Goal: Transaction & Acquisition: Purchase product/service

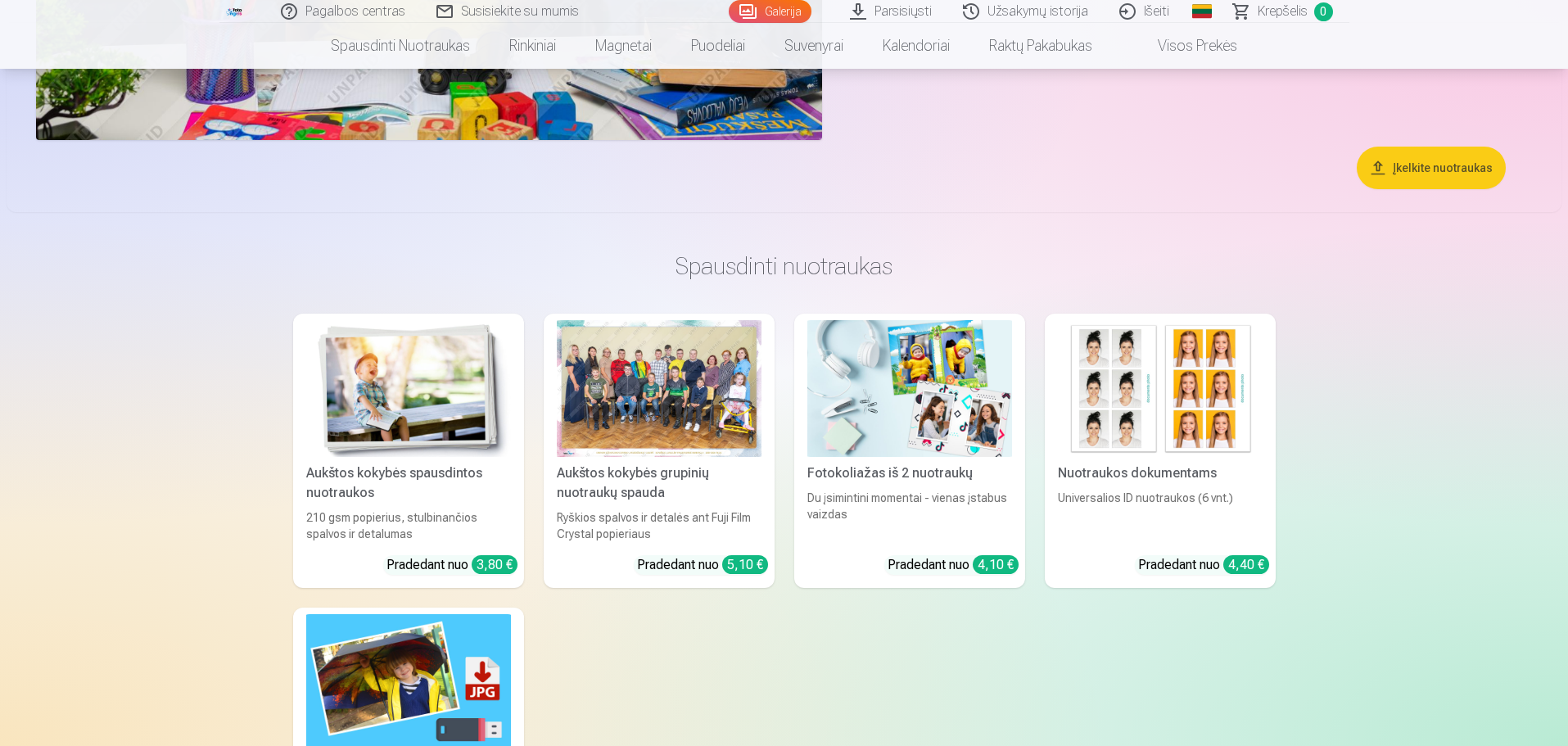
scroll to position [5076, 0]
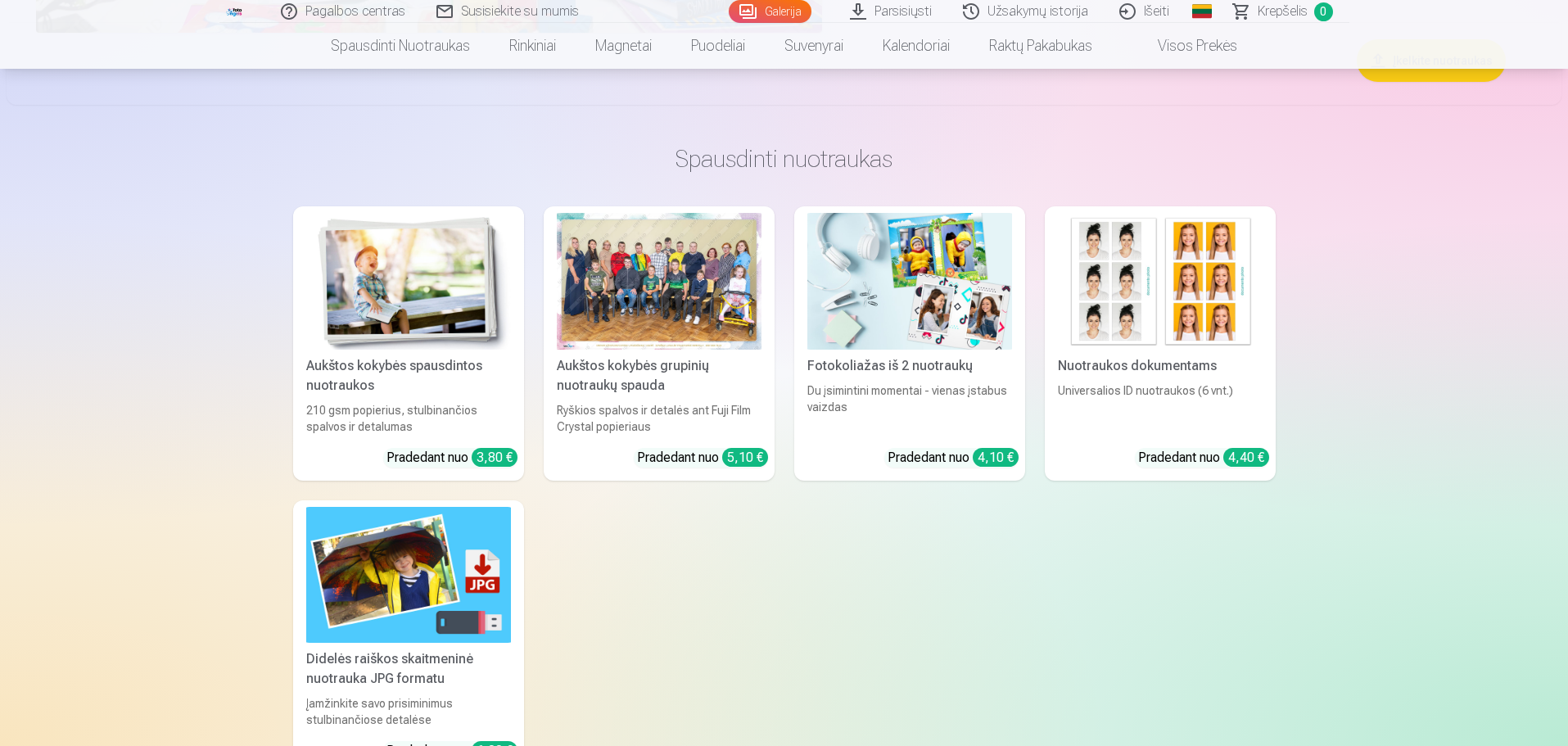
click at [733, 462] on link "Aukštos kokybės grupinių nuotraukų spauda Ryškios spalvos ir detalės ant Fuji F…" at bounding box center [659, 343] width 231 height 274
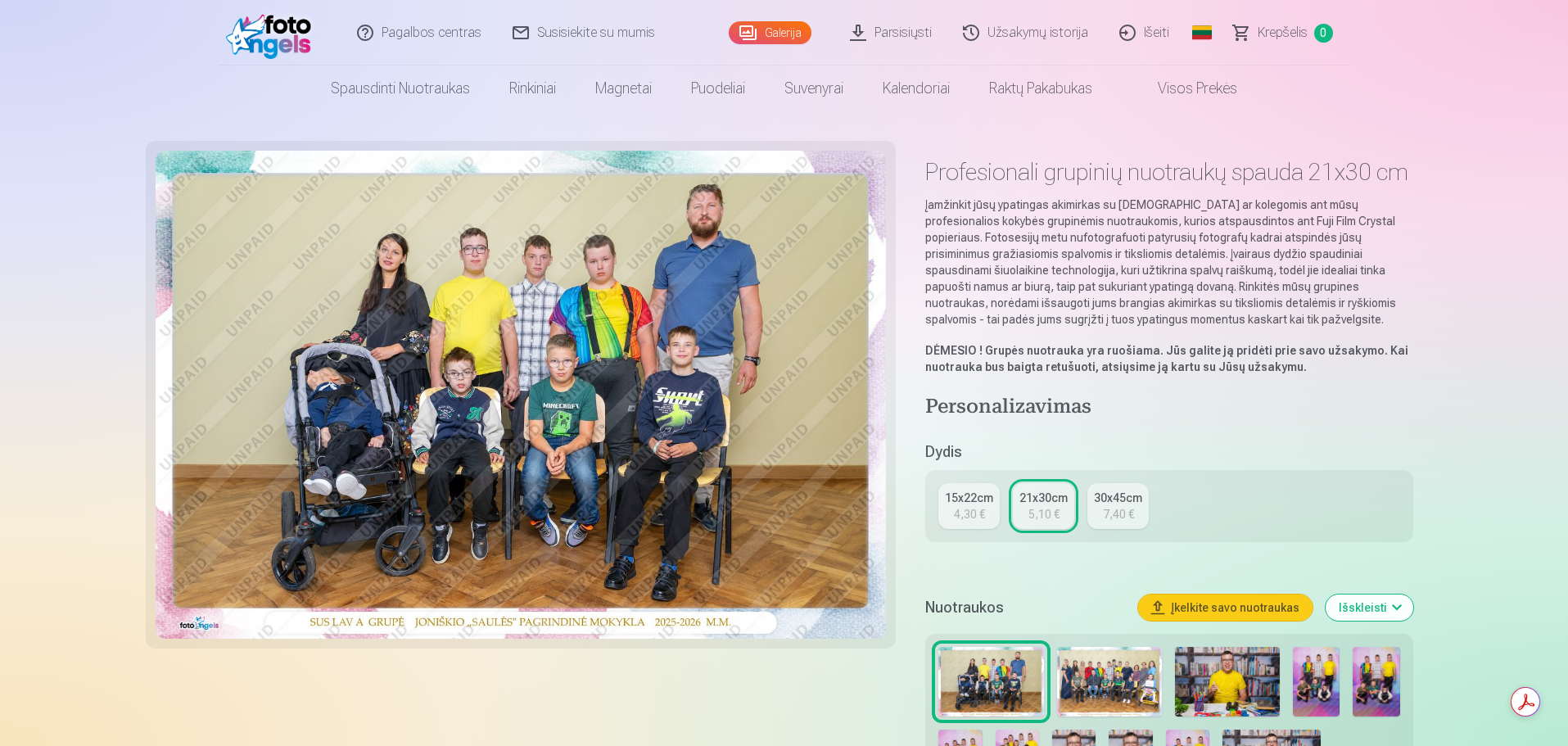
click at [964, 517] on div "4,30 €" at bounding box center [969, 514] width 31 height 17
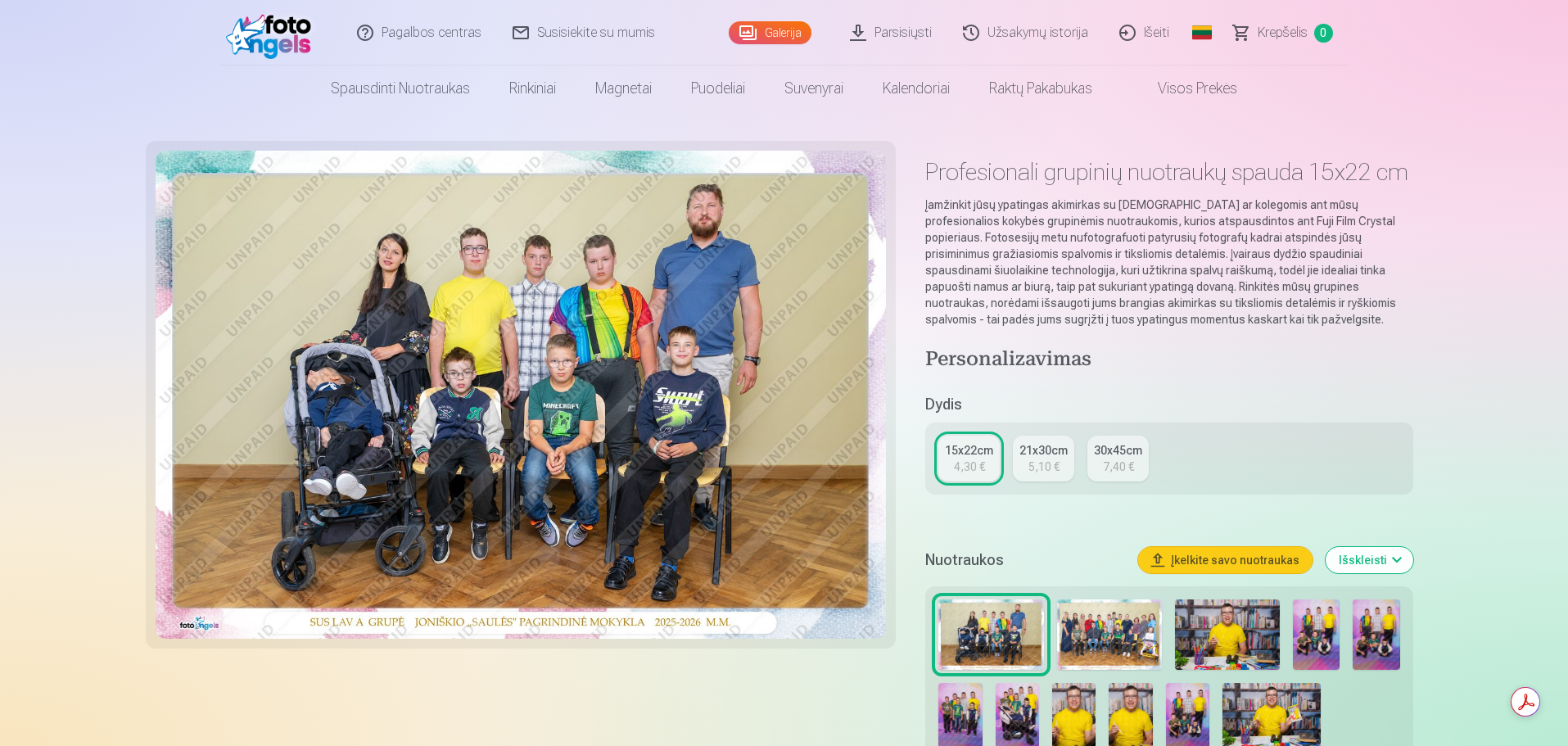
click at [1275, 560] on button "Įkelkite savo nuotraukas" at bounding box center [1224, 561] width 175 height 26
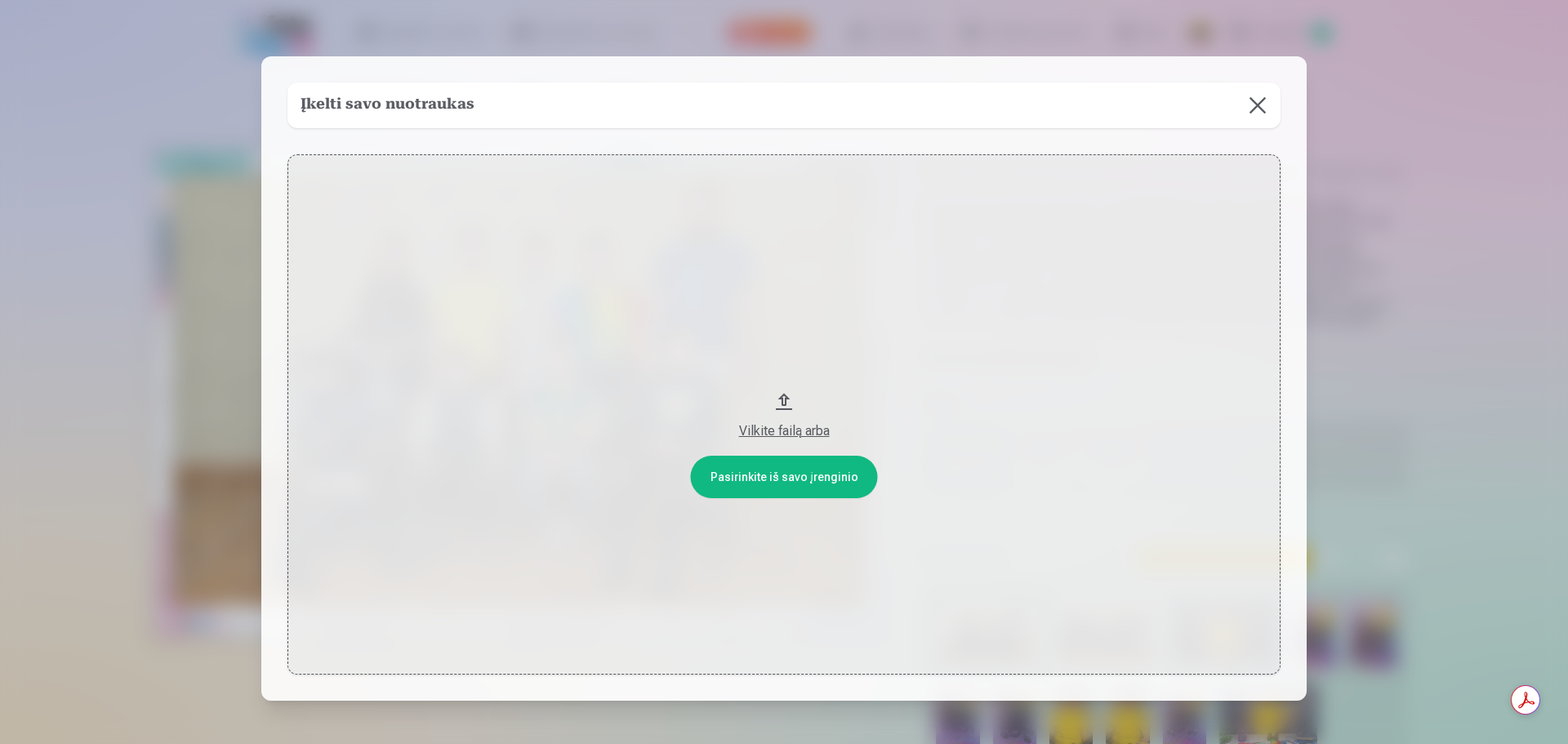
click at [770, 428] on div "Vilkite failą arba" at bounding box center [784, 431] width 960 height 20
click at [1247, 101] on button at bounding box center [1257, 105] width 45 height 45
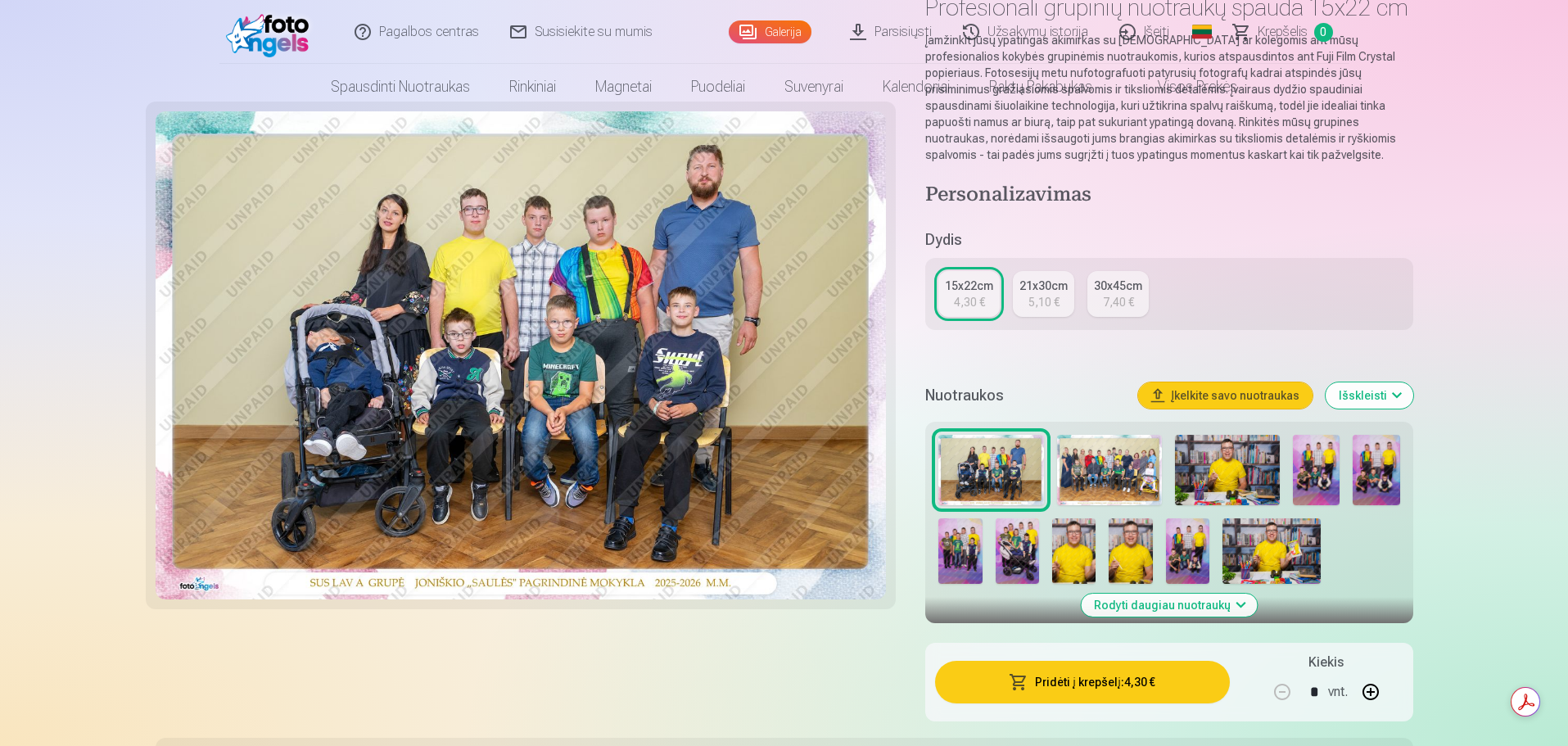
scroll to position [328, 0]
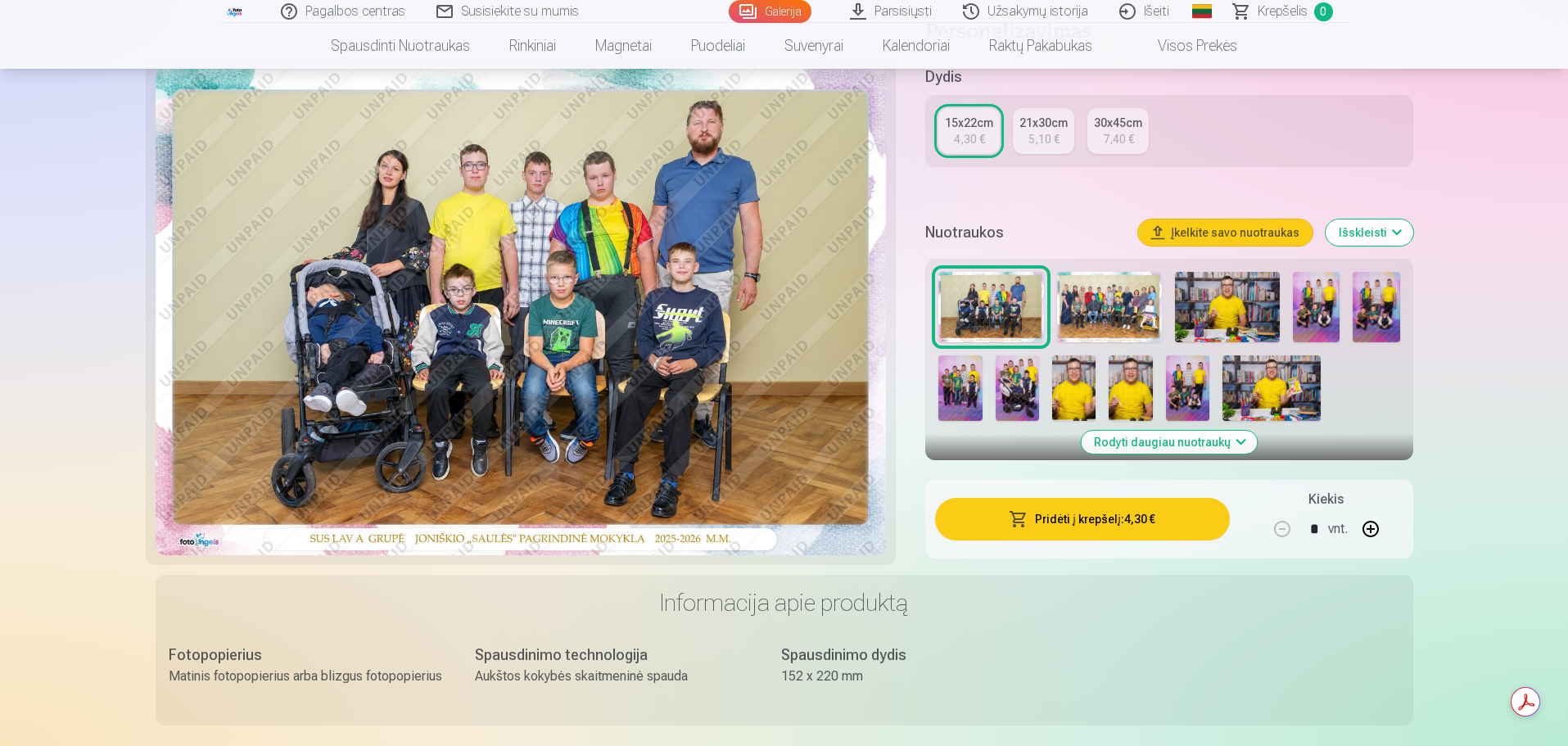
click at [1087, 514] on button "Pridėti į krepšelį : 4,30 €" at bounding box center [1081, 518] width 294 height 42
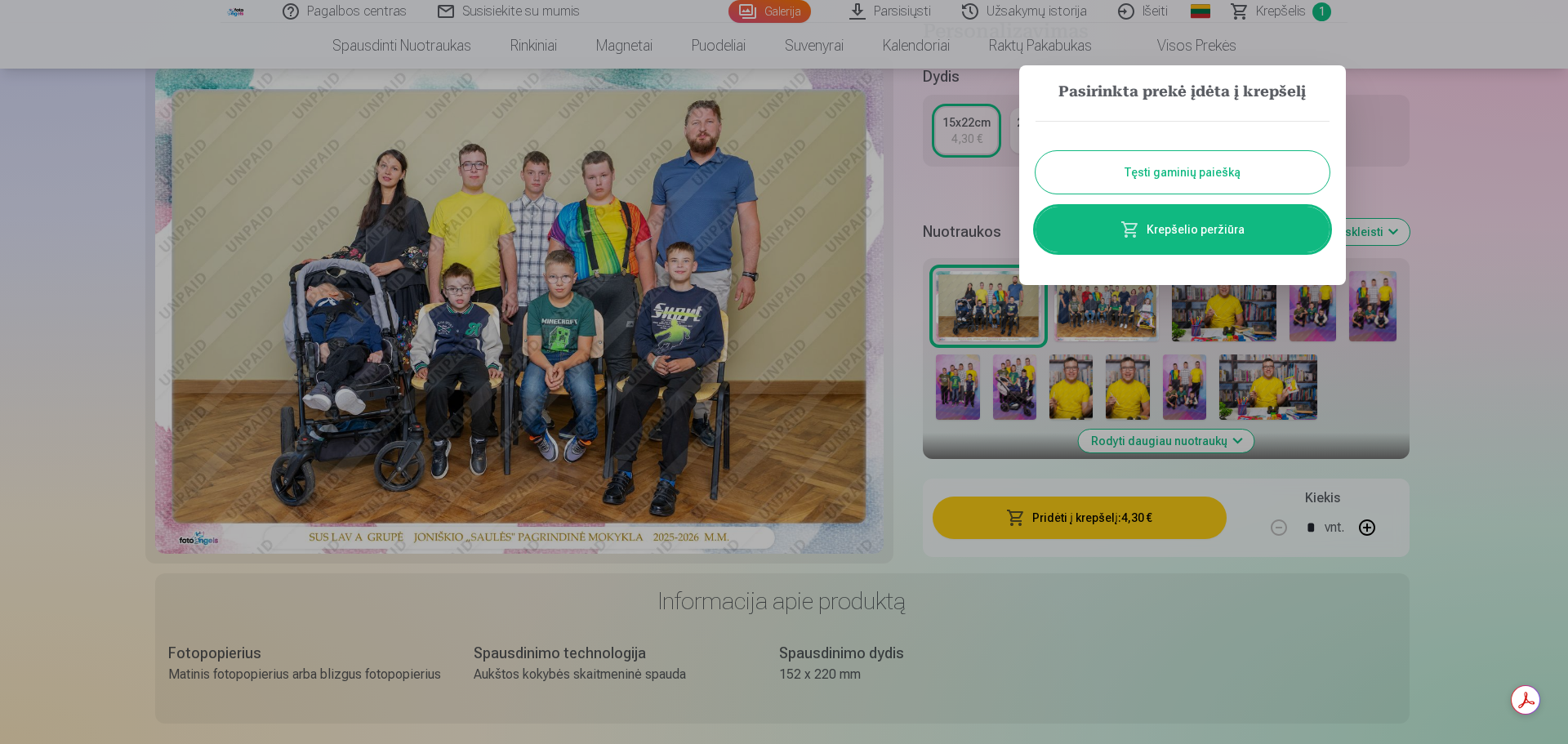
click at [1180, 169] on button "Tęsti gaminių paiešką" at bounding box center [1182, 172] width 294 height 42
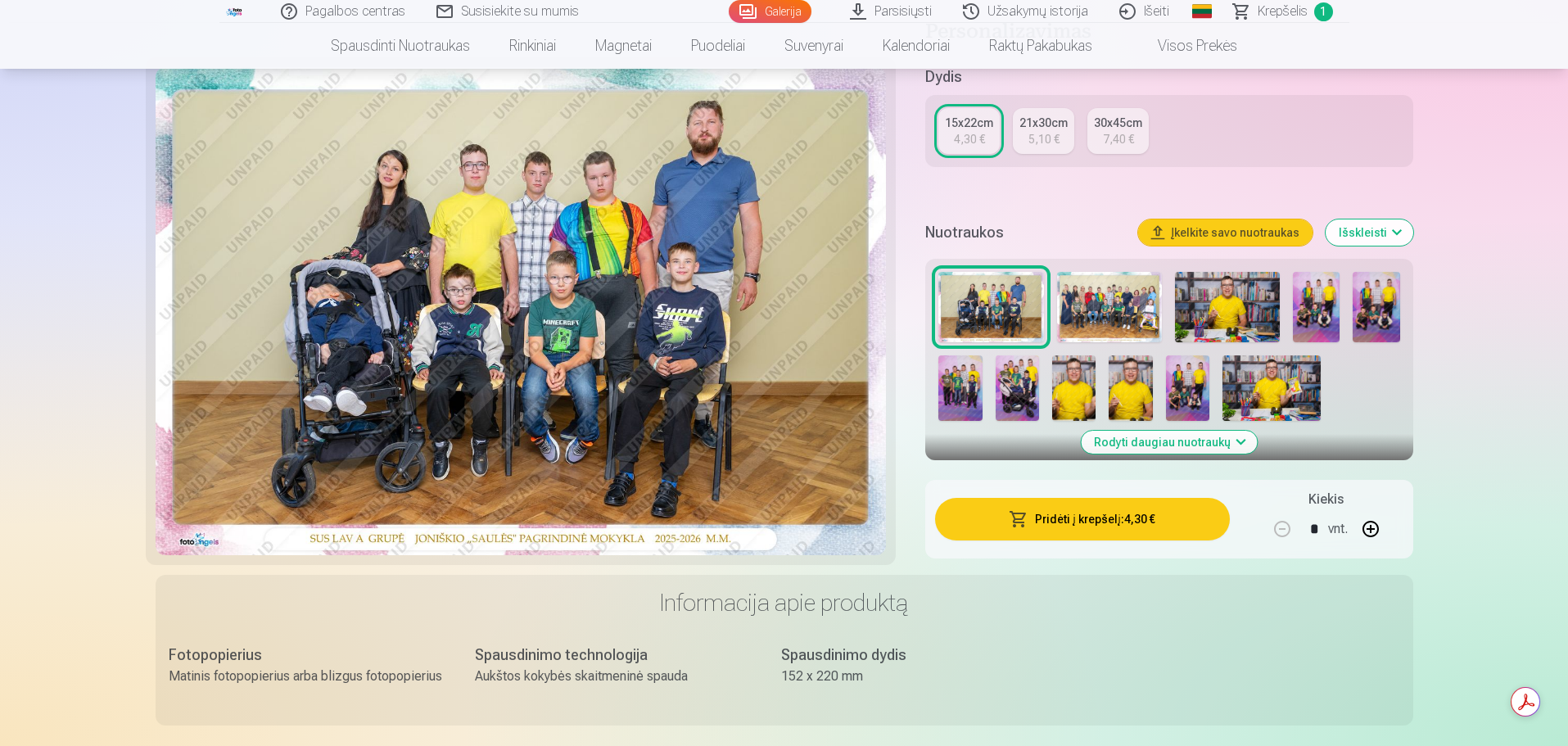
click at [1103, 306] on img at bounding box center [1109, 306] width 105 height 70
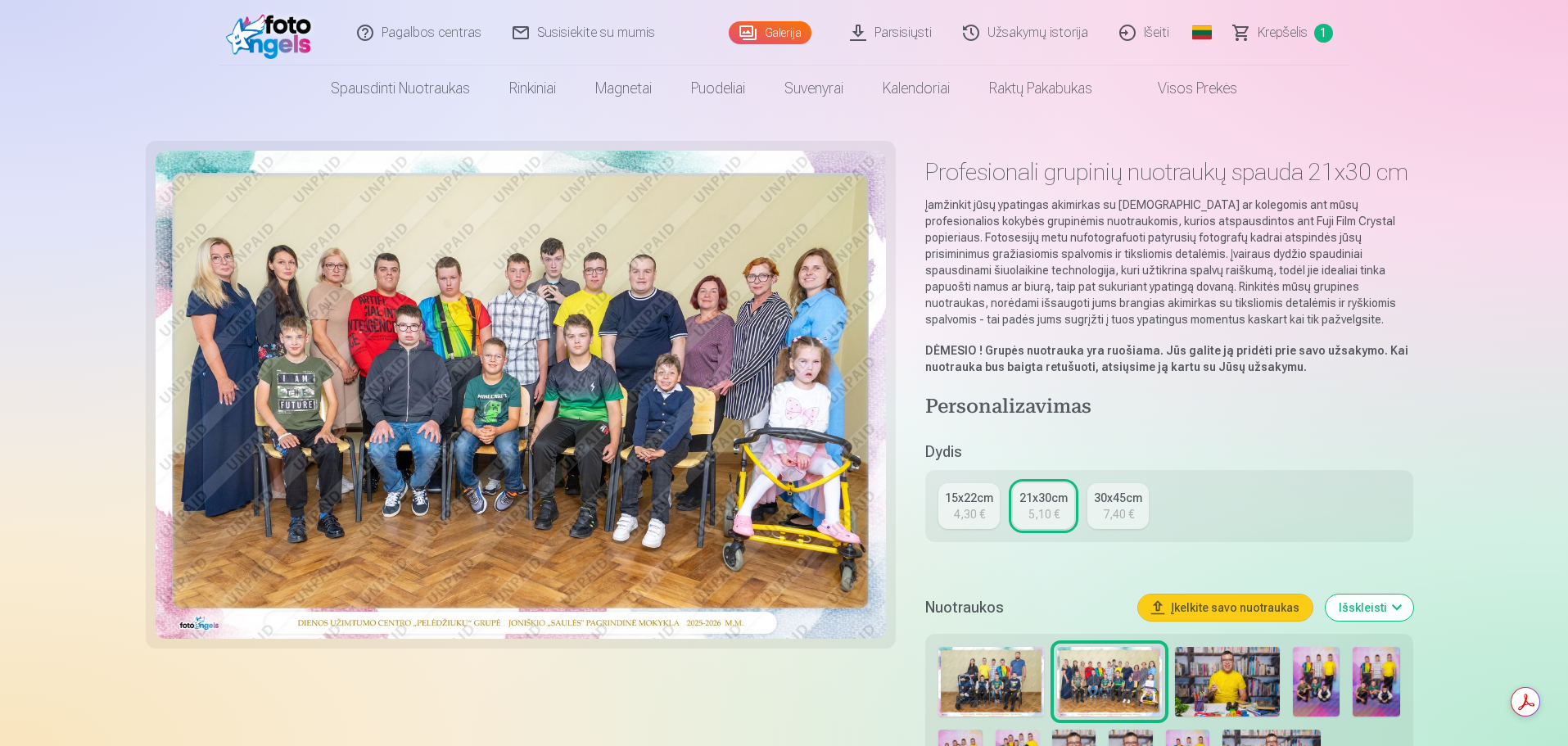
click at [976, 503] on div "15x22cm" at bounding box center [969, 498] width 48 height 17
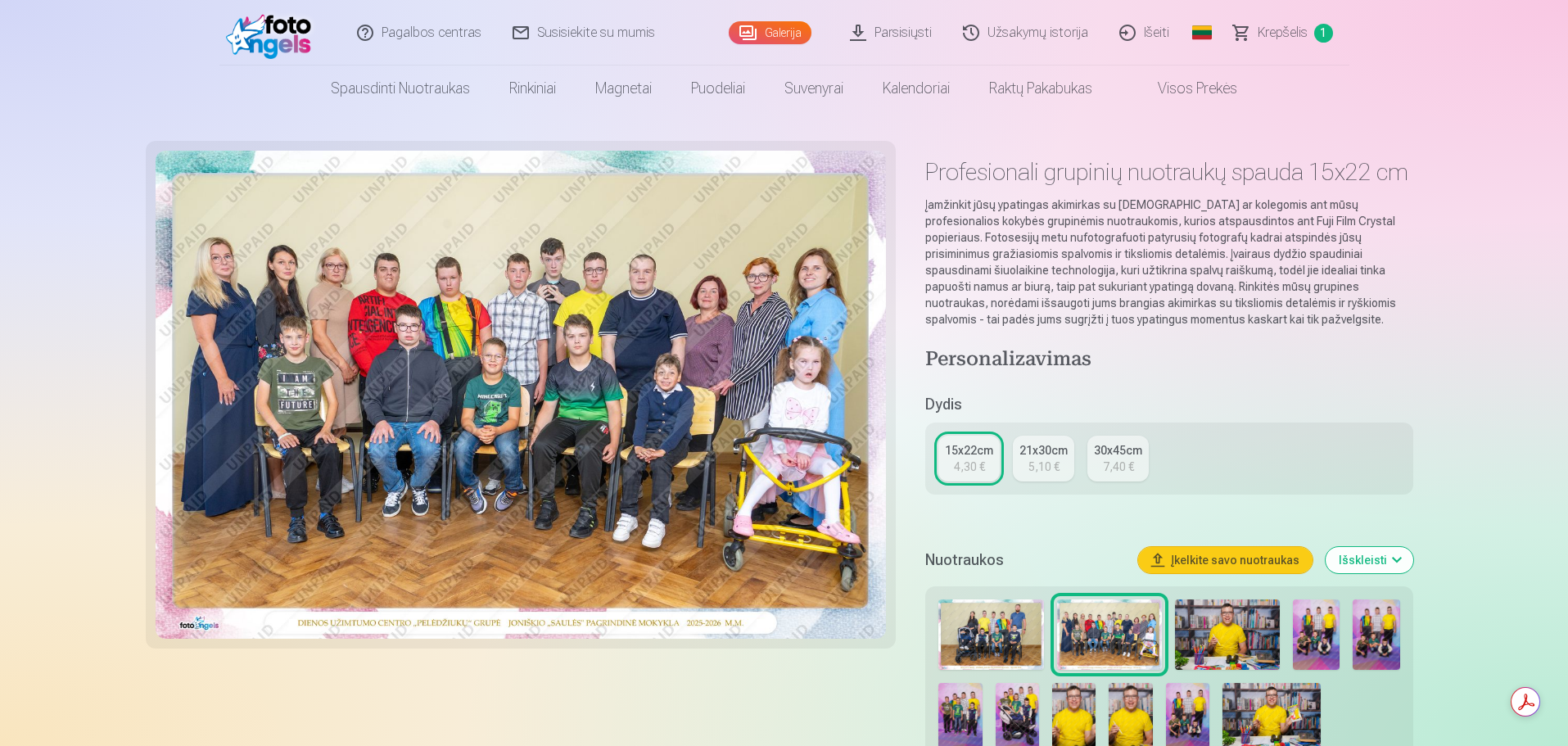
click at [1043, 467] on div "5,10 €" at bounding box center [1044, 467] width 31 height 17
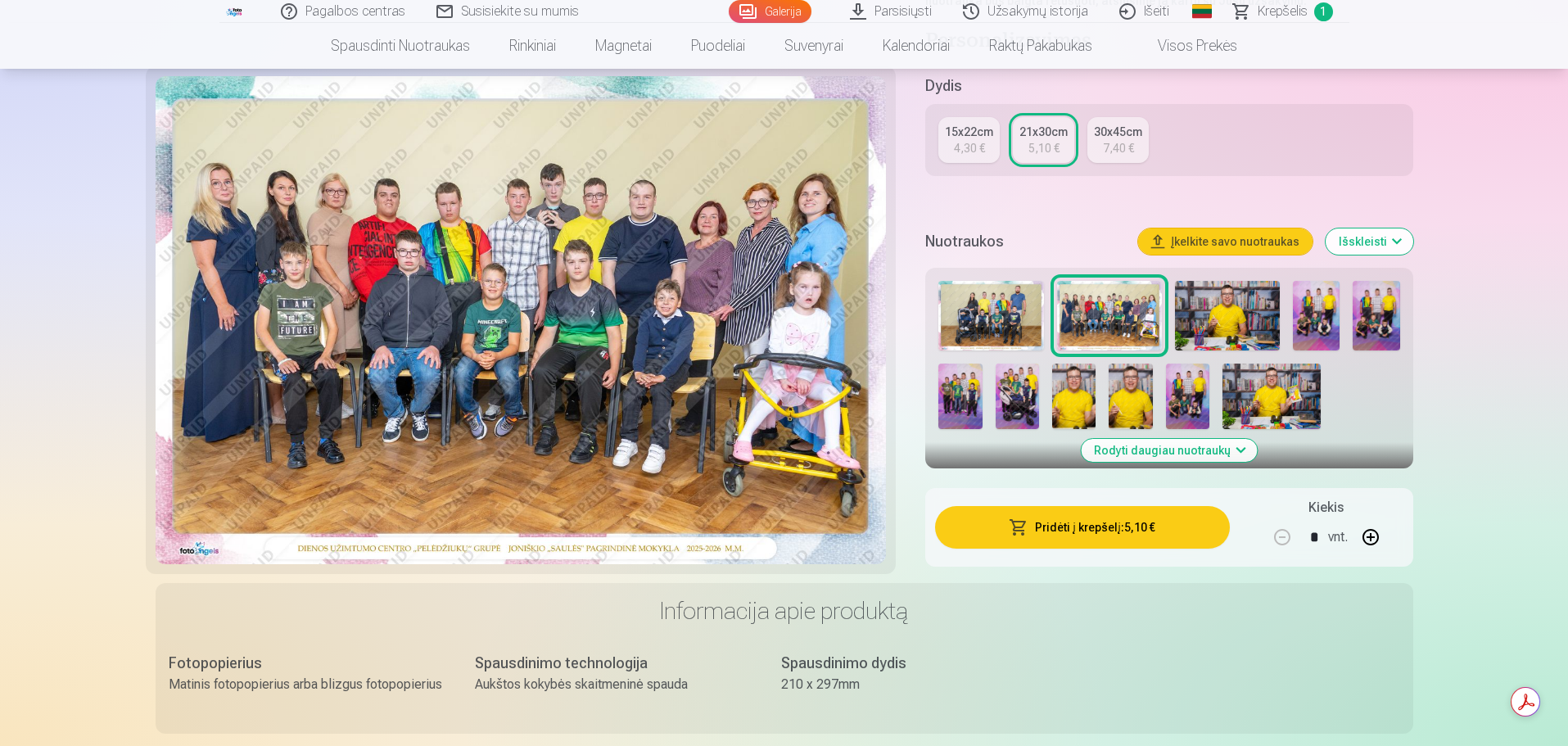
scroll to position [409, 0]
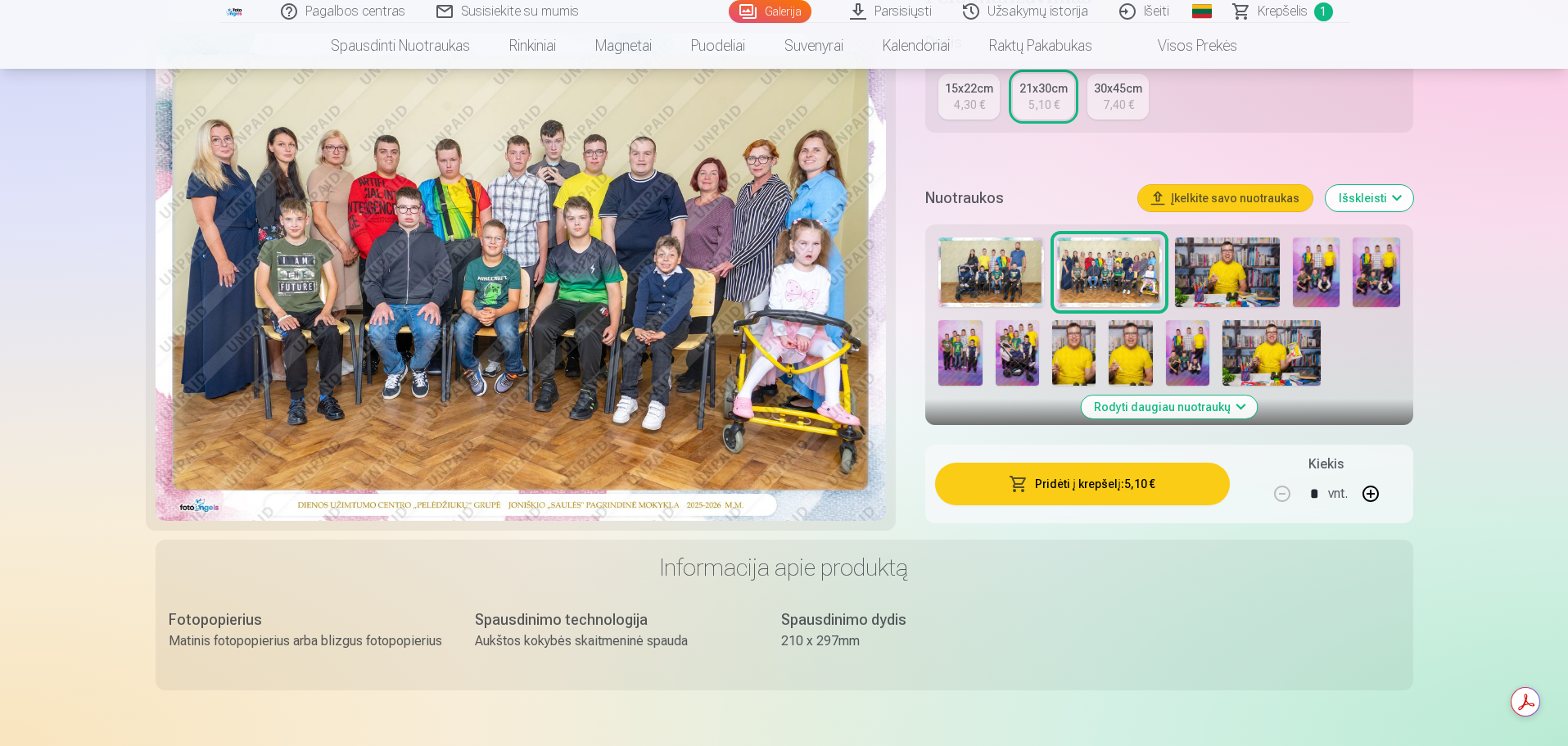
click at [1119, 488] on button "Pridėti į krepšelį : 5,10 €" at bounding box center [1081, 484] width 294 height 42
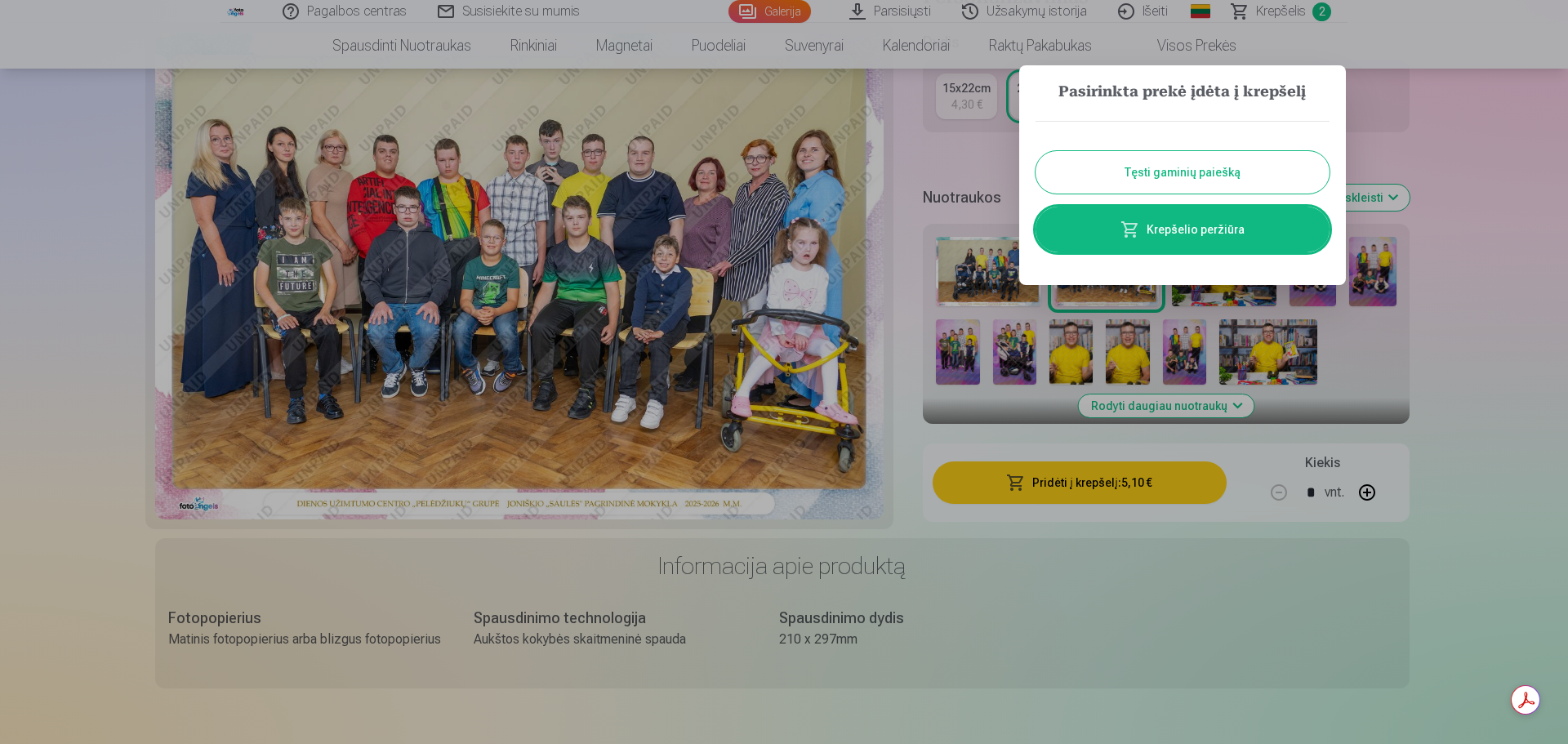
click at [1180, 169] on button "Tęsti gaminių paiešką" at bounding box center [1182, 172] width 294 height 42
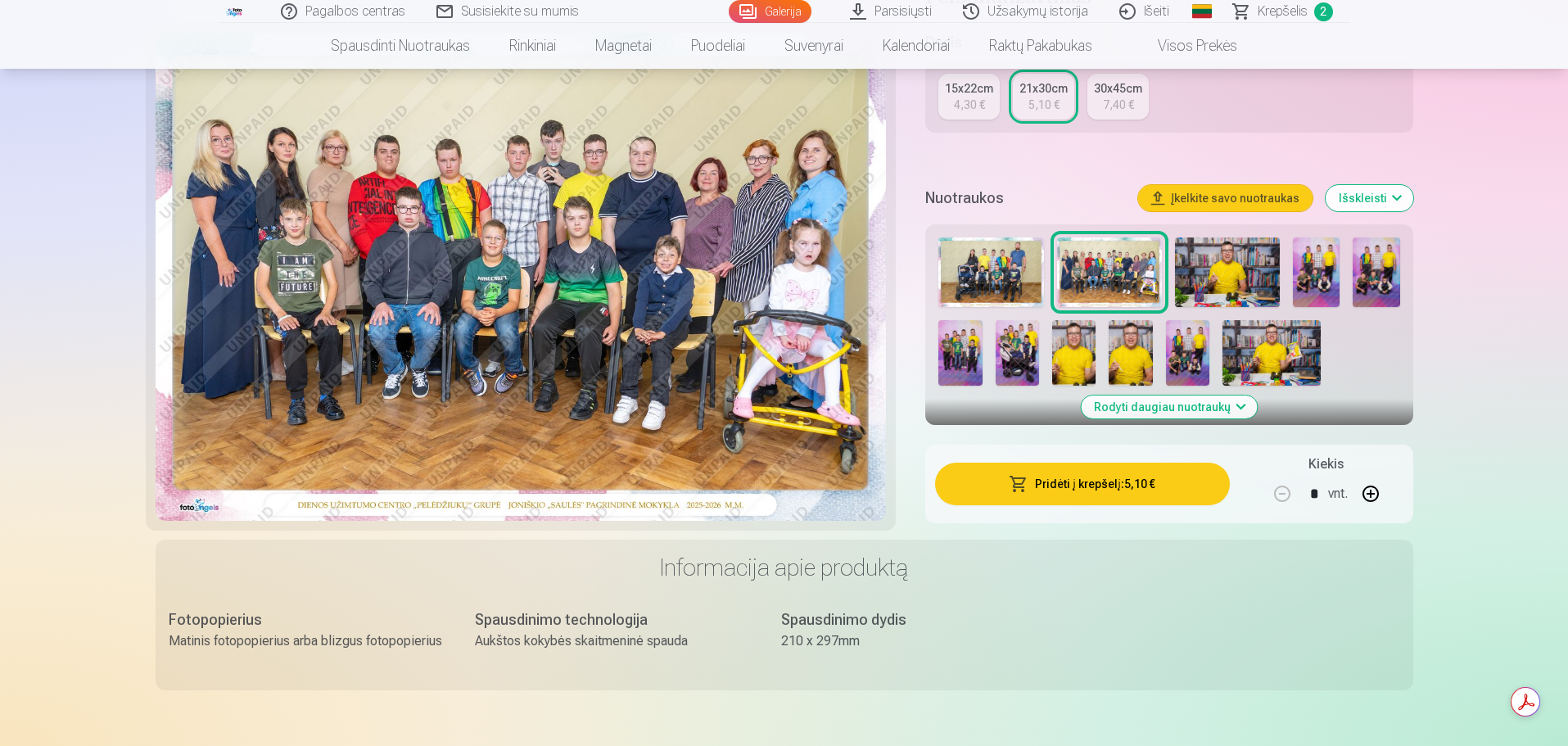
click at [1244, 363] on img at bounding box center [1271, 353] width 99 height 65
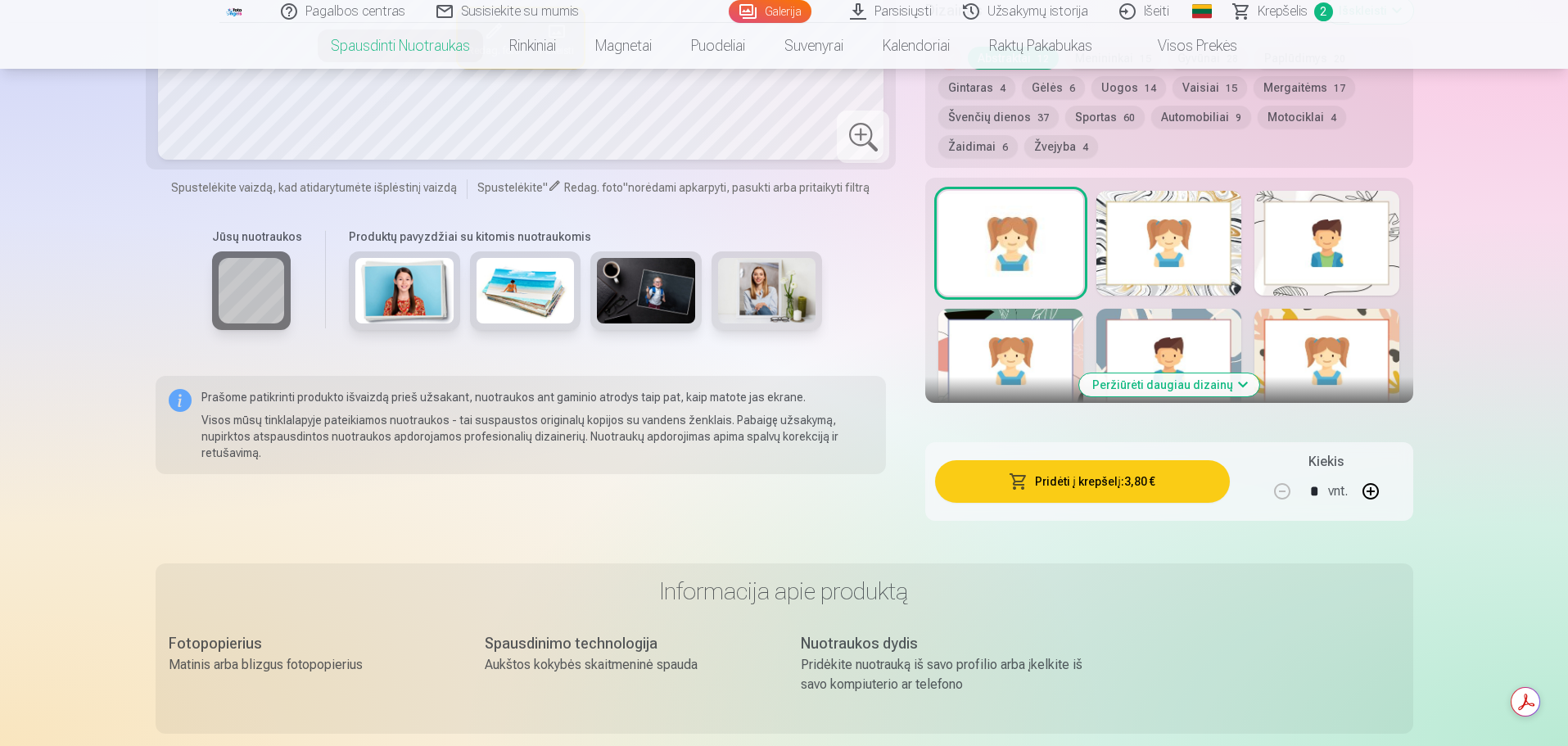
scroll to position [901, 0]
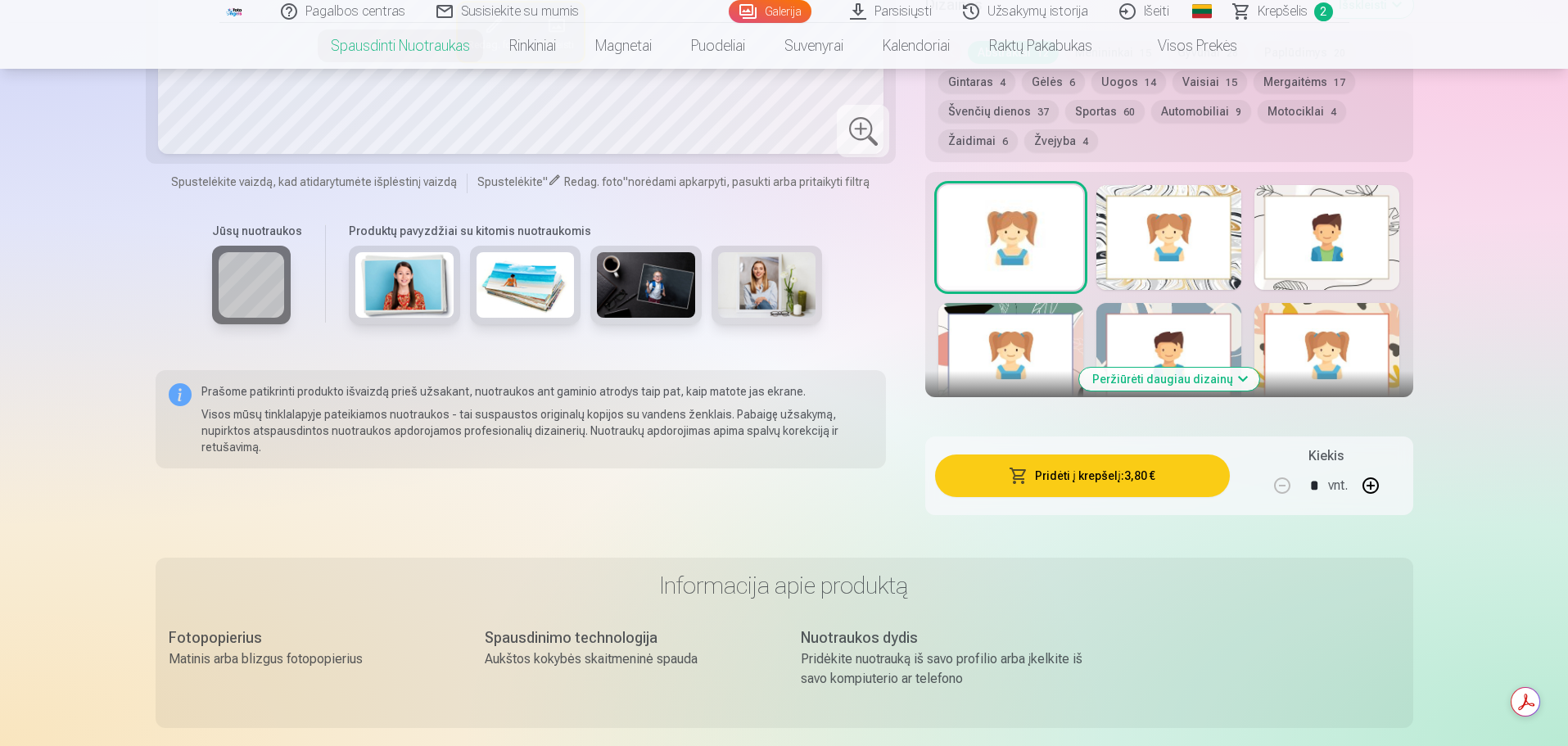
click at [1236, 378] on button "Peržiūrėti daugiau dizainų" at bounding box center [1169, 379] width 180 height 23
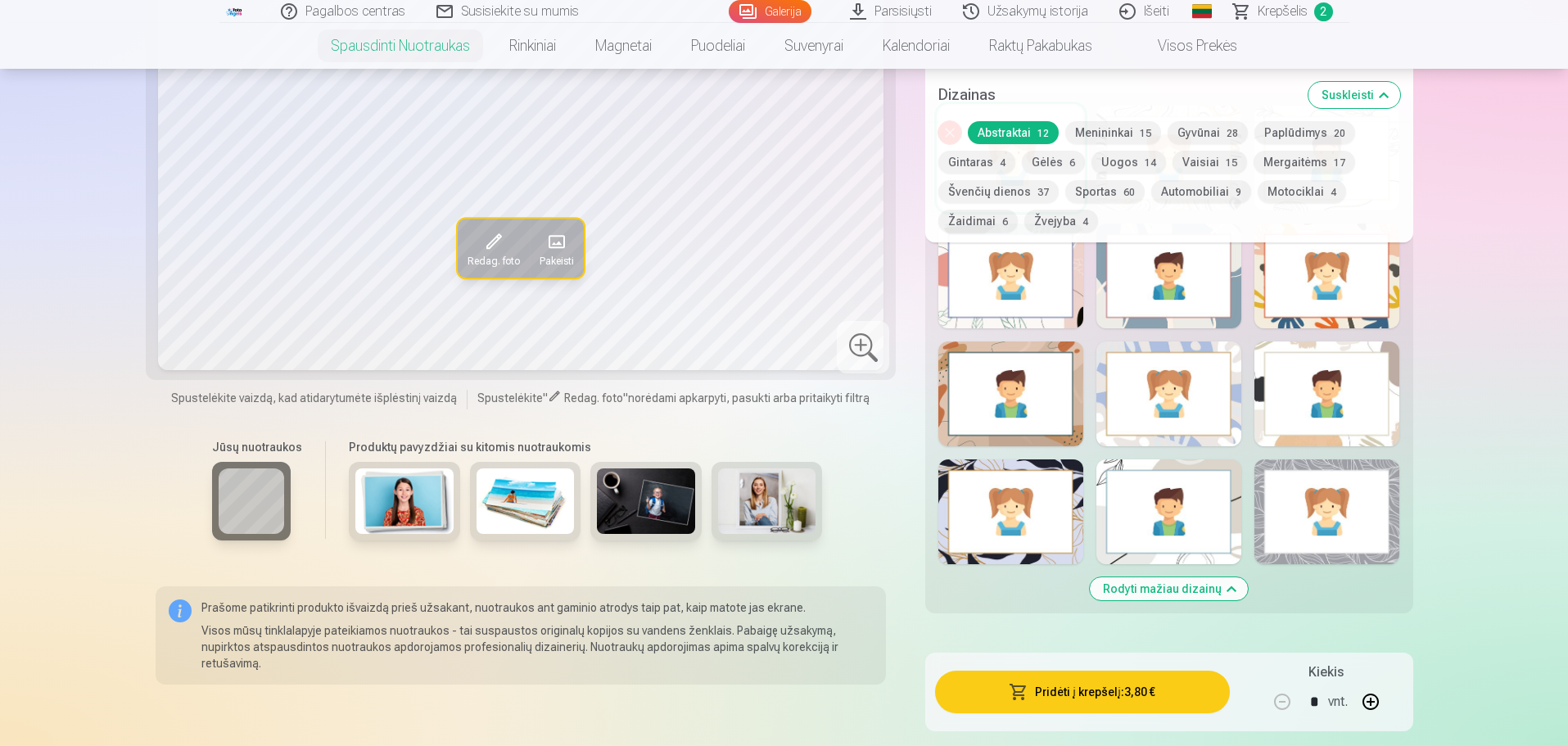
scroll to position [1064, 0]
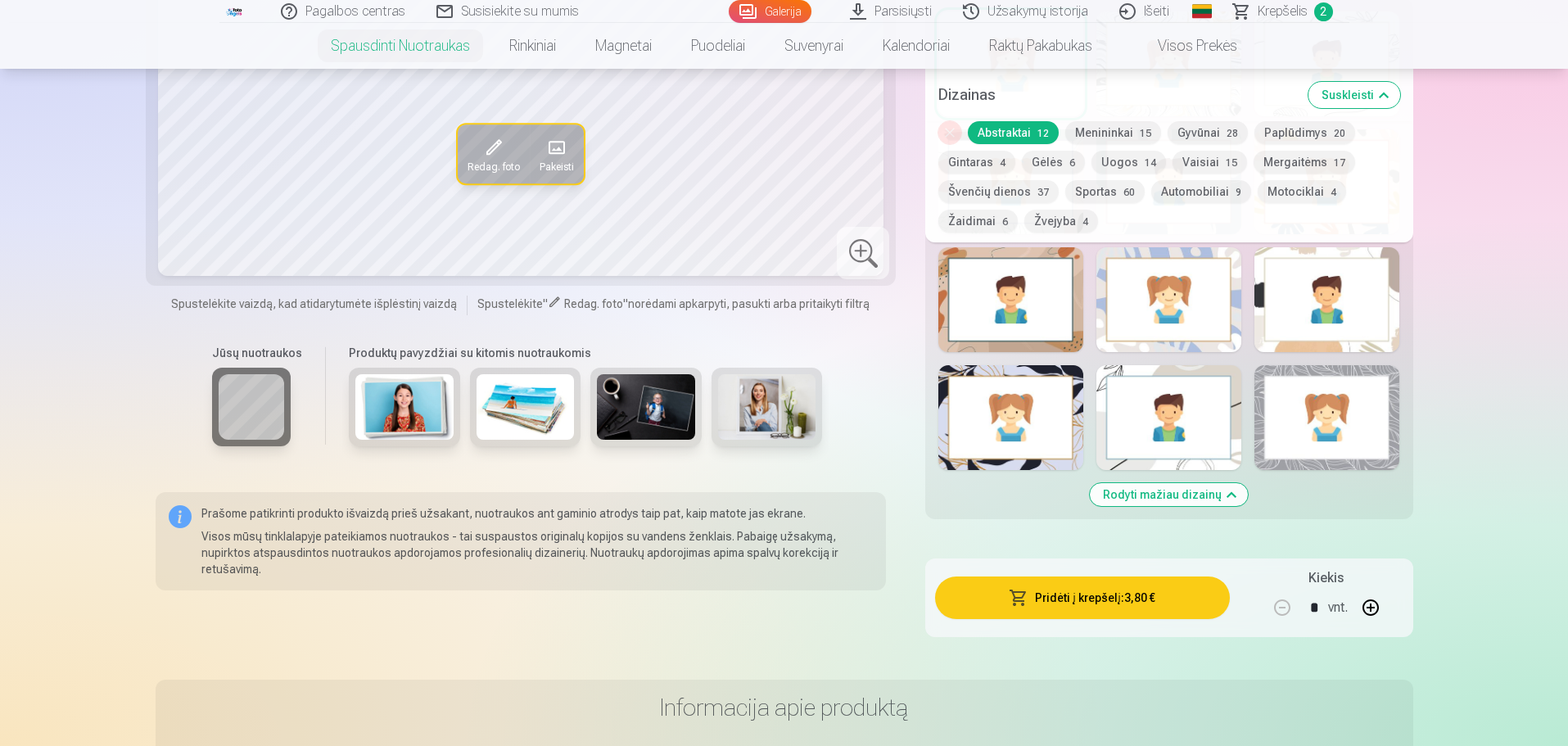
click at [1258, 435] on div at bounding box center [1326, 417] width 145 height 105
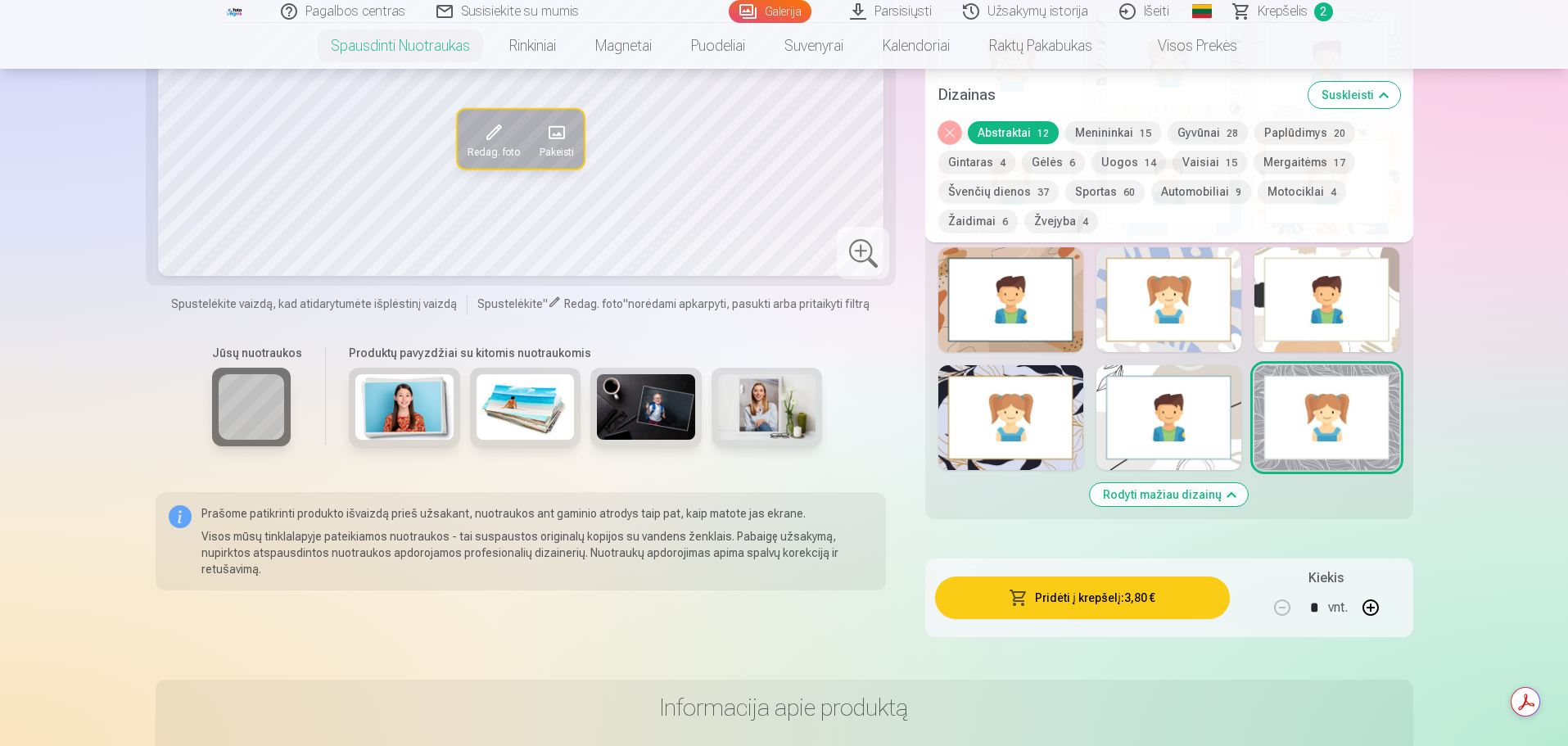
click at [1186, 195] on button "Automobiliai 9" at bounding box center [1200, 192] width 100 height 23
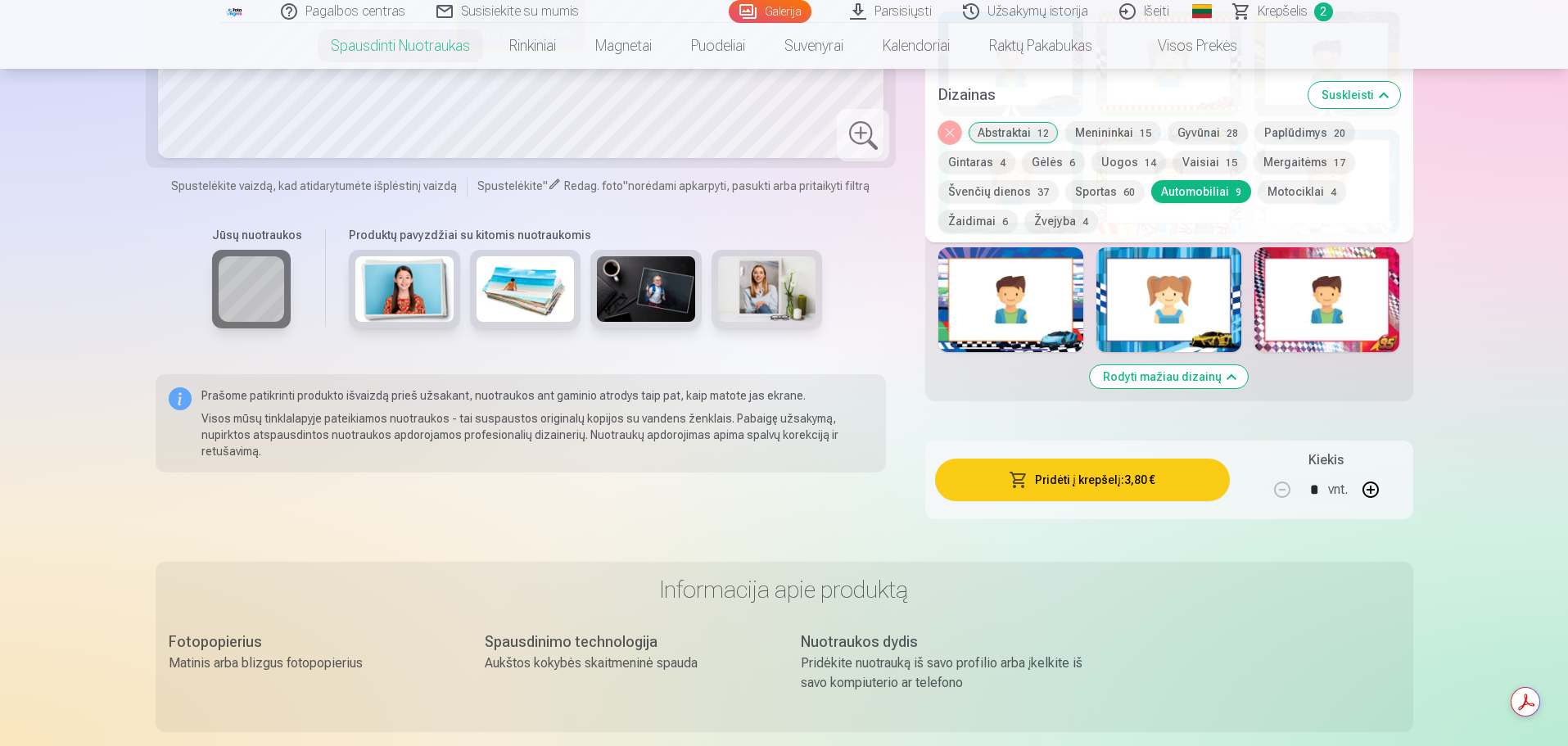
click at [1272, 188] on button "Motociklai 4" at bounding box center [1301, 192] width 89 height 23
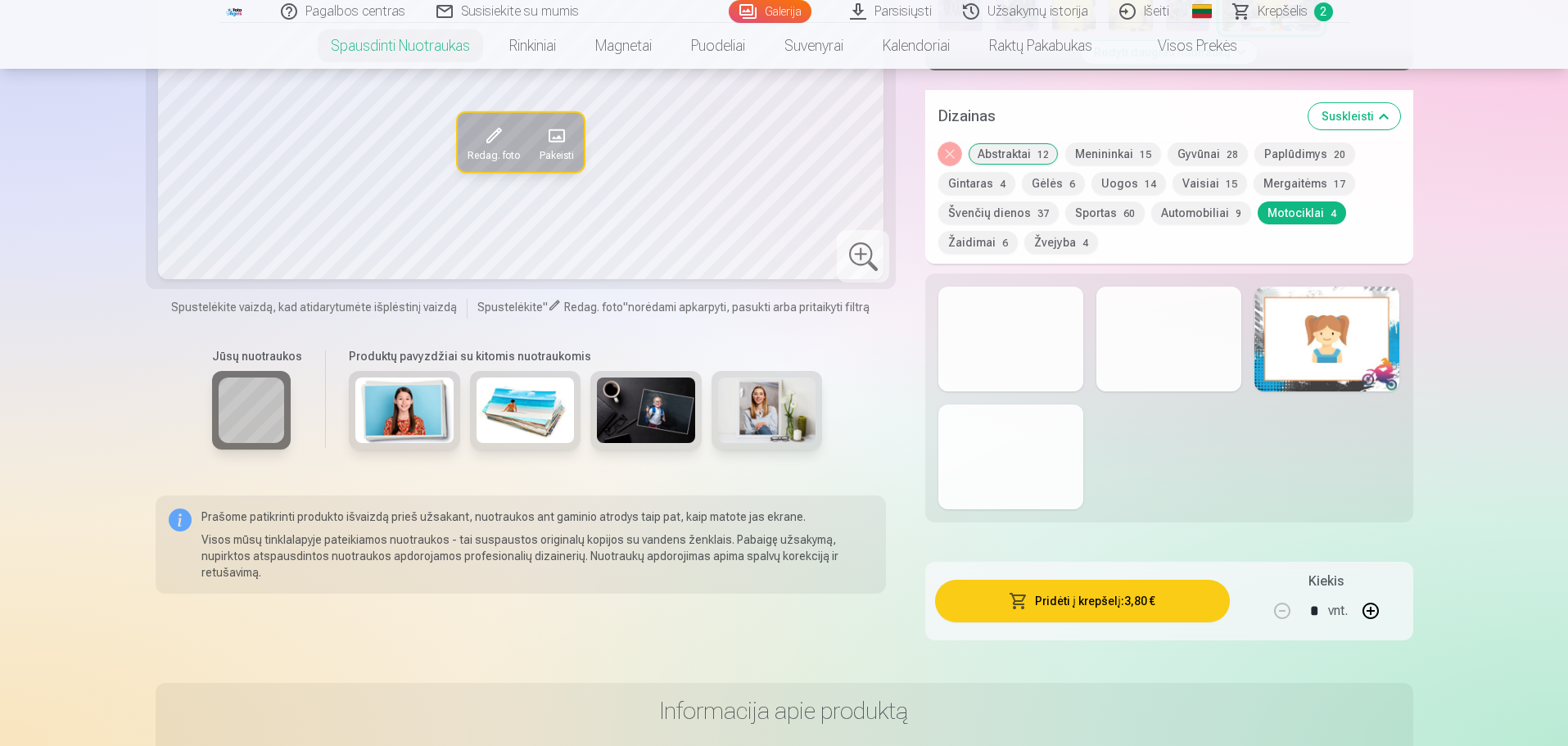
scroll to position [819, 0]
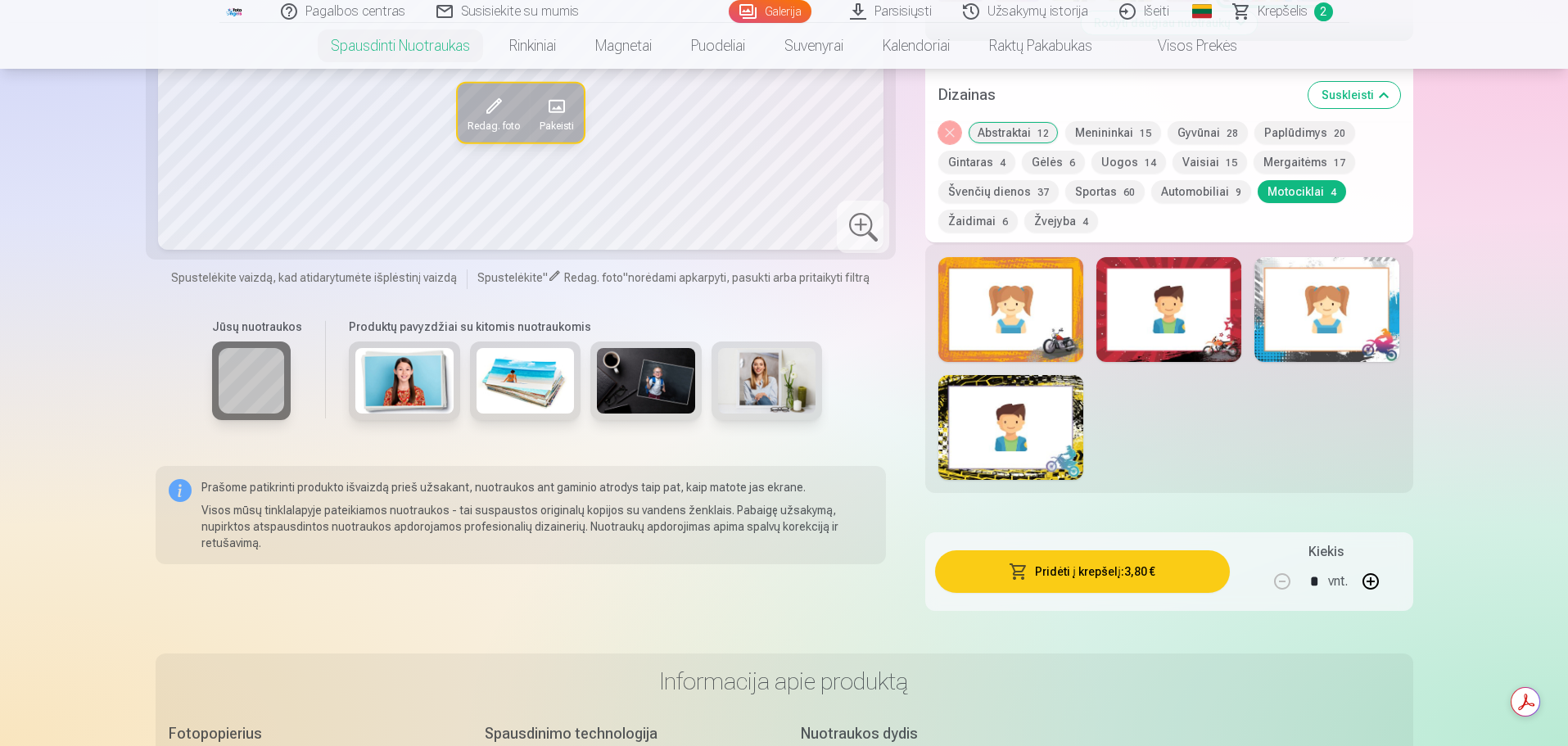
click at [1065, 455] on div at bounding box center [1010, 427] width 145 height 105
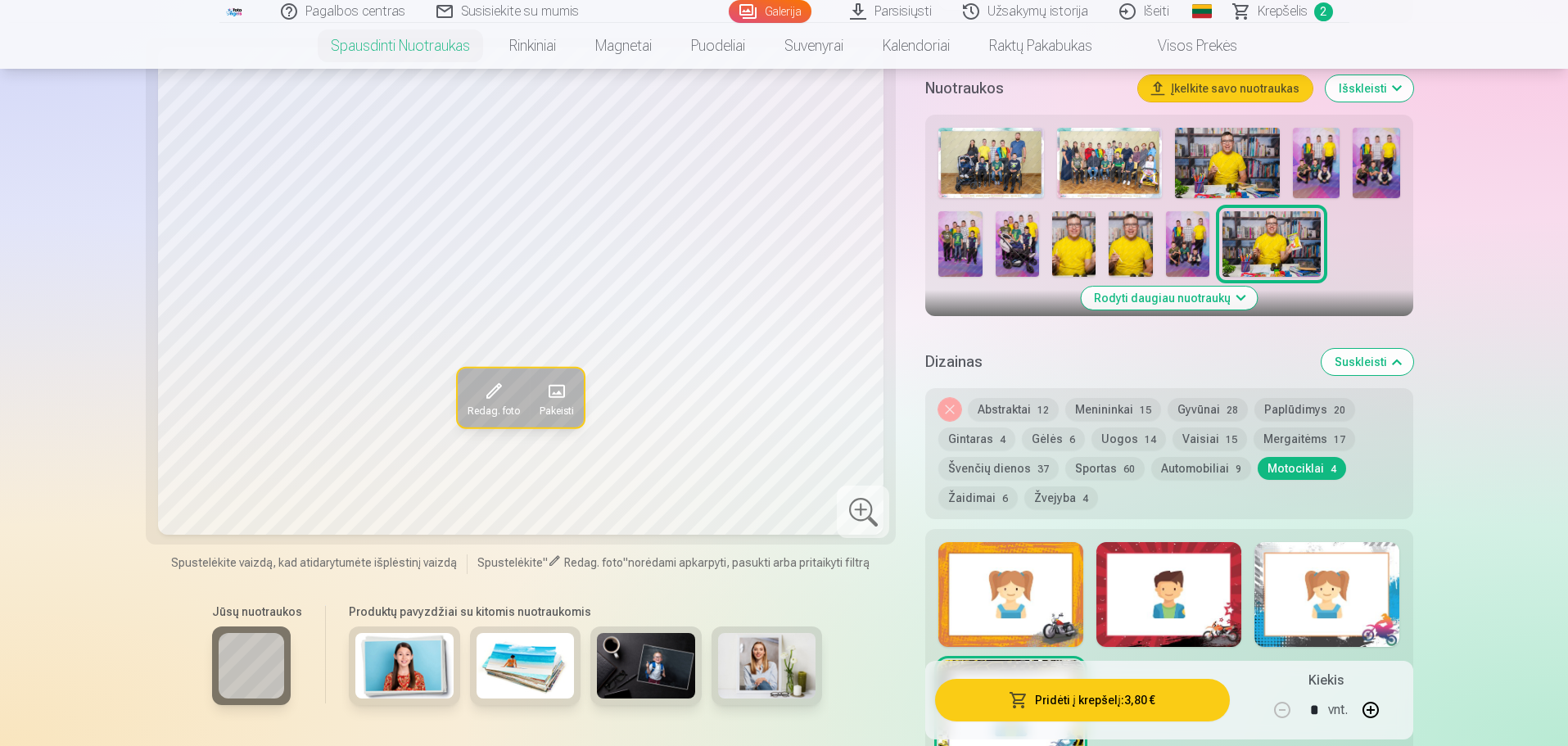
scroll to position [573, 0]
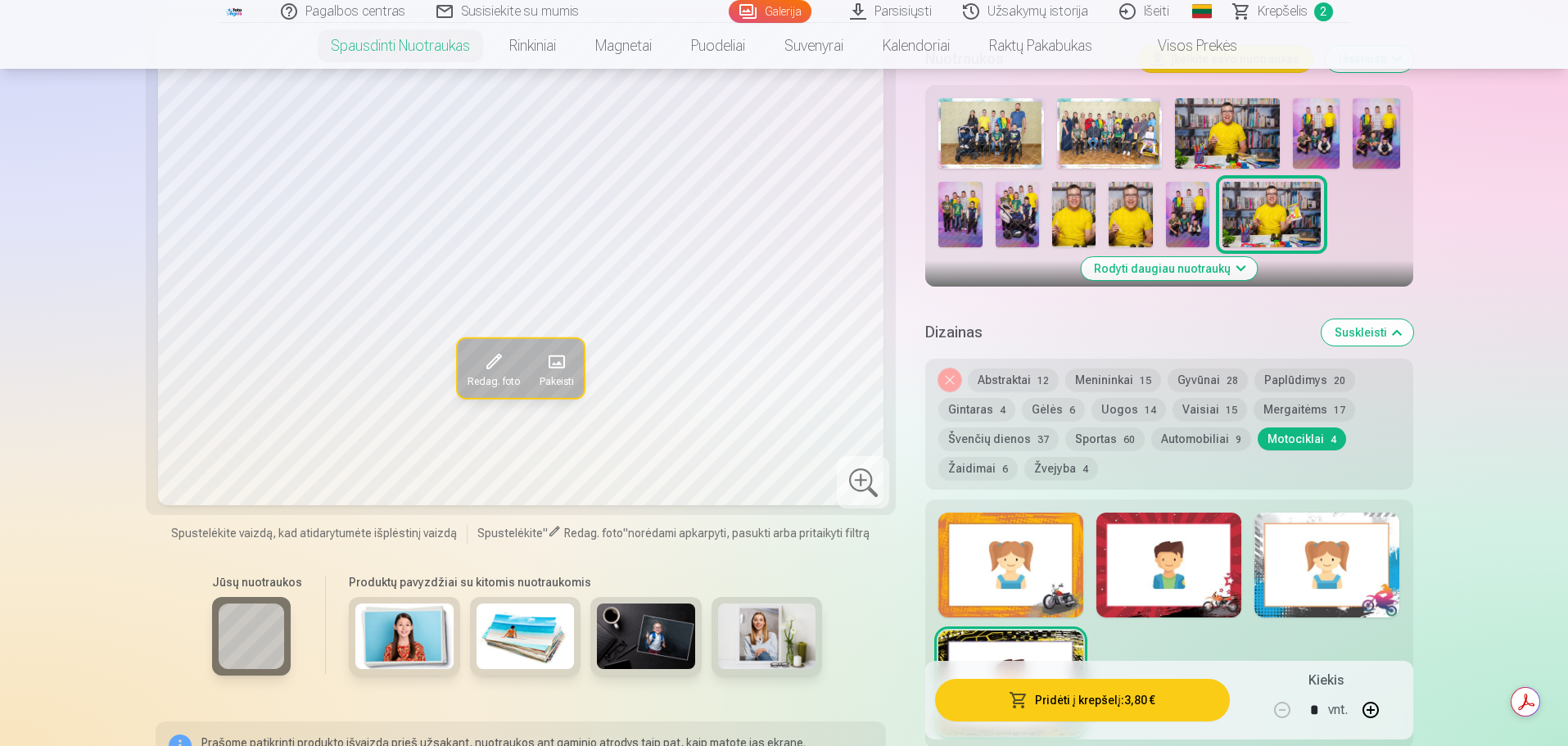
click at [1224, 573] on div at bounding box center [1168, 565] width 145 height 105
click at [1349, 590] on div at bounding box center [1326, 565] width 145 height 105
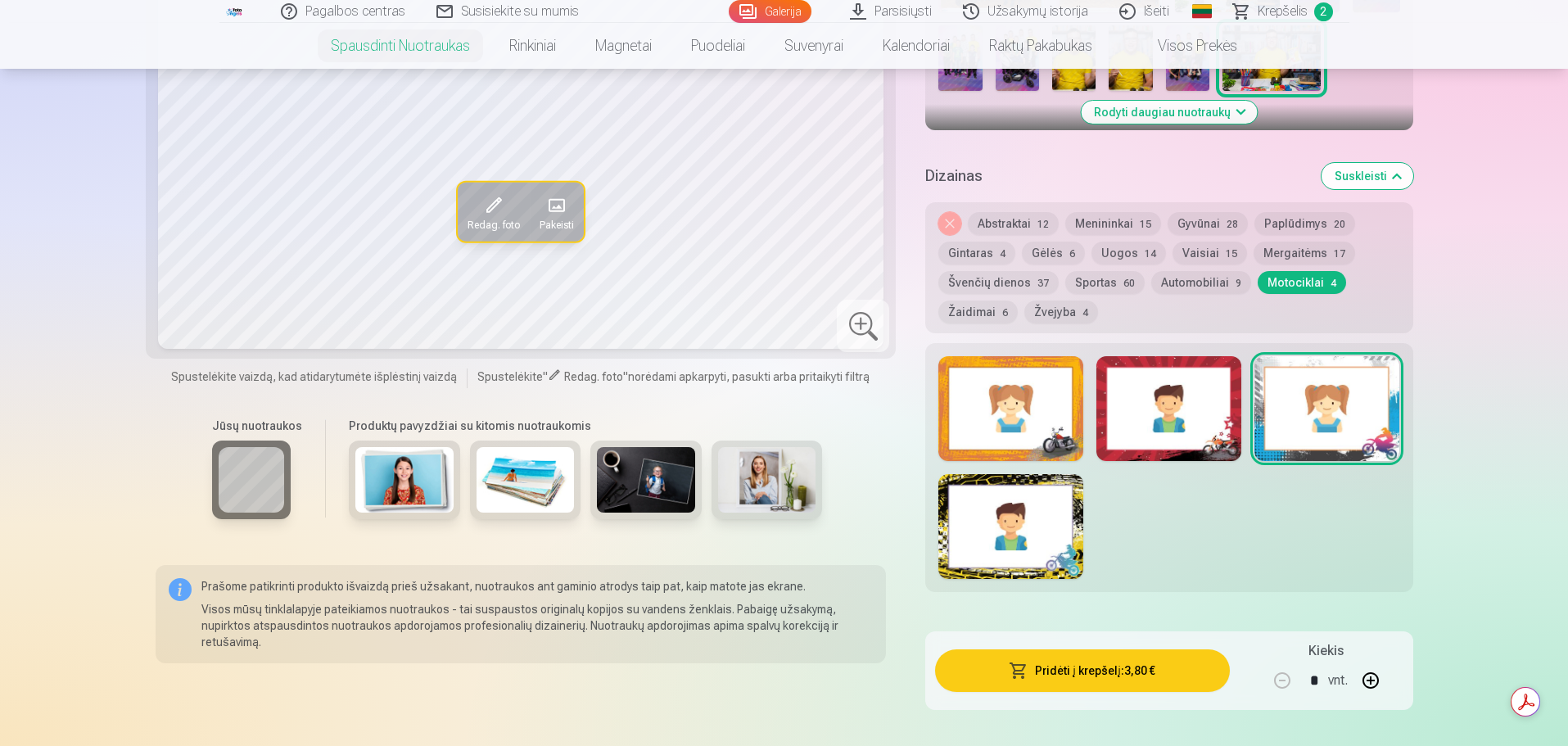
scroll to position [737, 0]
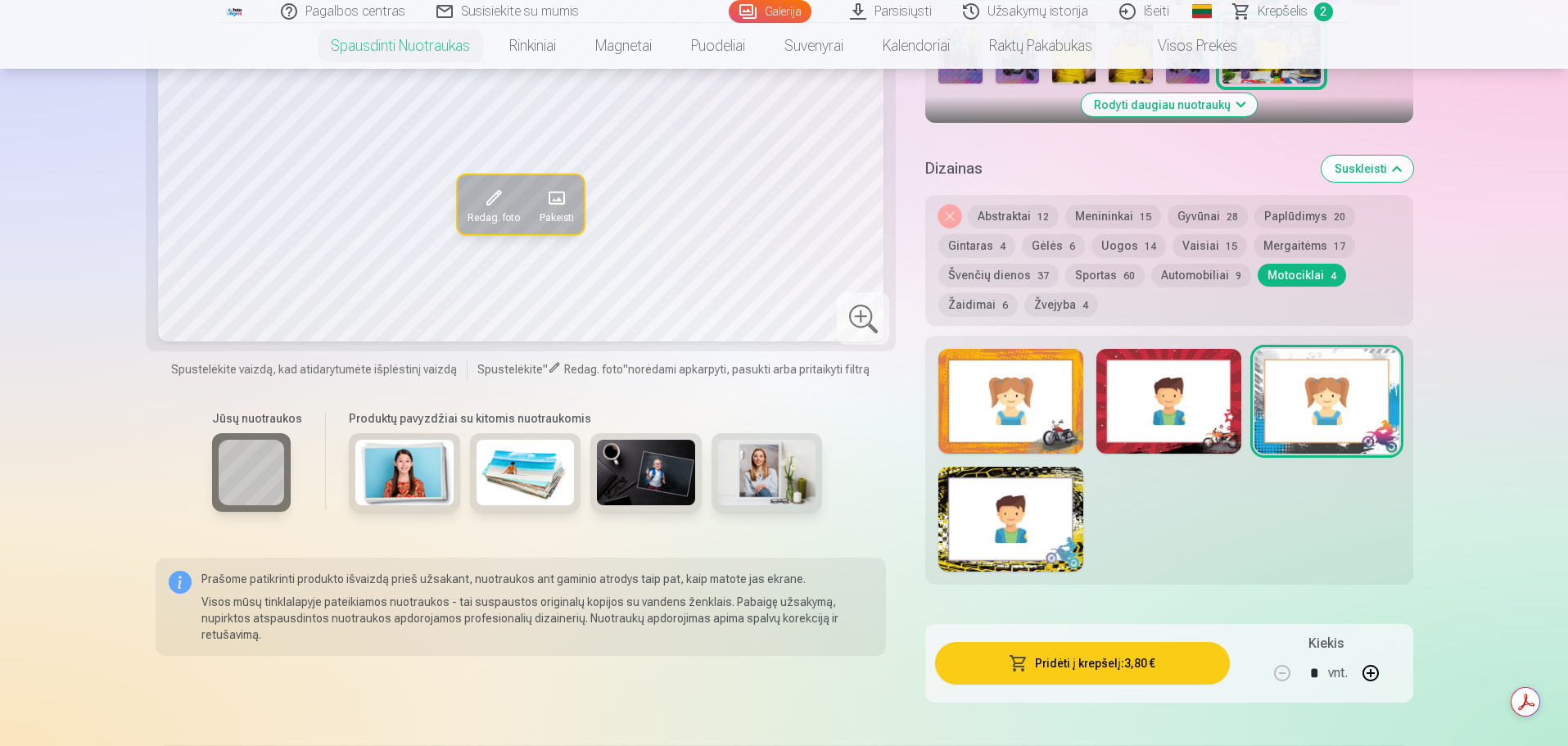
click at [1067, 552] on div at bounding box center [1010, 519] width 145 height 105
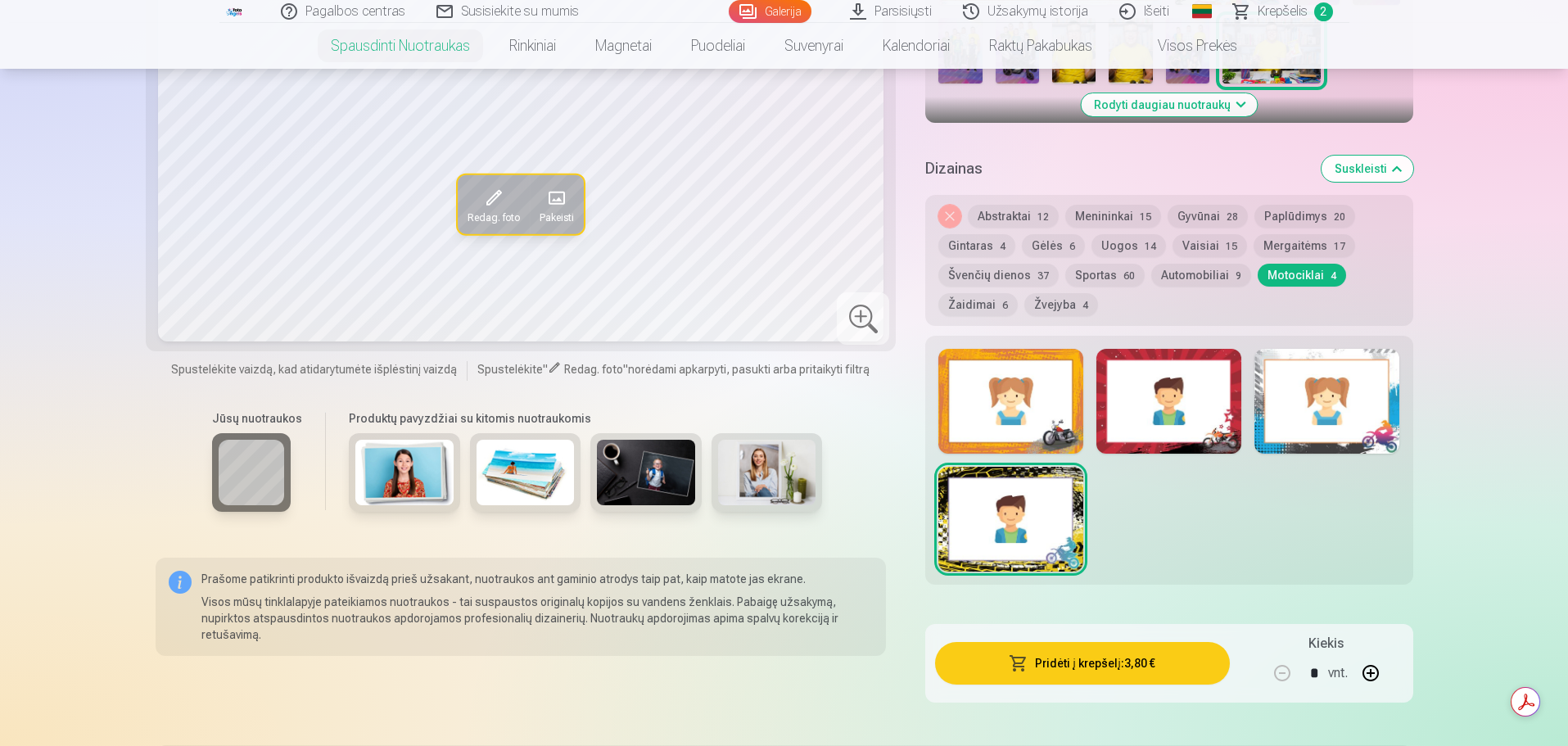
click at [1077, 667] on button "Pridėti į krepšelį : 3,80 €" at bounding box center [1081, 662] width 294 height 42
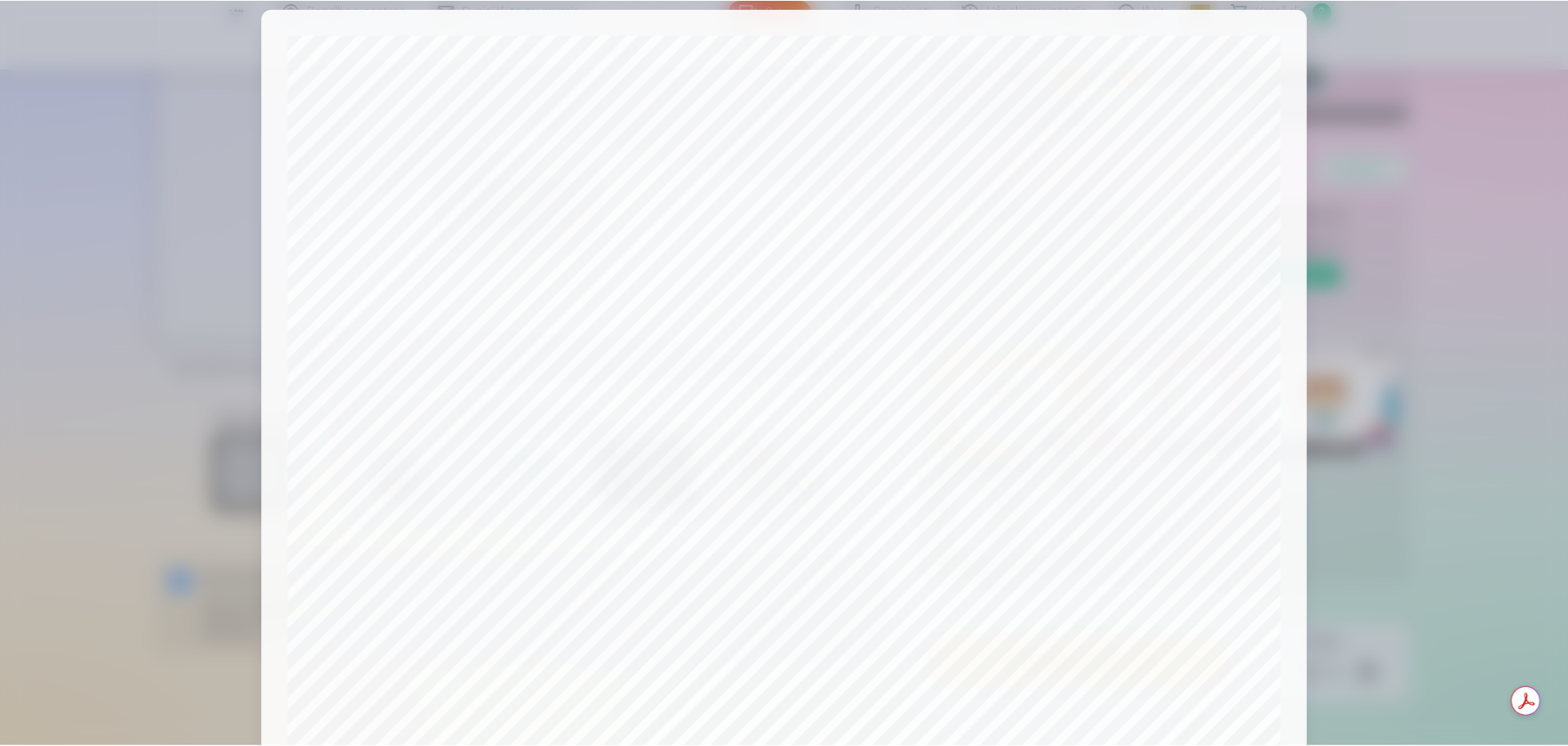
scroll to position [351, 0]
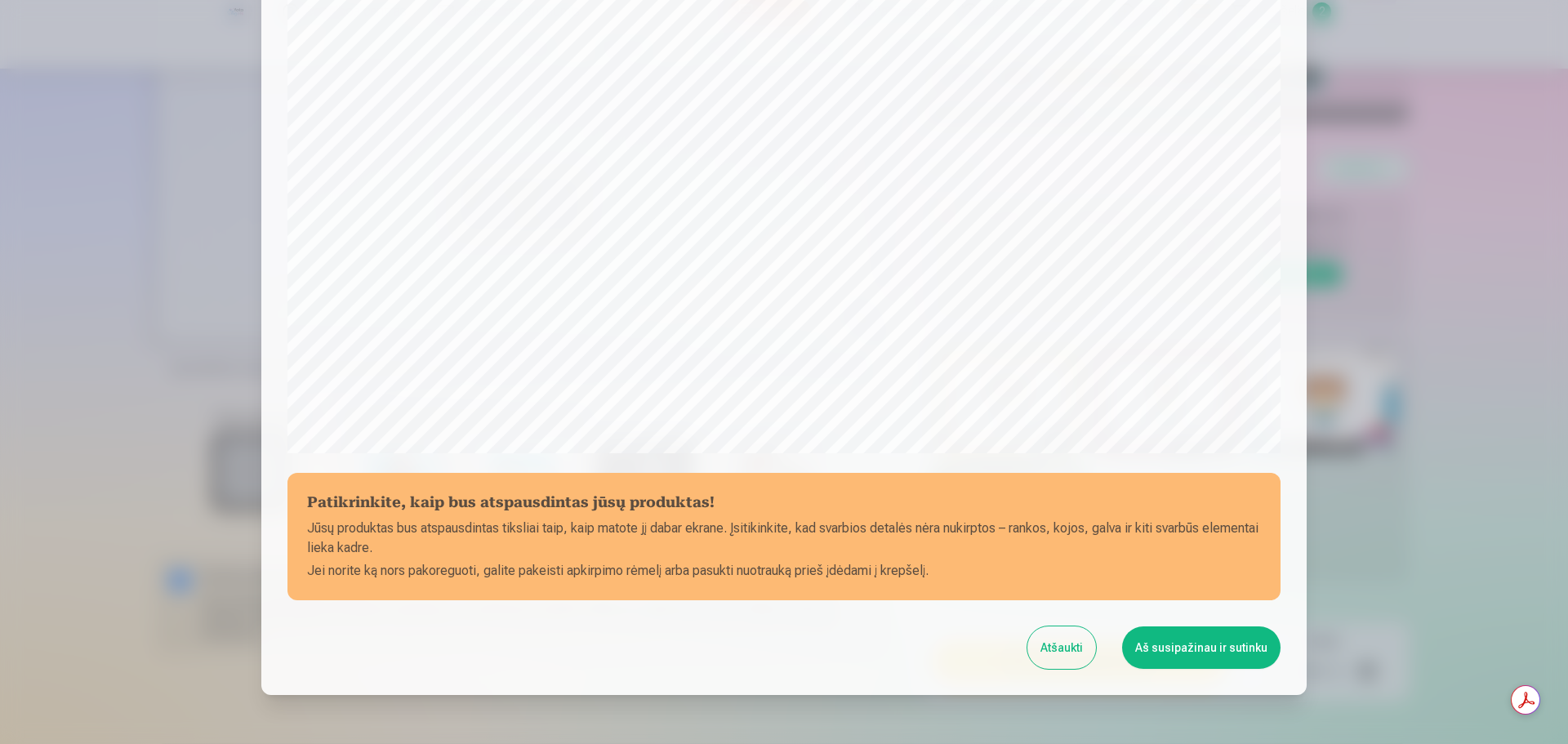
click at [1223, 642] on button "Aš susipažinau ir sutinku" at bounding box center [1201, 647] width 159 height 42
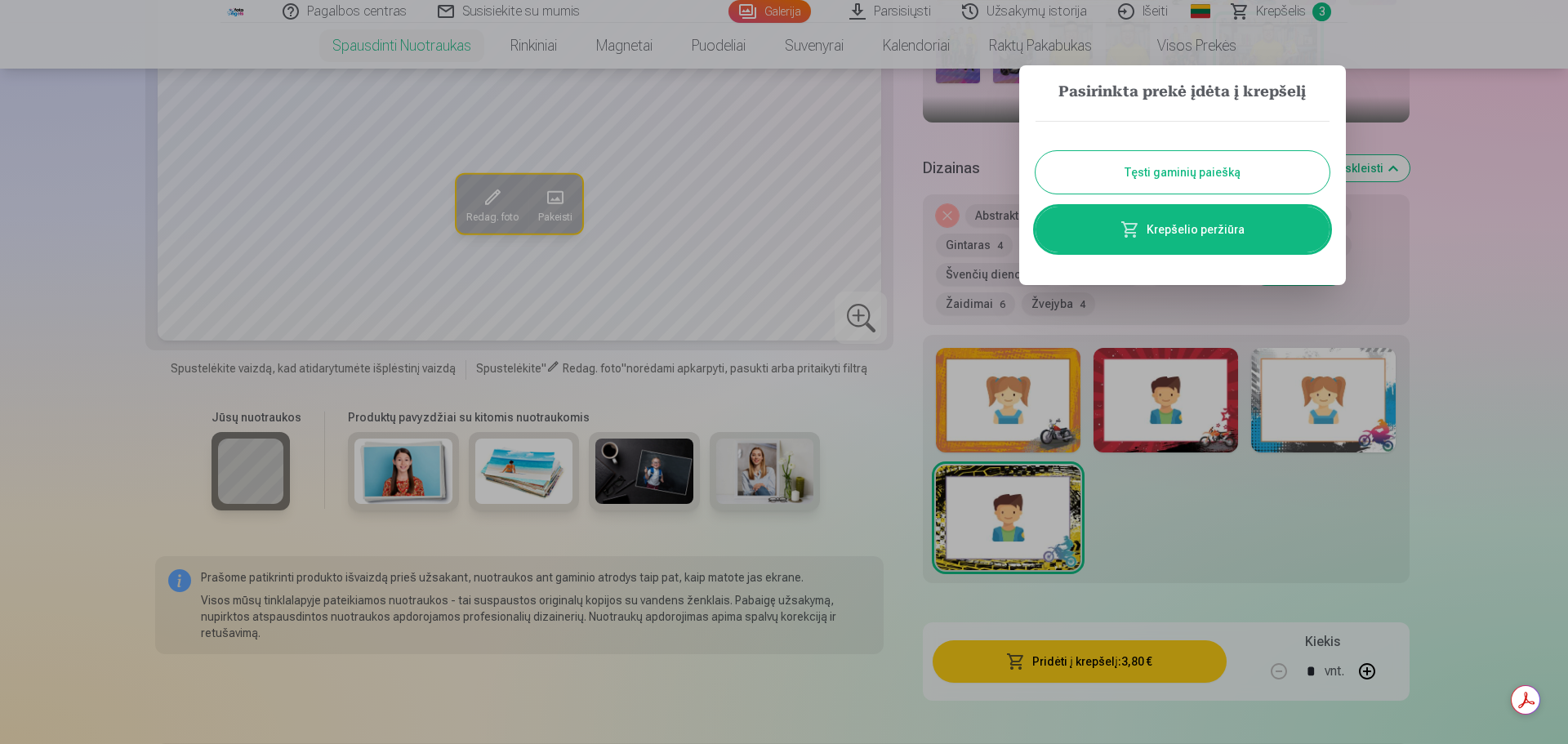
click at [1177, 162] on button "Tęsti gaminių paiešką" at bounding box center [1182, 172] width 294 height 42
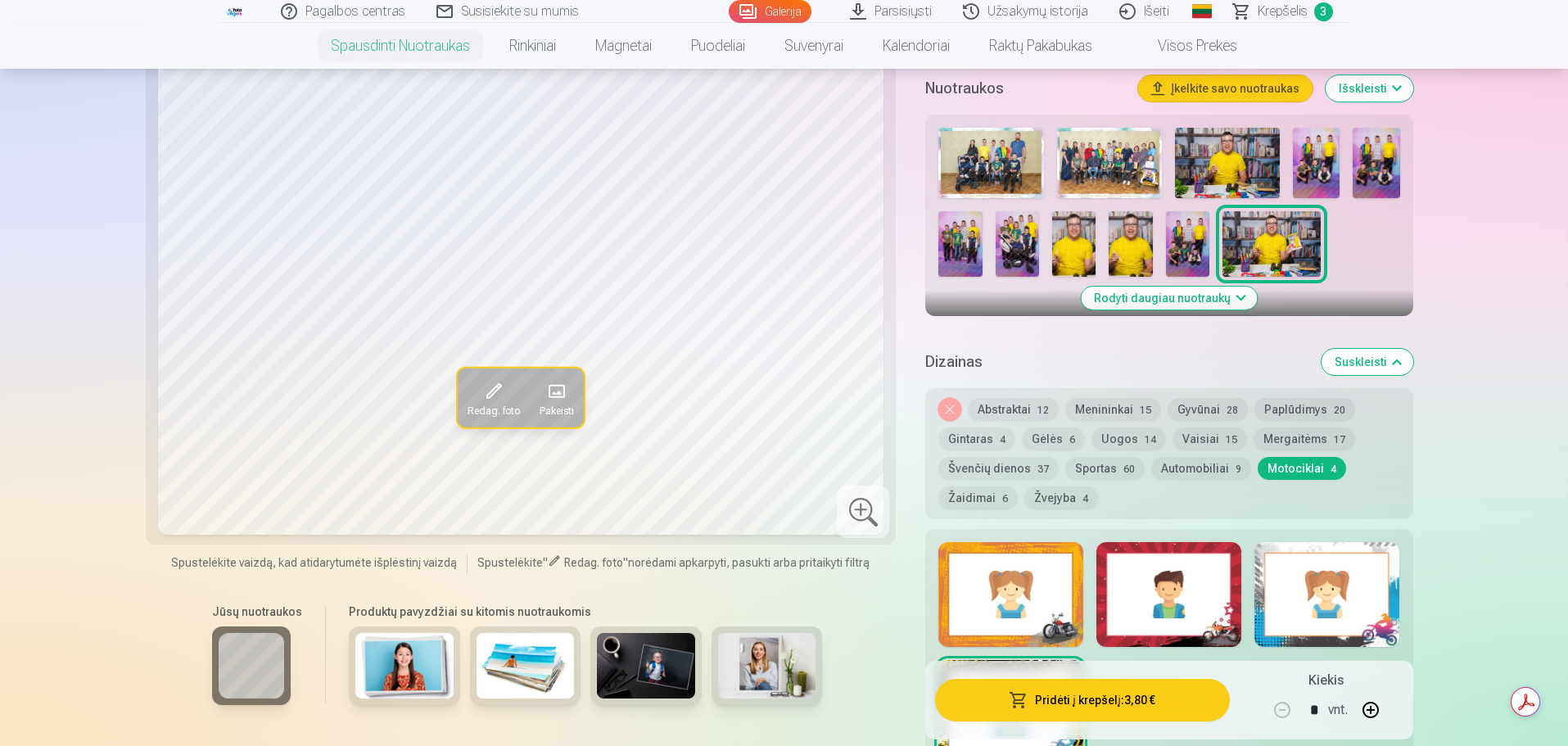
scroll to position [573, 0]
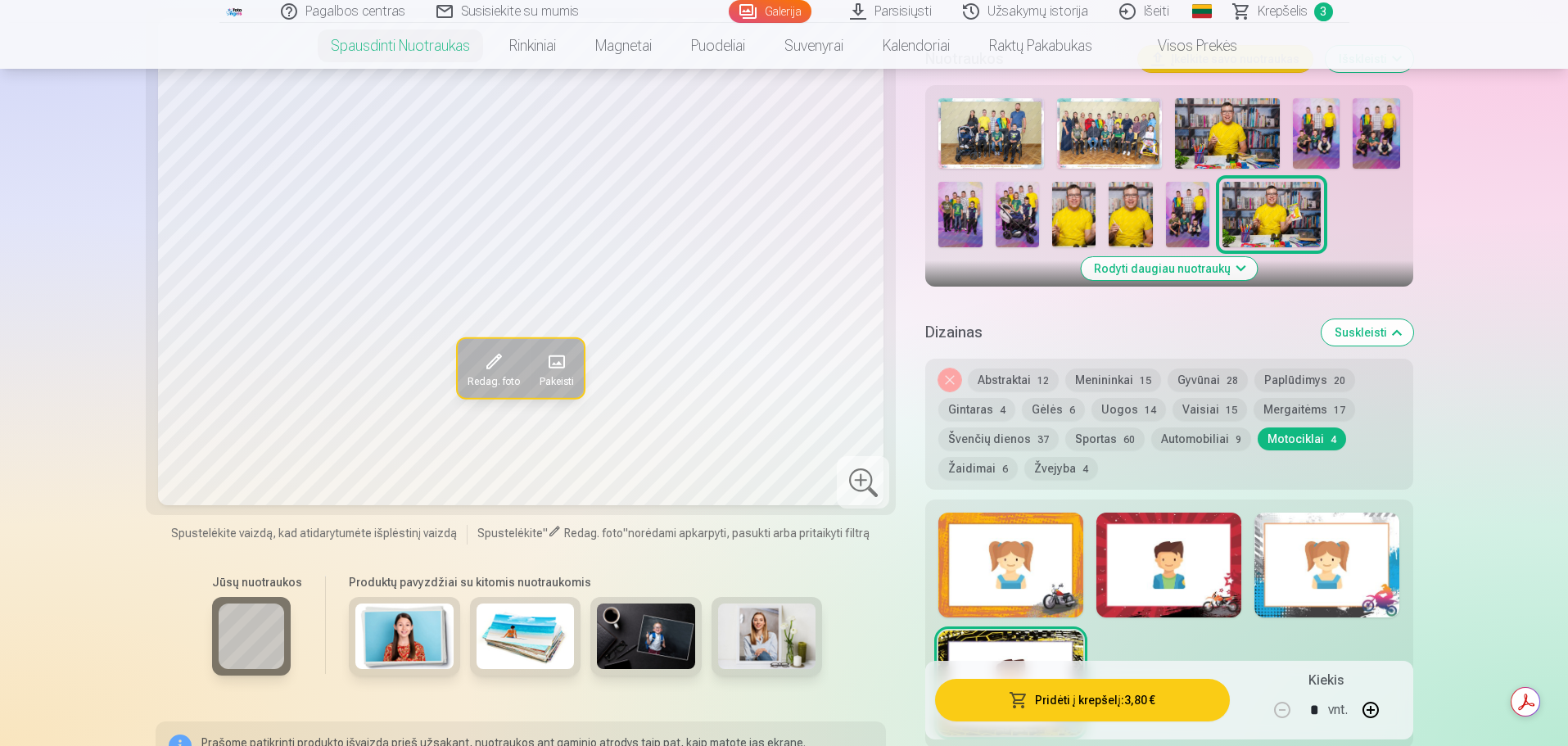
click at [979, 445] on button "Švenčių dienos 37" at bounding box center [998, 439] width 120 height 23
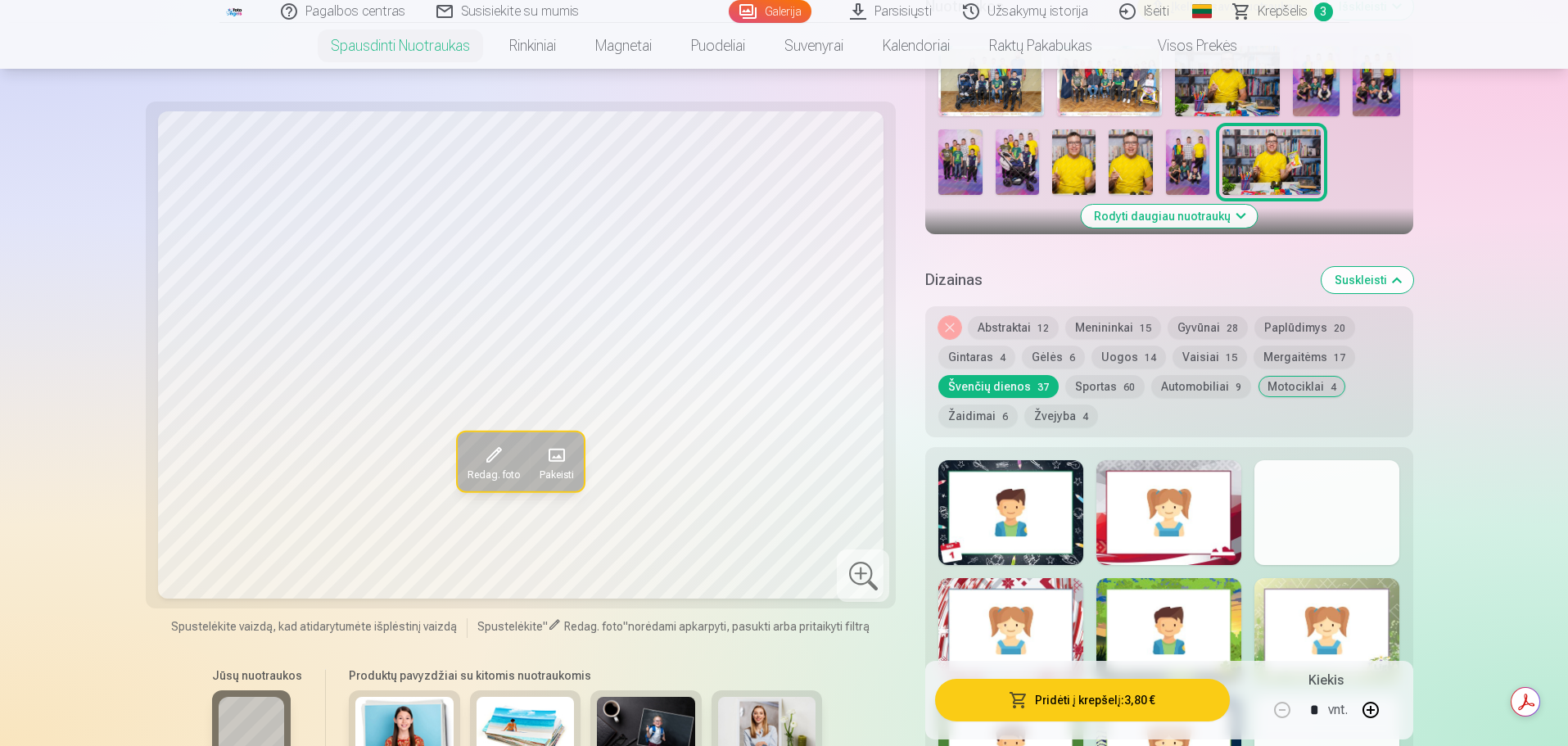
scroll to position [655, 0]
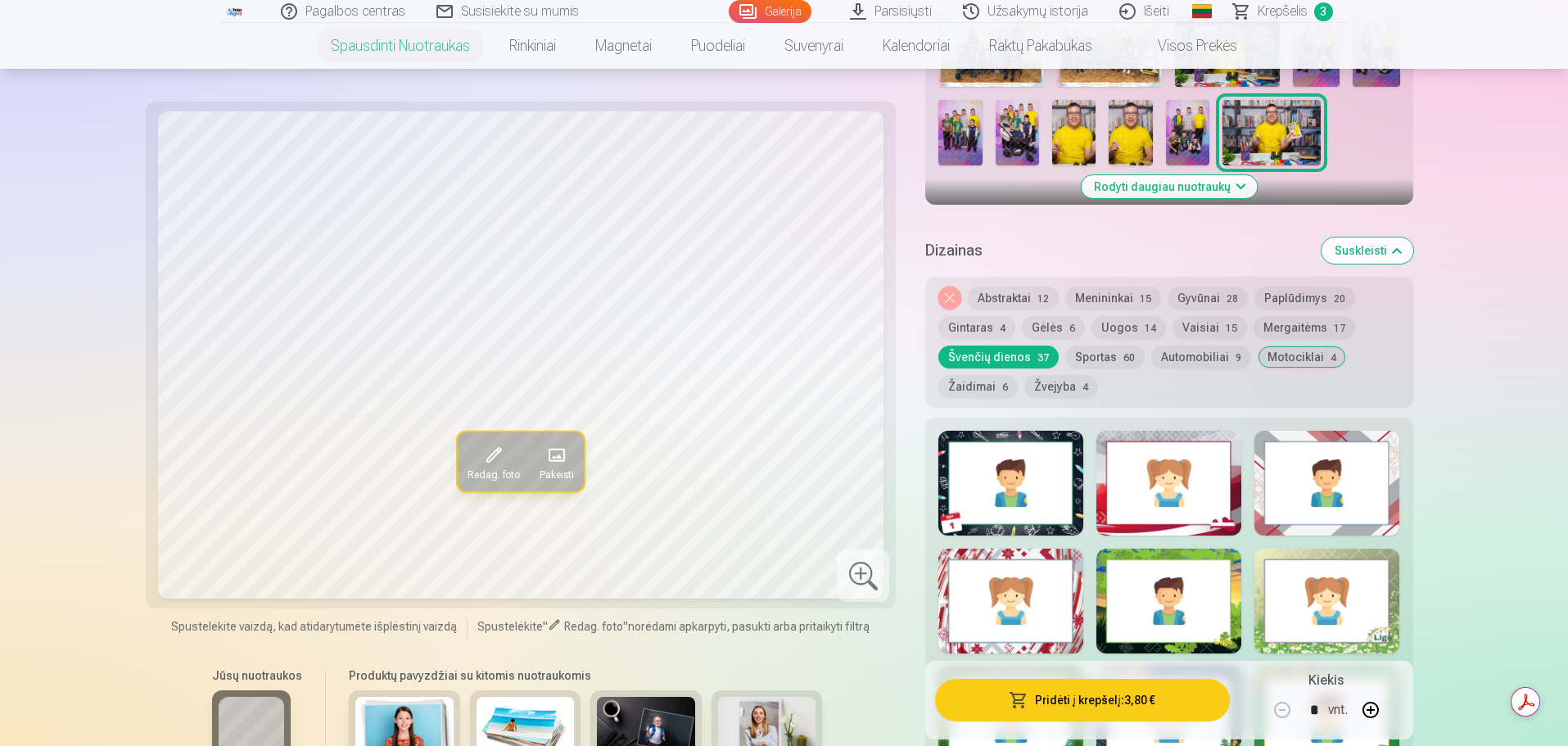
click at [978, 387] on button "Žaidimai 6" at bounding box center [978, 387] width 79 height 23
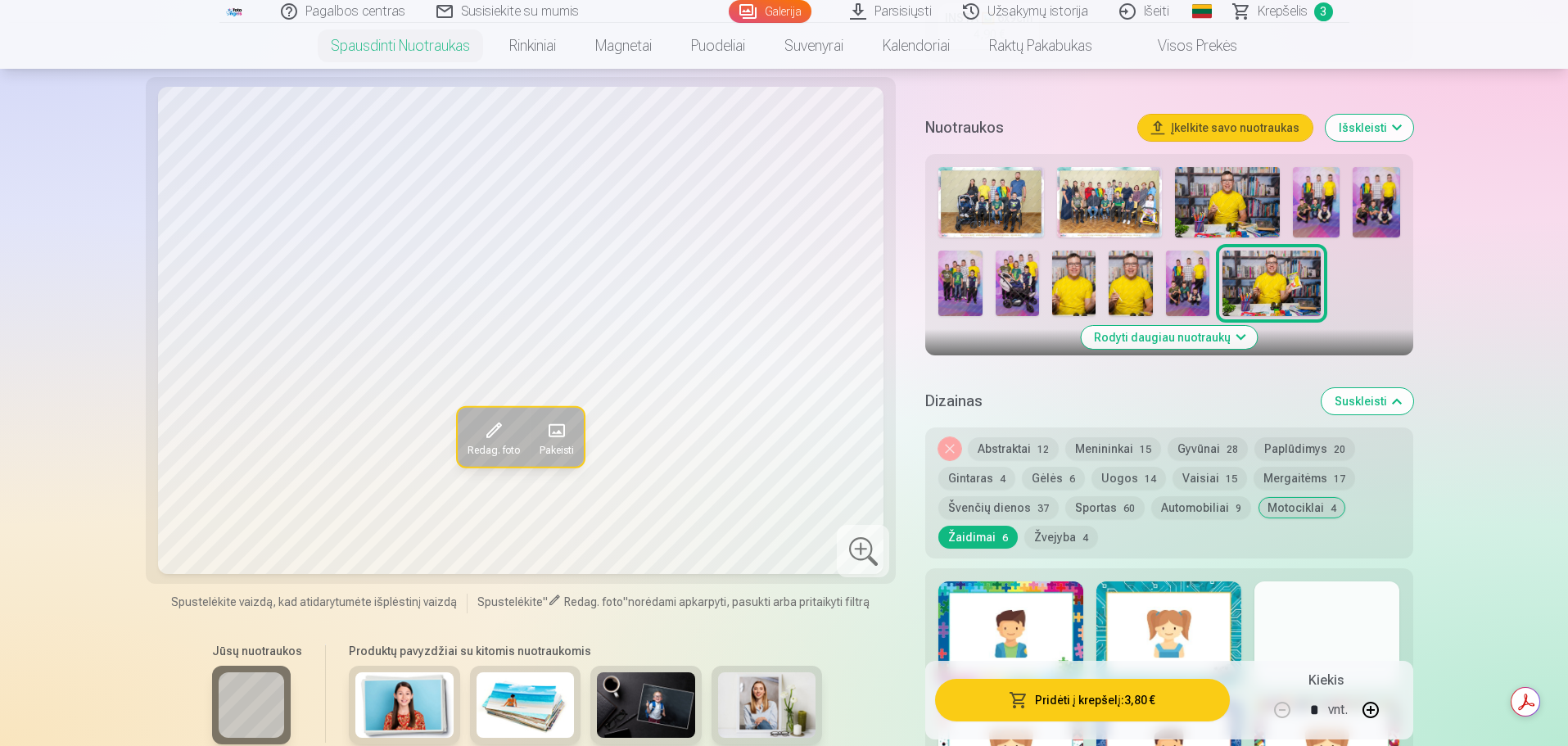
scroll to position [409, 0]
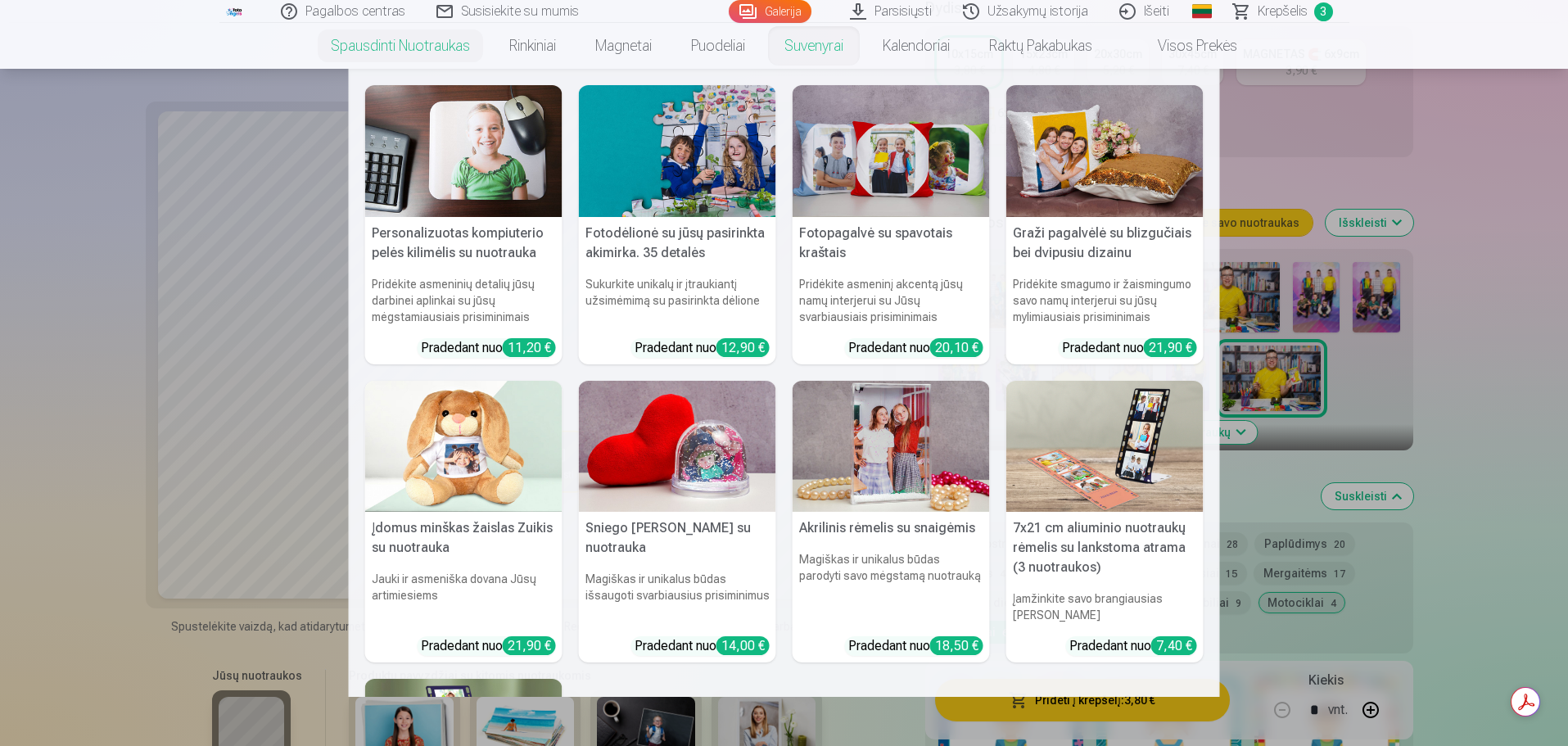
click at [819, 46] on link "Suvenyrai" at bounding box center [814, 46] width 99 height 46
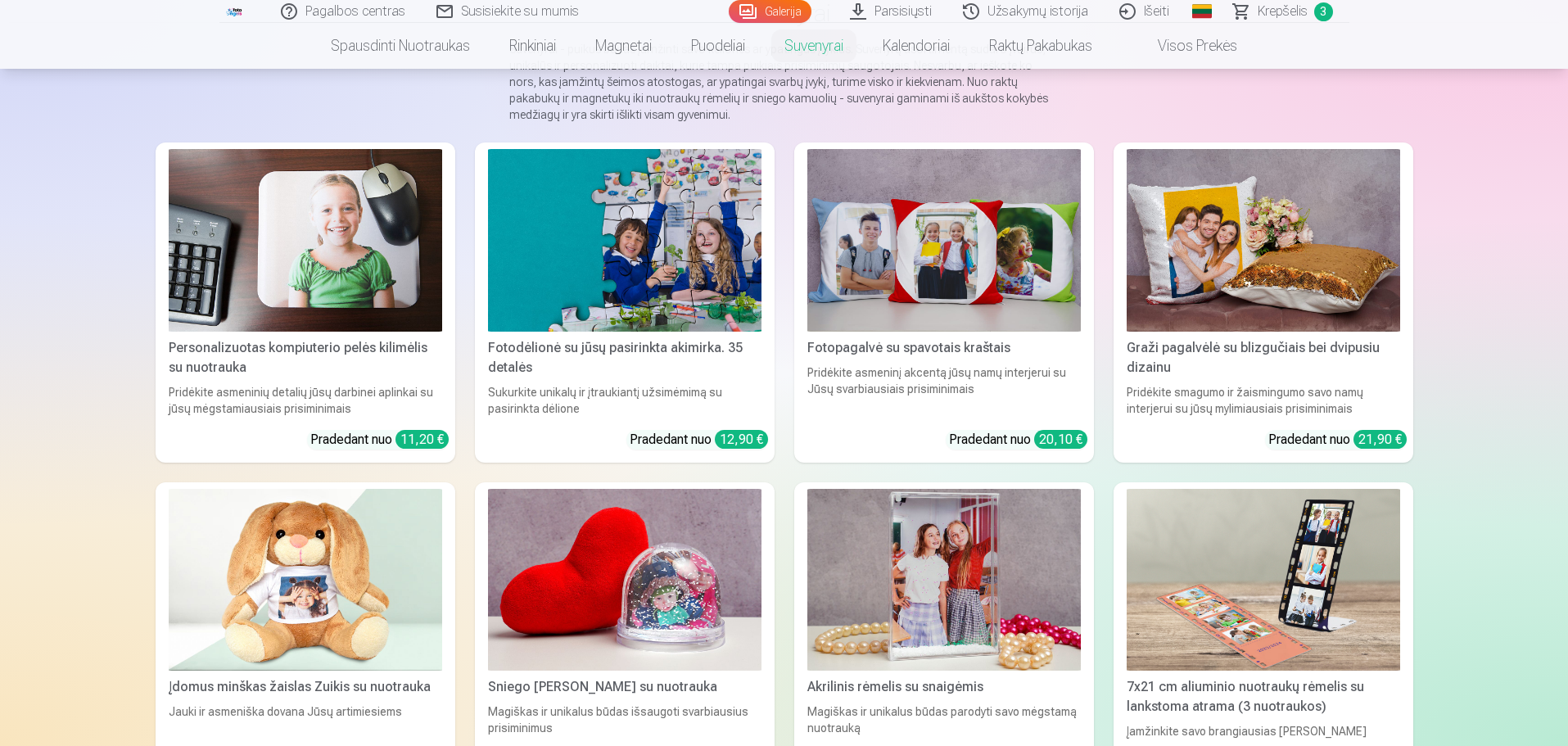
scroll to position [164, 0]
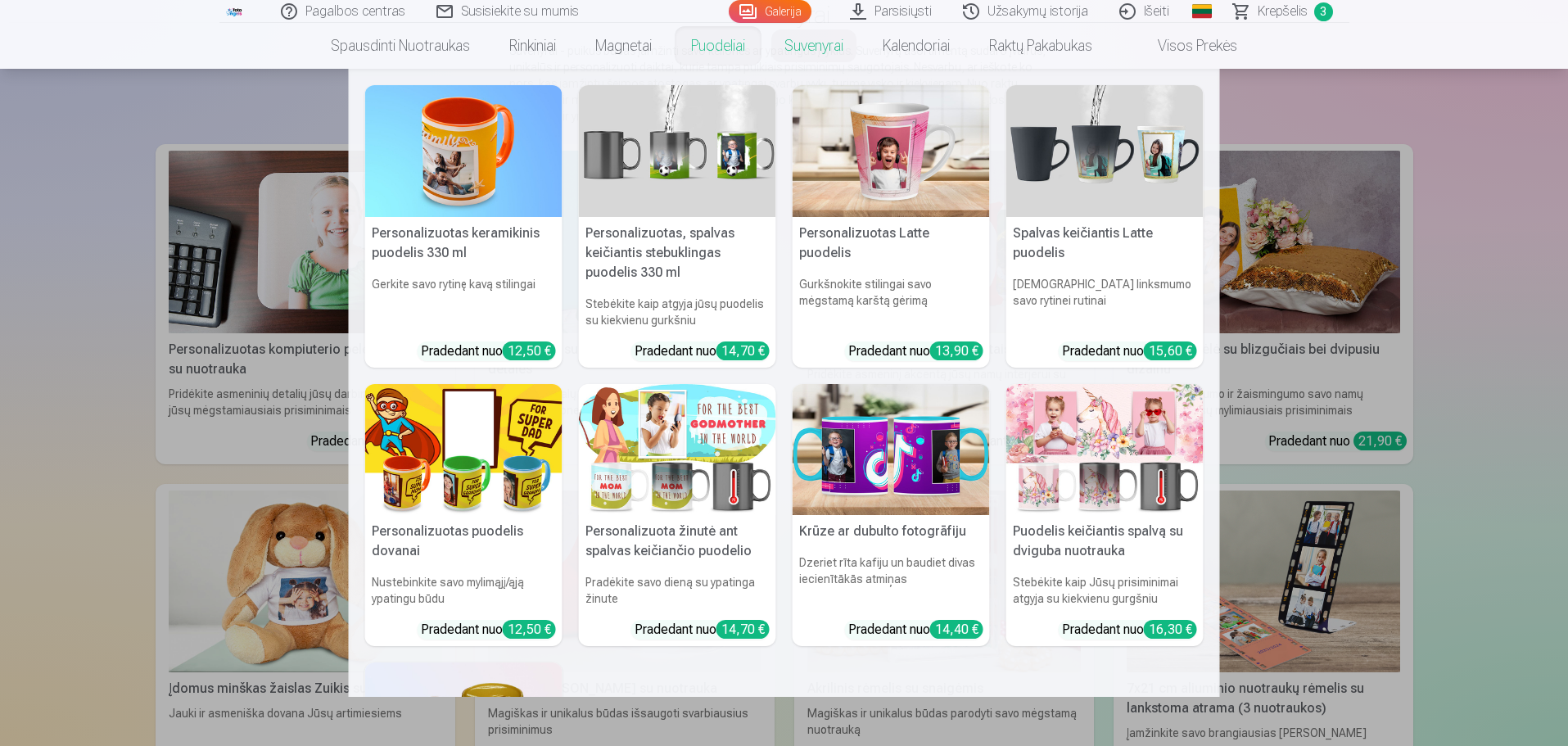
click at [715, 44] on link "Puodeliai" at bounding box center [718, 46] width 94 height 46
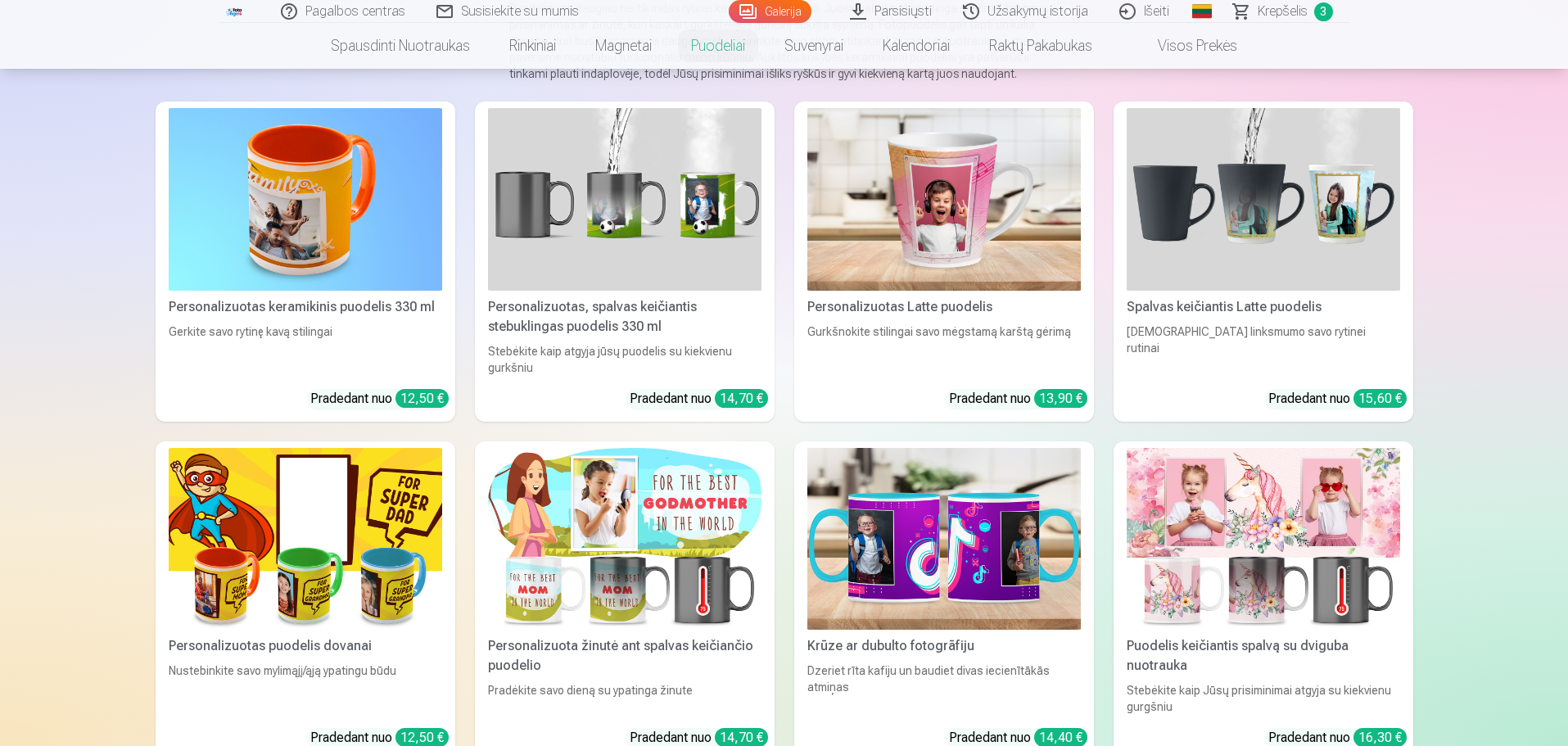
scroll to position [246, 0]
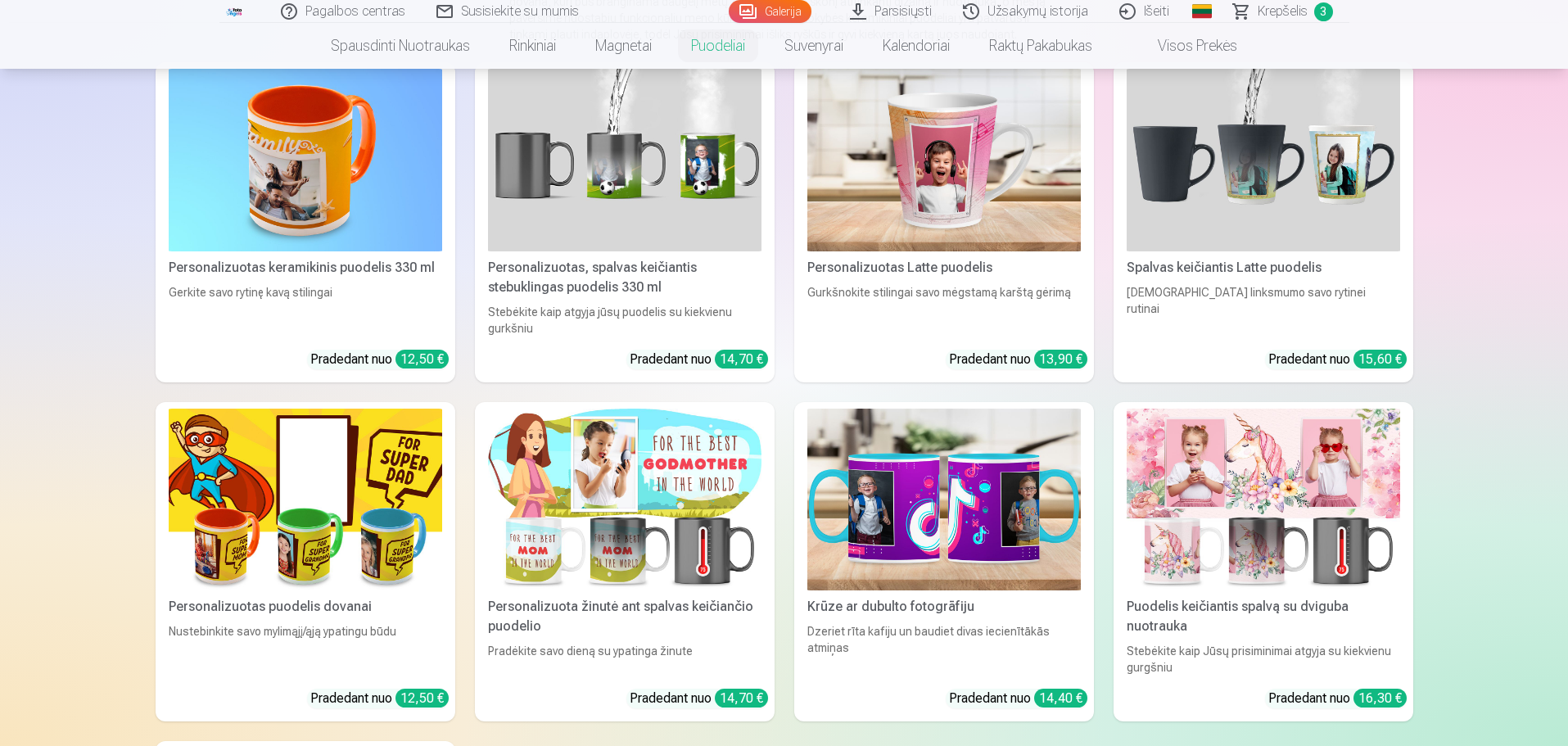
click at [907, 215] on img at bounding box center [944, 160] width 273 height 183
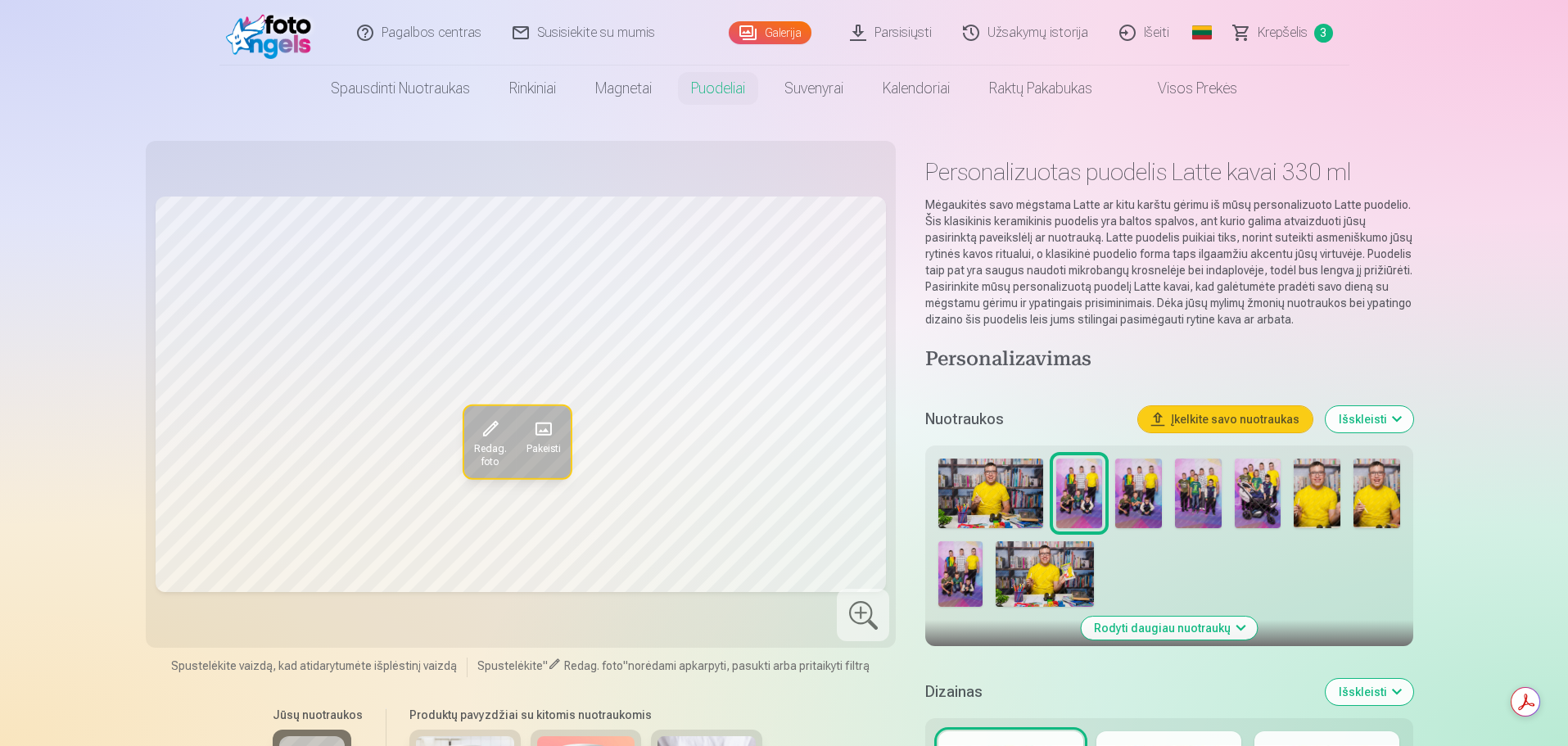
click at [1033, 571] on img at bounding box center [1044, 574] width 99 height 65
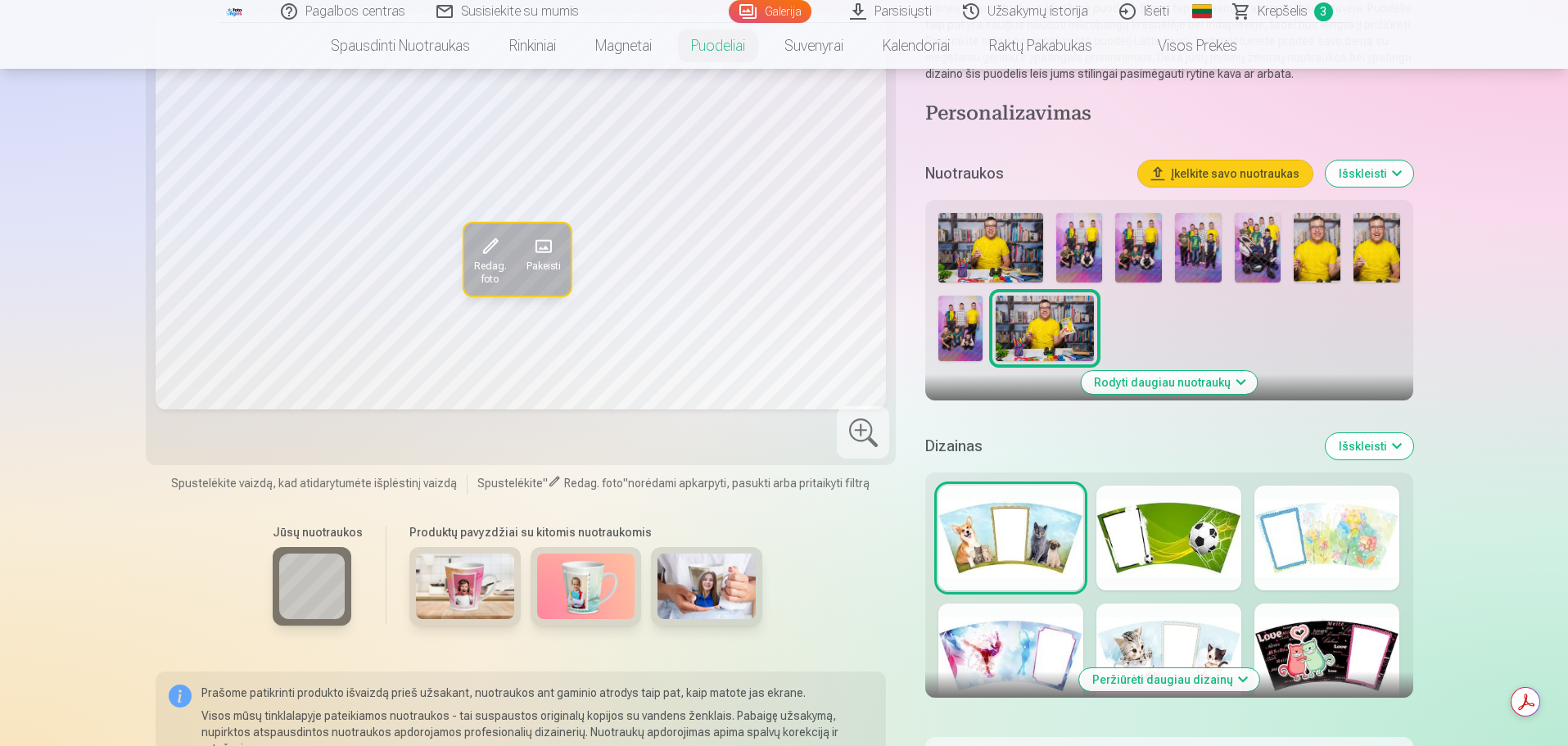
scroll to position [409, 0]
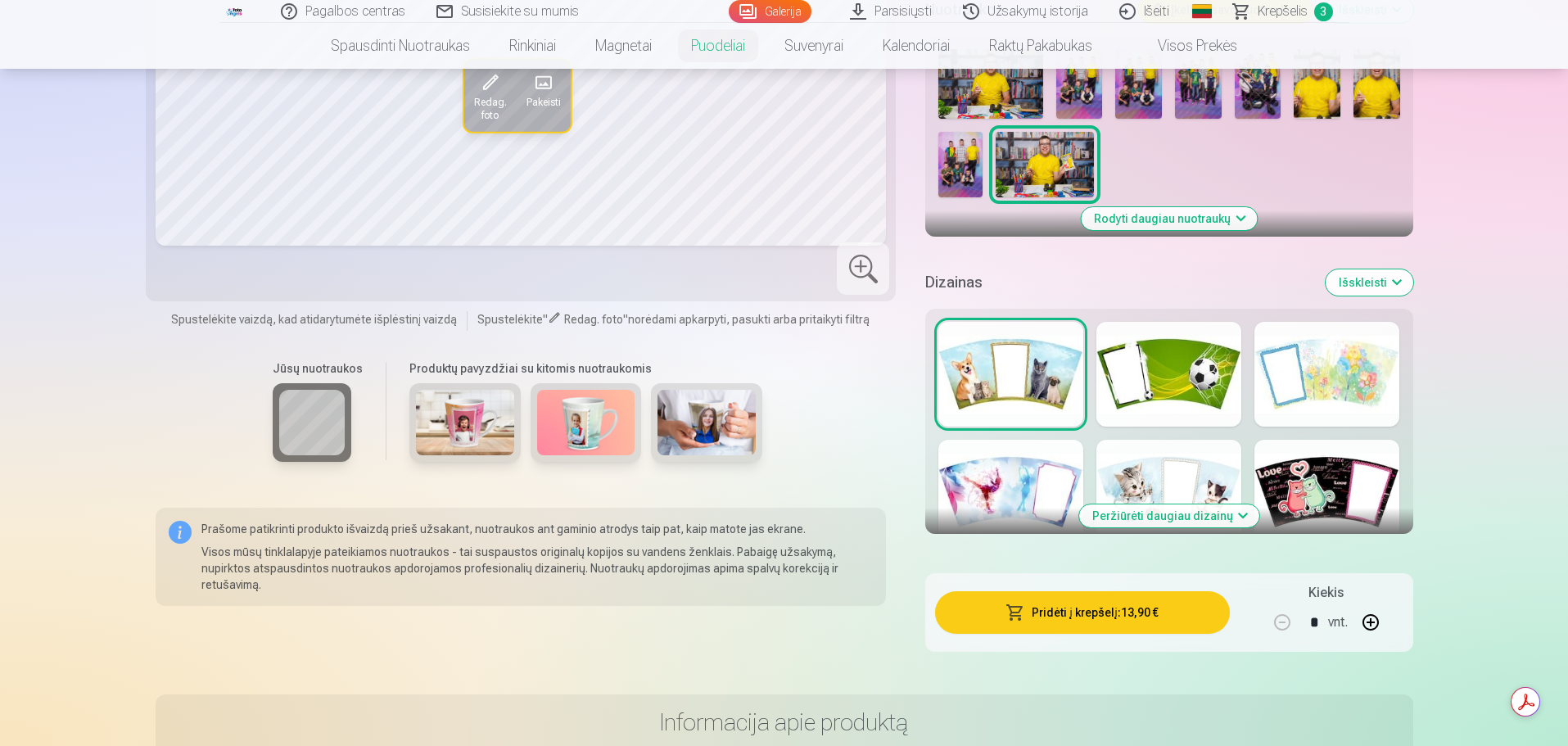
click at [1162, 371] on div at bounding box center [1168, 374] width 145 height 105
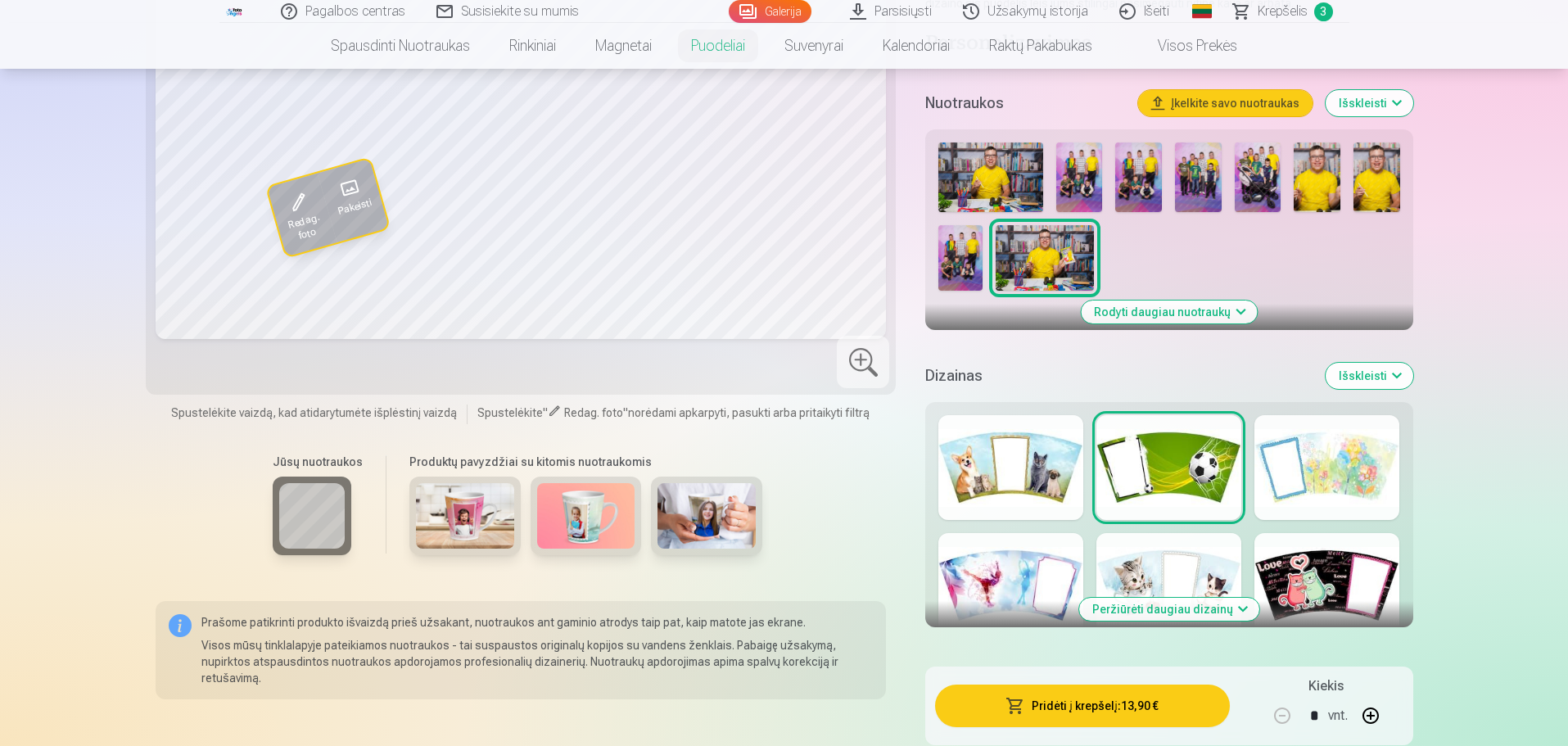
scroll to position [328, 0]
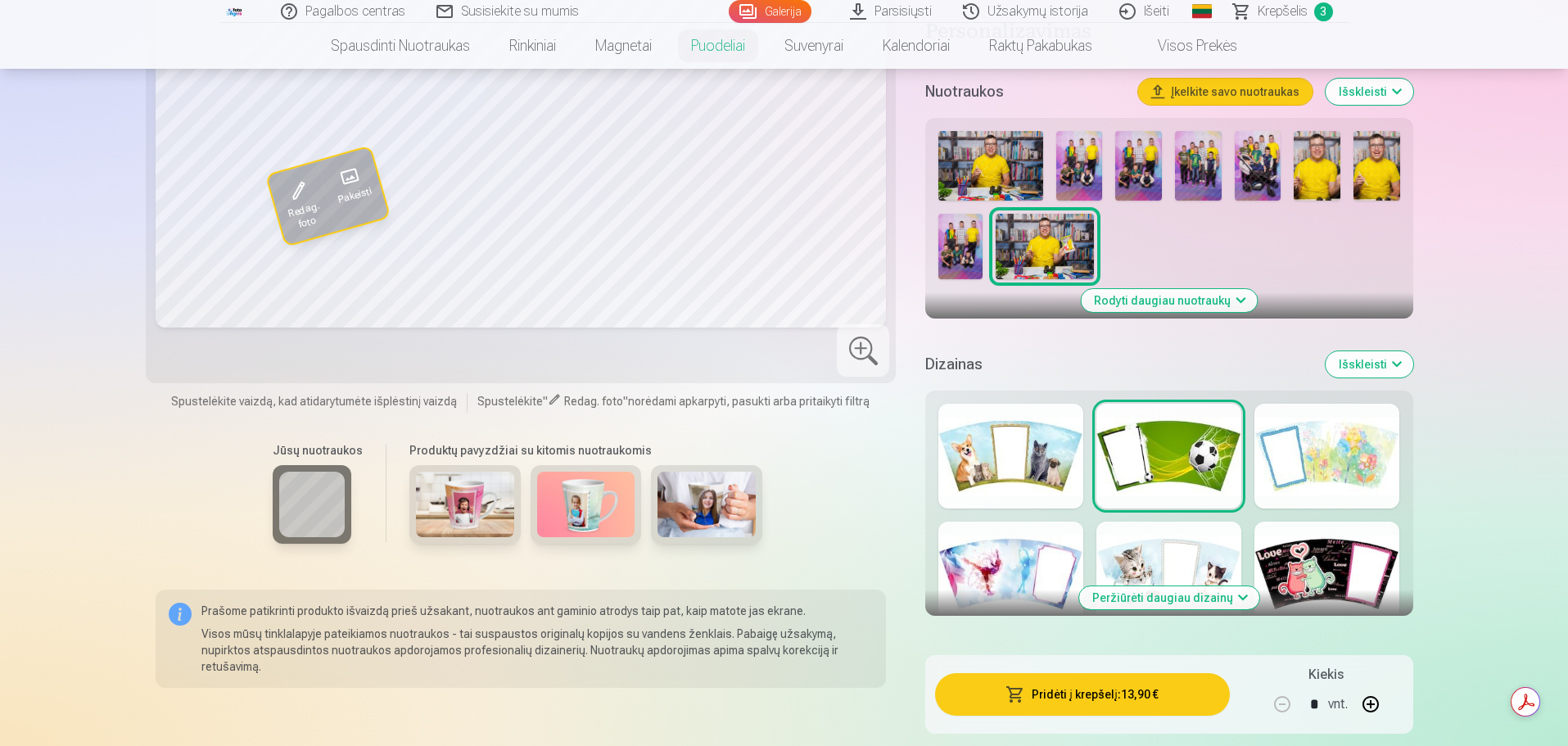
click at [1153, 599] on button "Peržiūrėti daugiau dizainų" at bounding box center [1169, 598] width 180 height 23
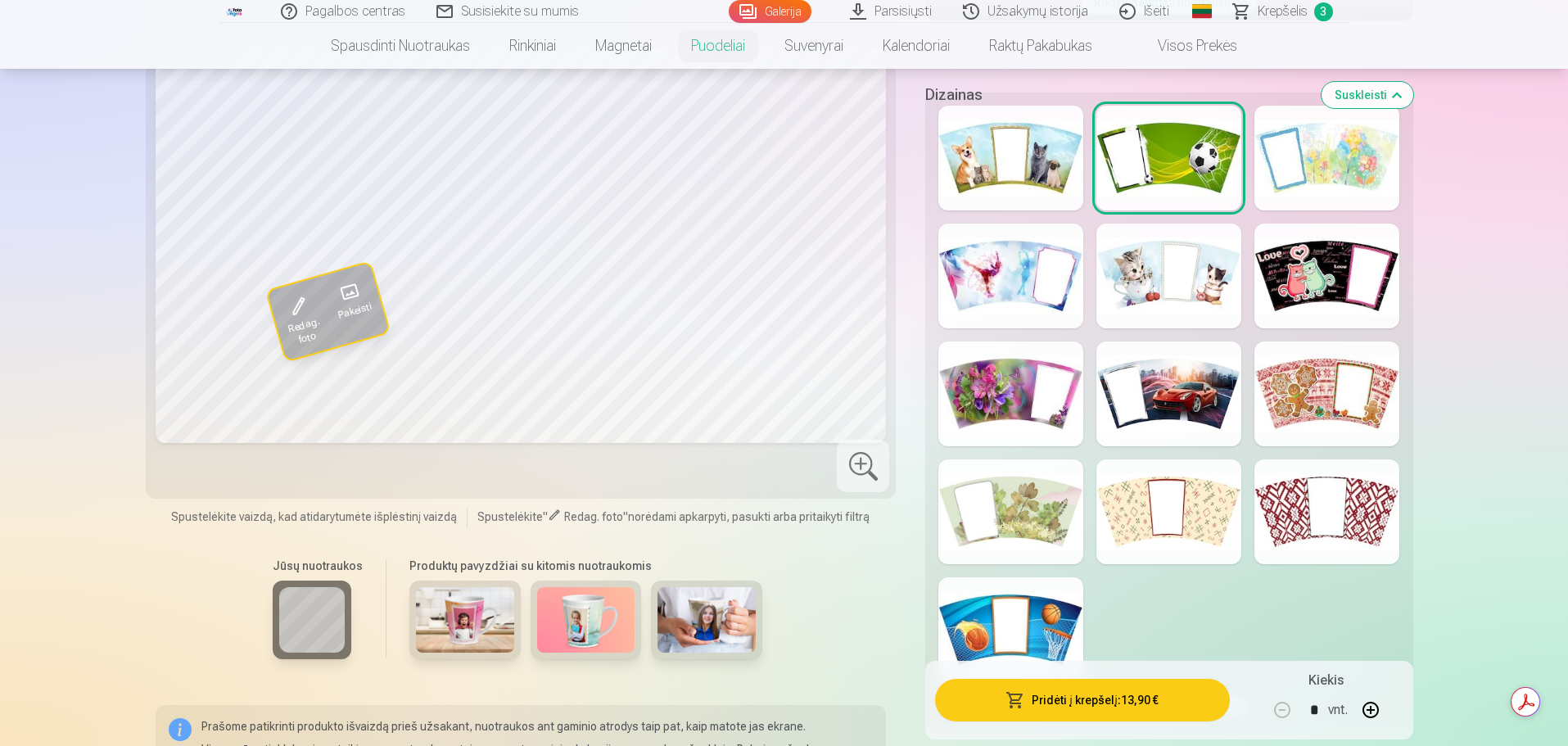
scroll to position [655, 0]
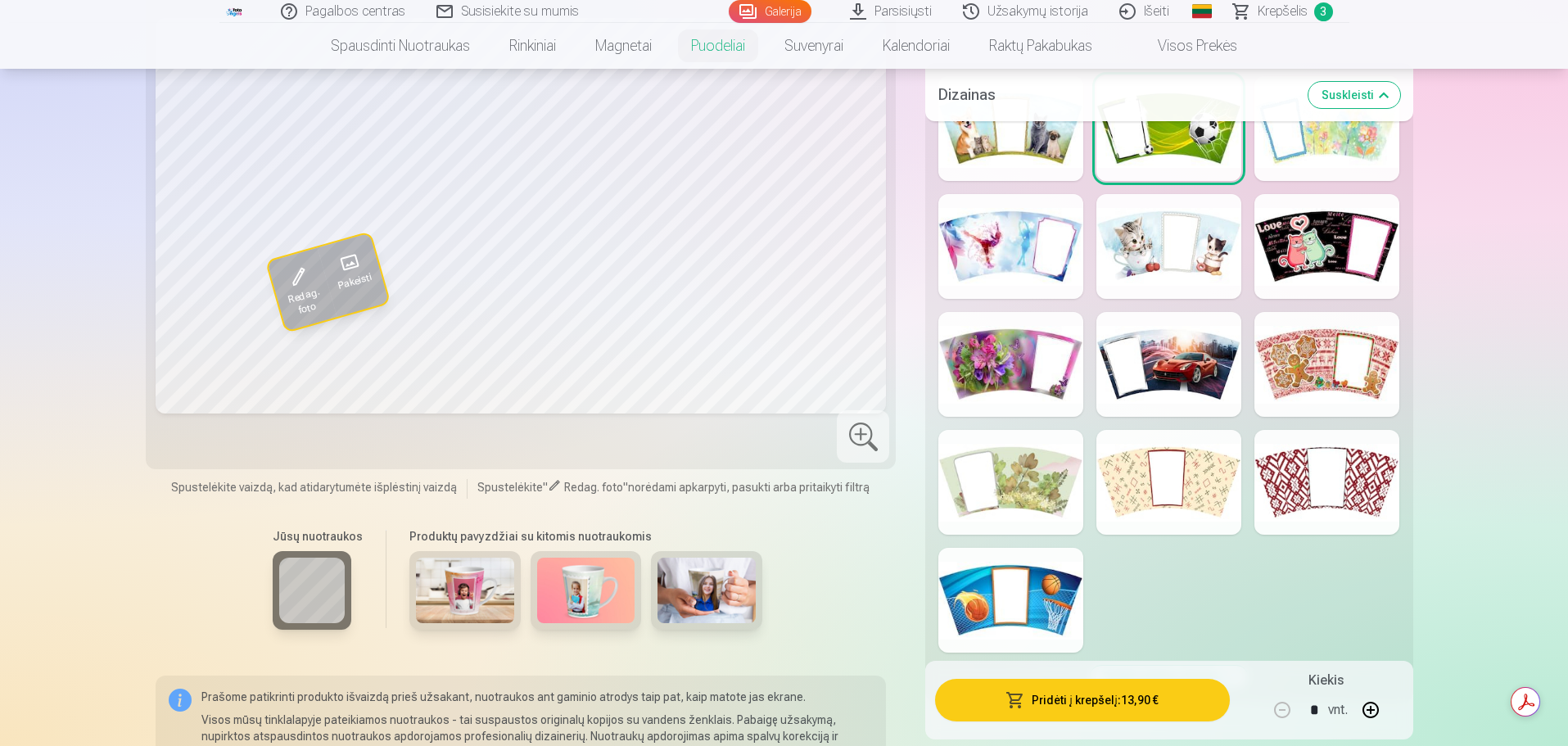
click at [1046, 615] on div at bounding box center [1010, 600] width 145 height 105
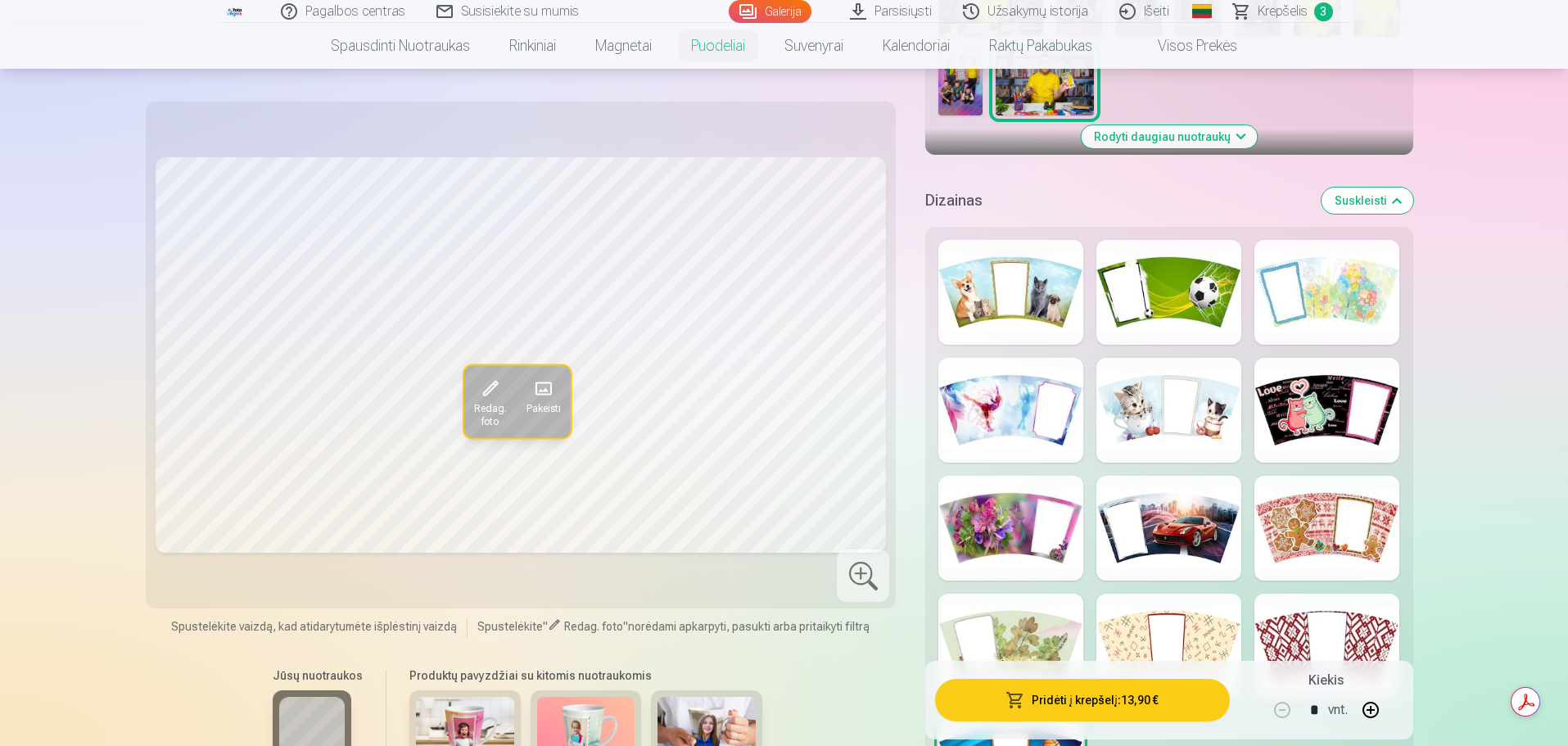
scroll to position [573, 0]
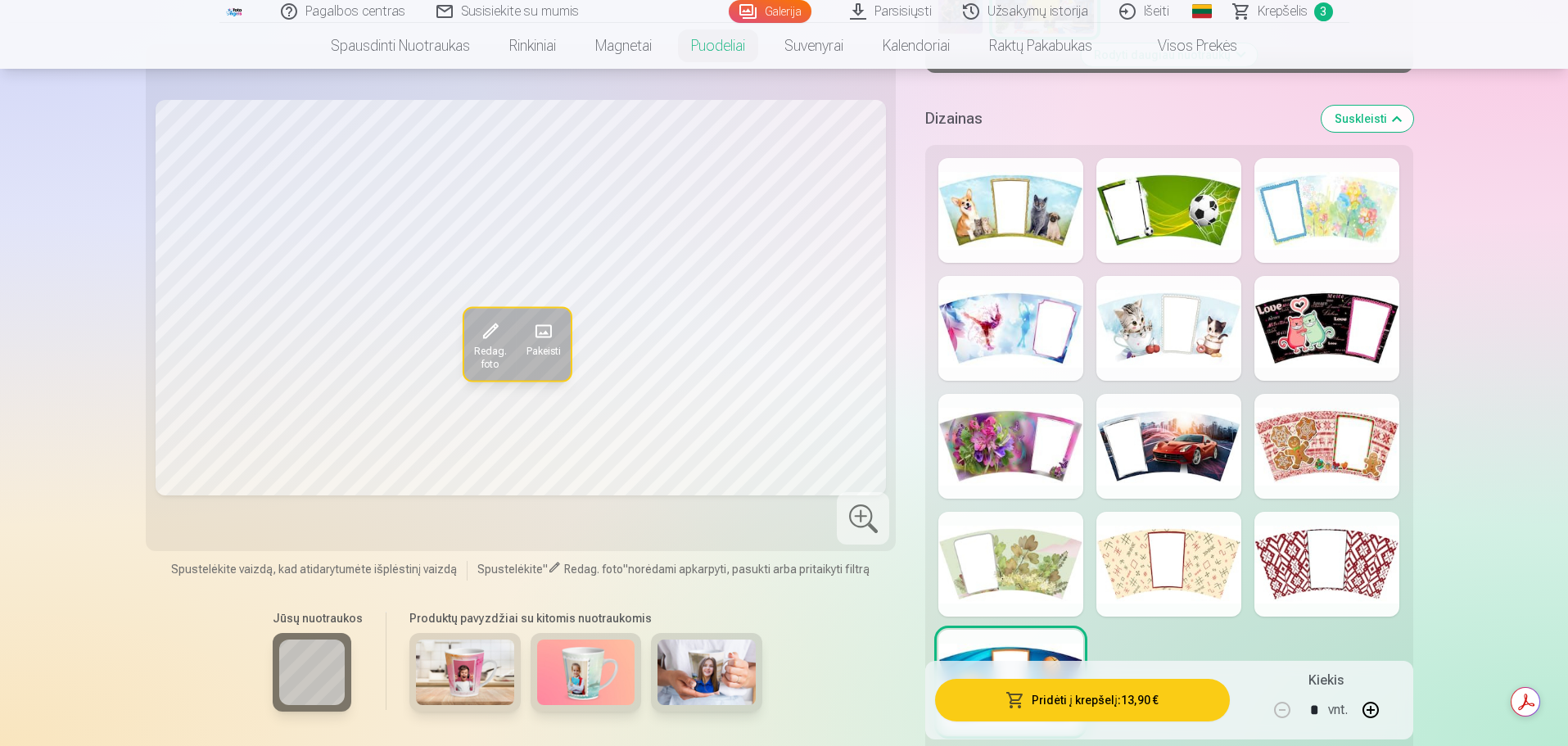
click at [1008, 218] on div at bounding box center [1010, 210] width 145 height 105
click at [1192, 214] on div at bounding box center [1168, 210] width 145 height 105
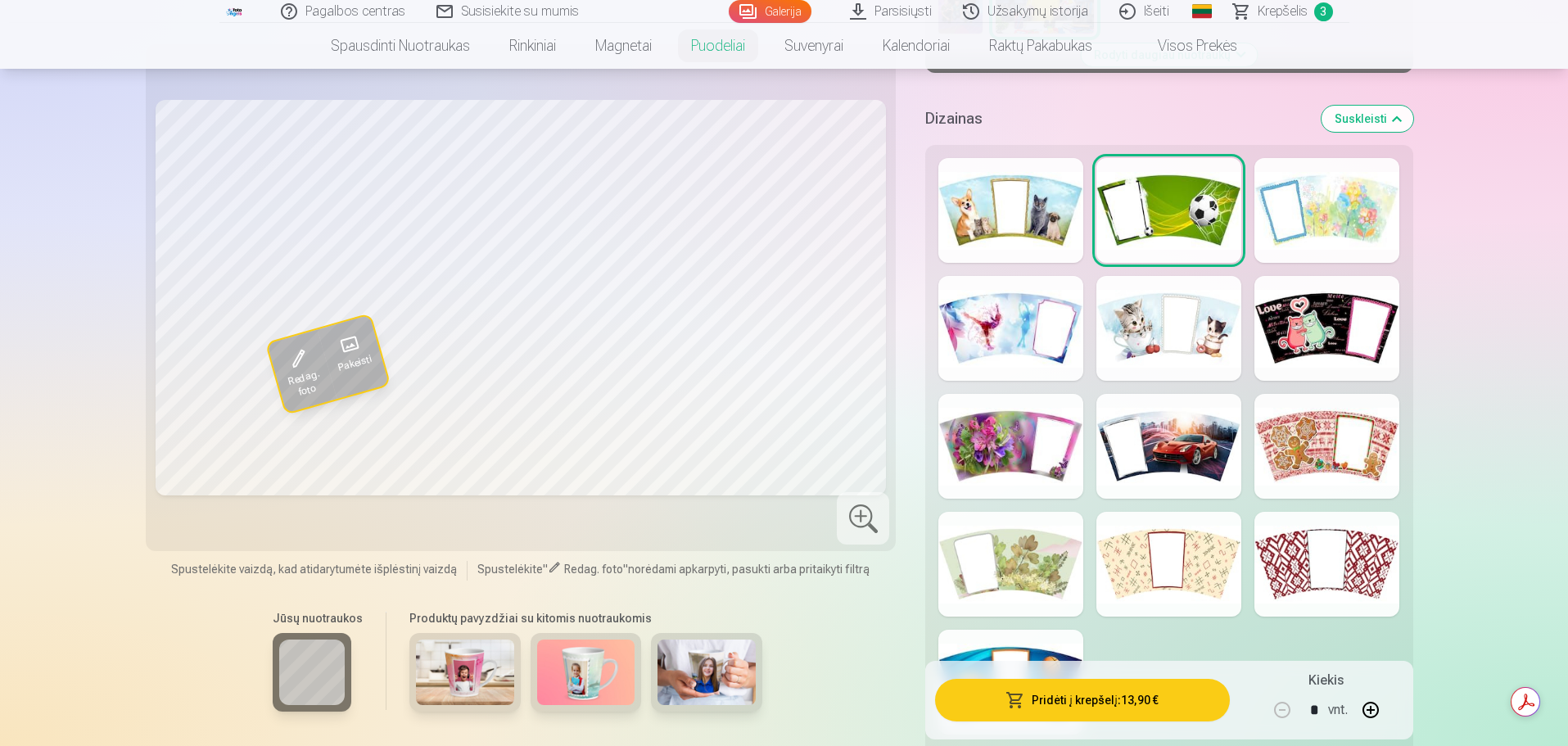
click at [1200, 451] on div at bounding box center [1168, 446] width 145 height 105
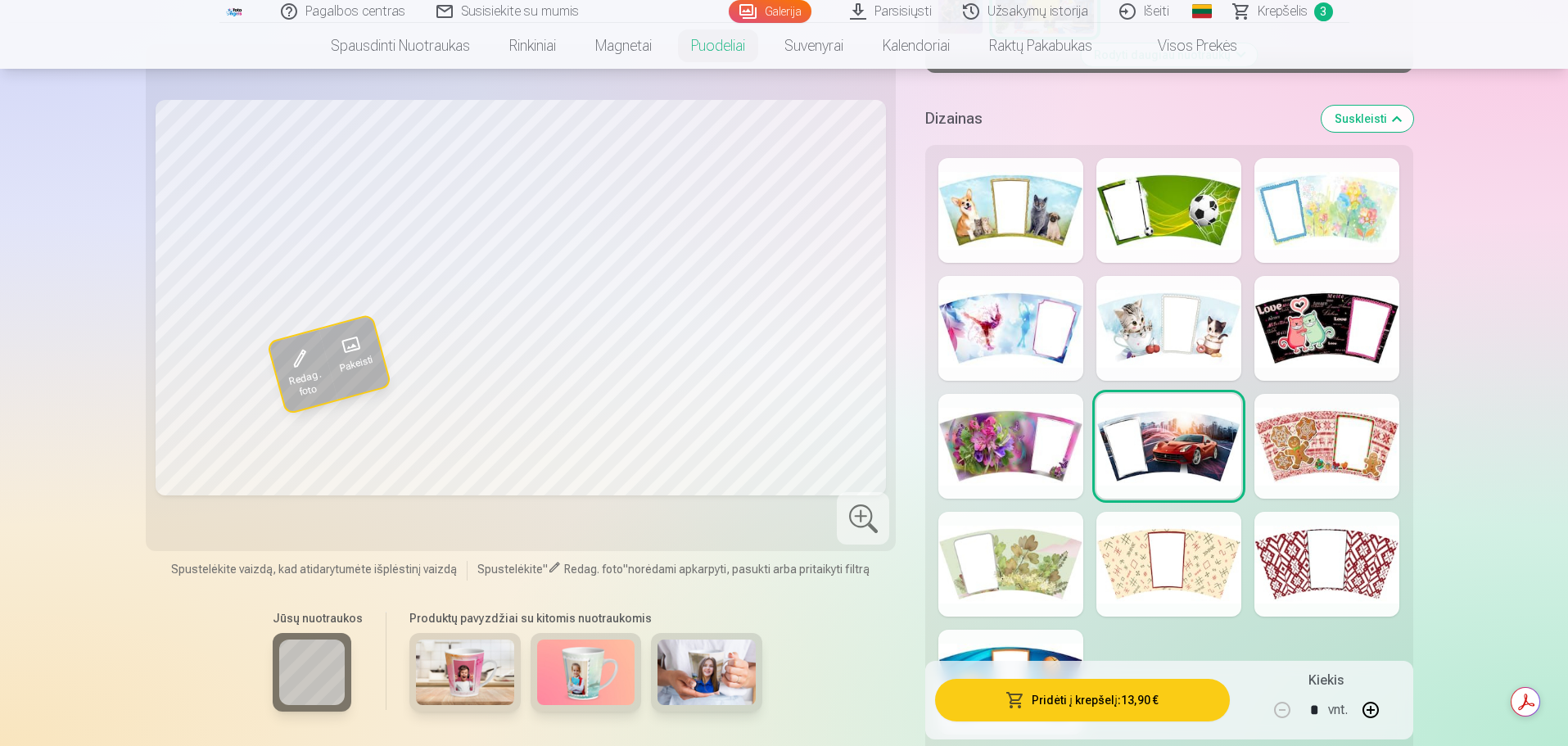
click at [1301, 445] on div at bounding box center [1326, 446] width 145 height 105
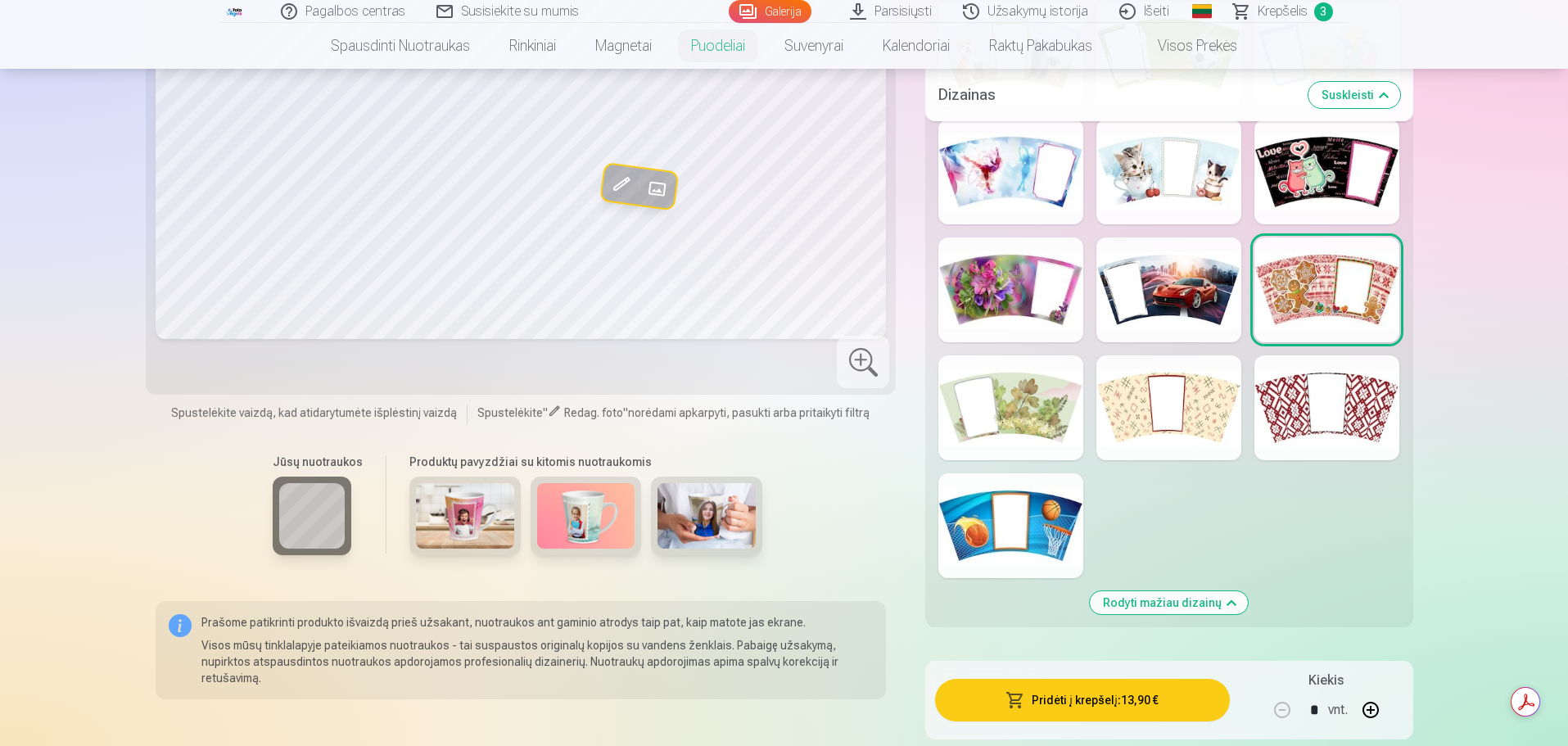
scroll to position [737, 0]
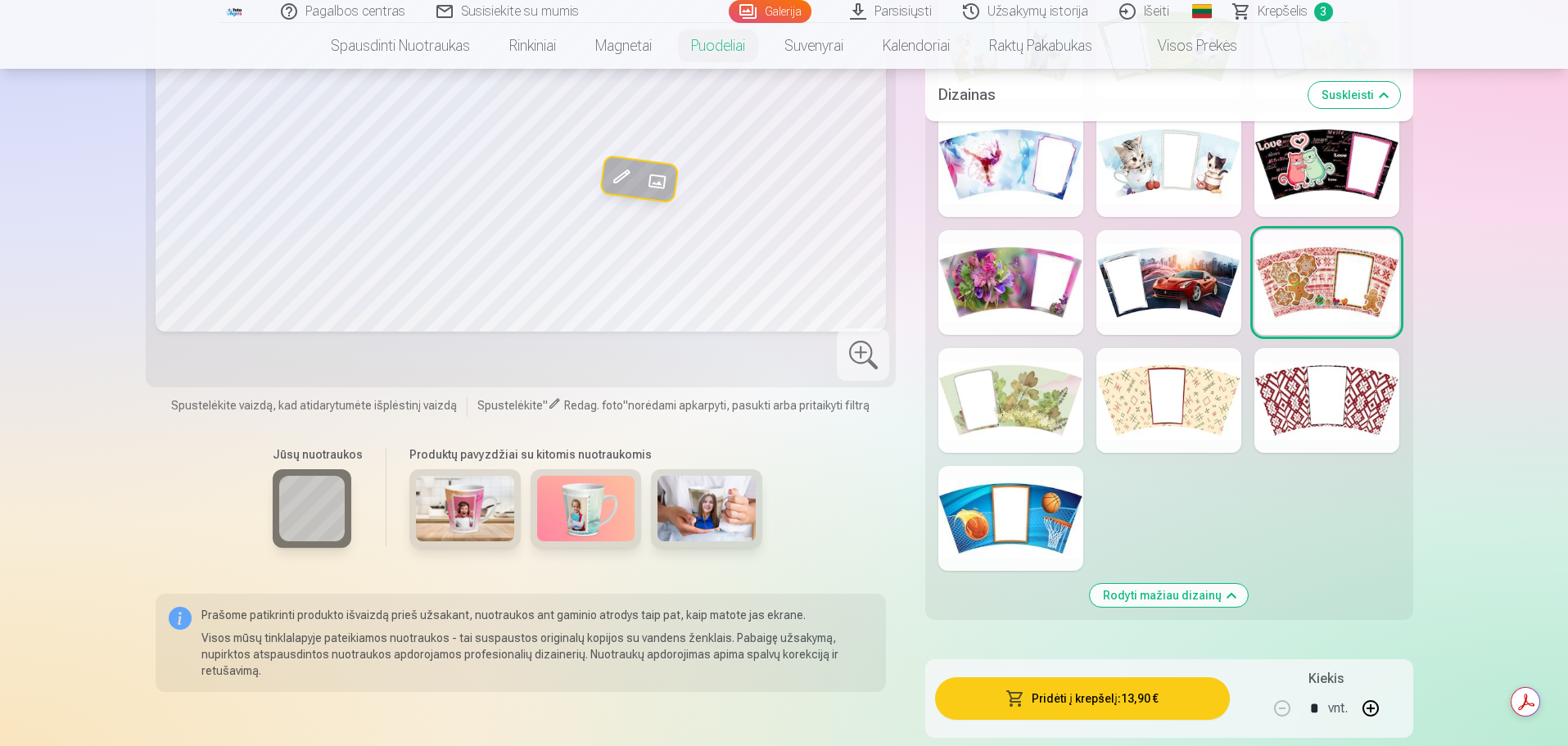
click at [1063, 517] on div at bounding box center [1010, 518] width 145 height 105
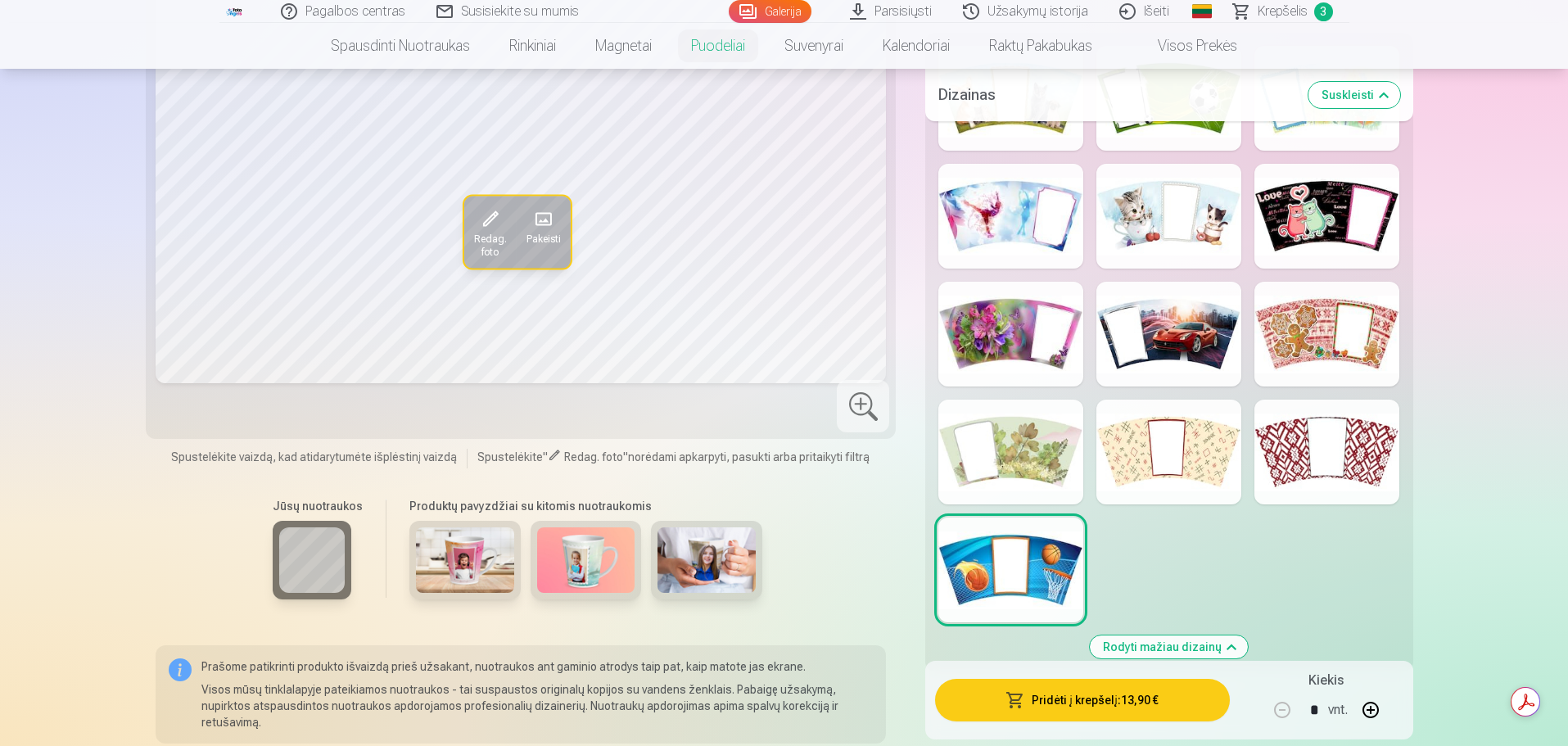
scroll to position [491, 0]
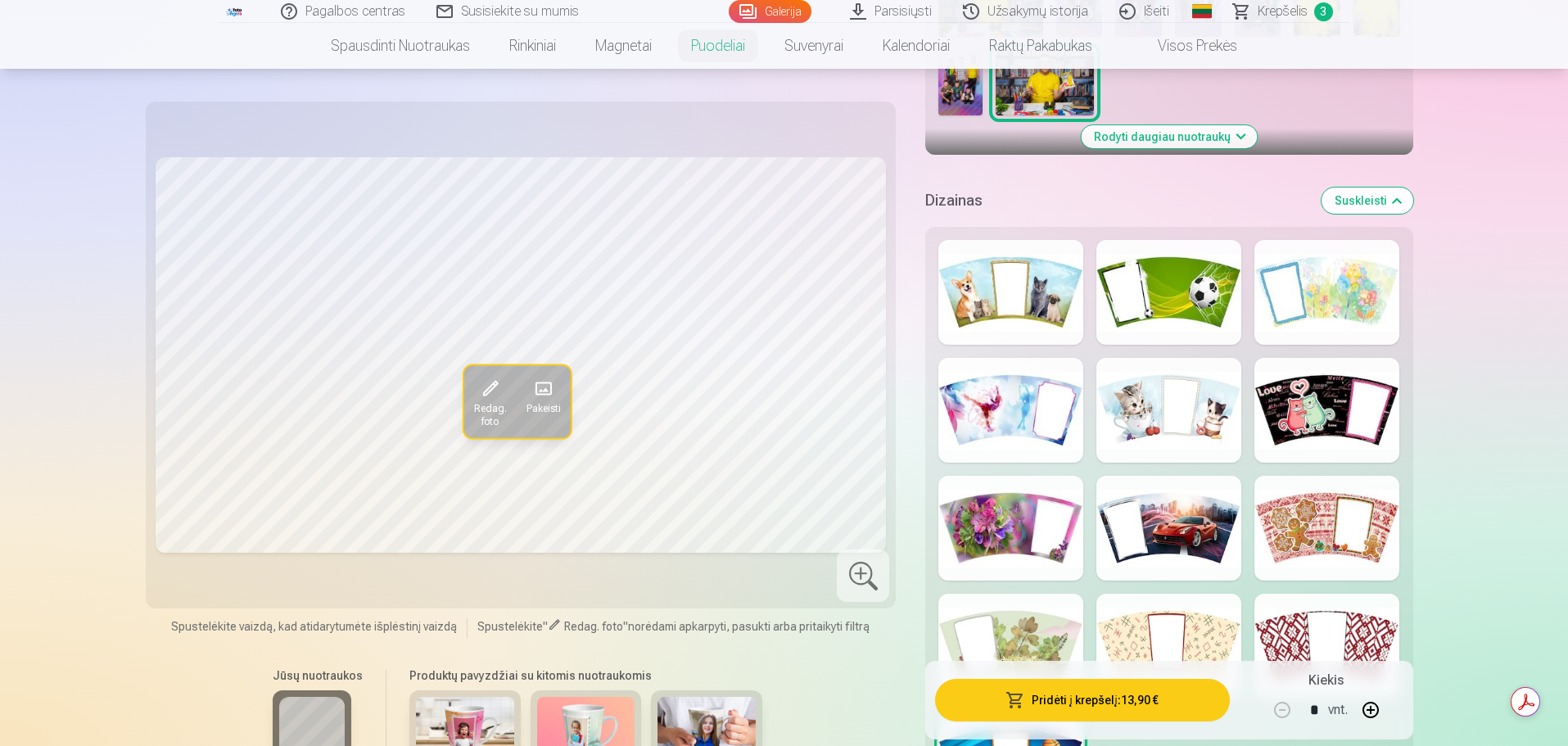
click at [1181, 511] on div at bounding box center [1168, 527] width 145 height 105
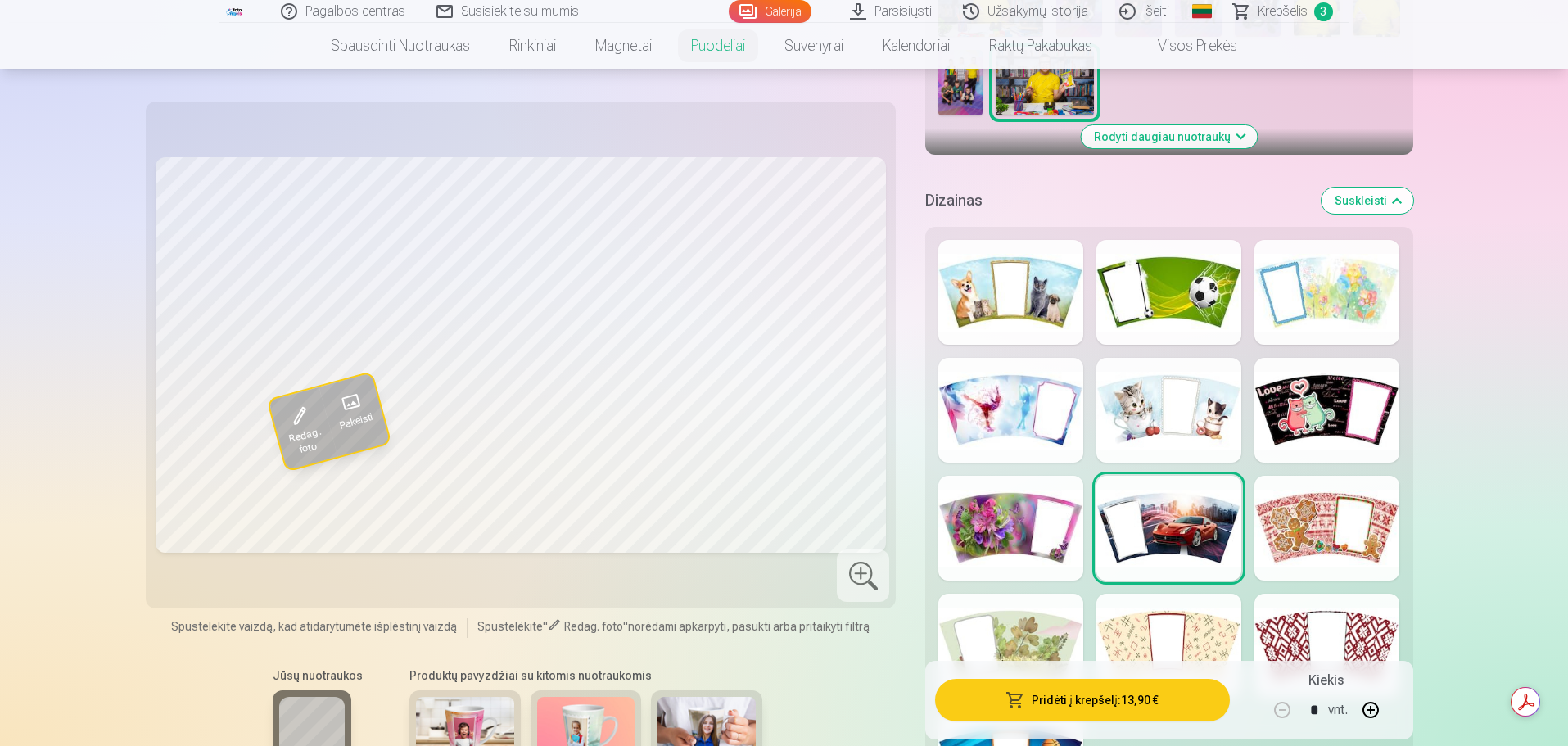
scroll to position [737, 0]
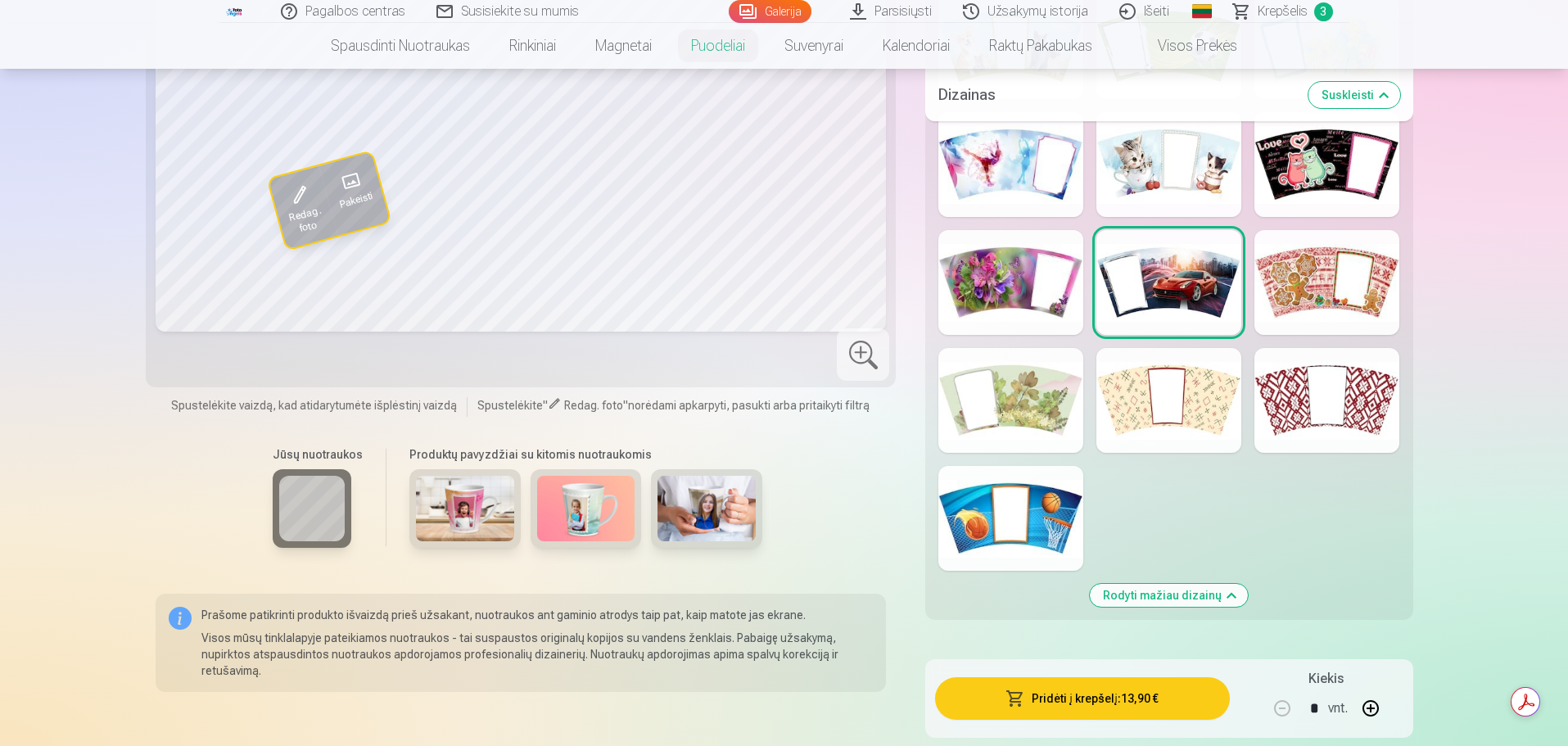
click at [570, 538] on img at bounding box center [586, 508] width 99 height 65
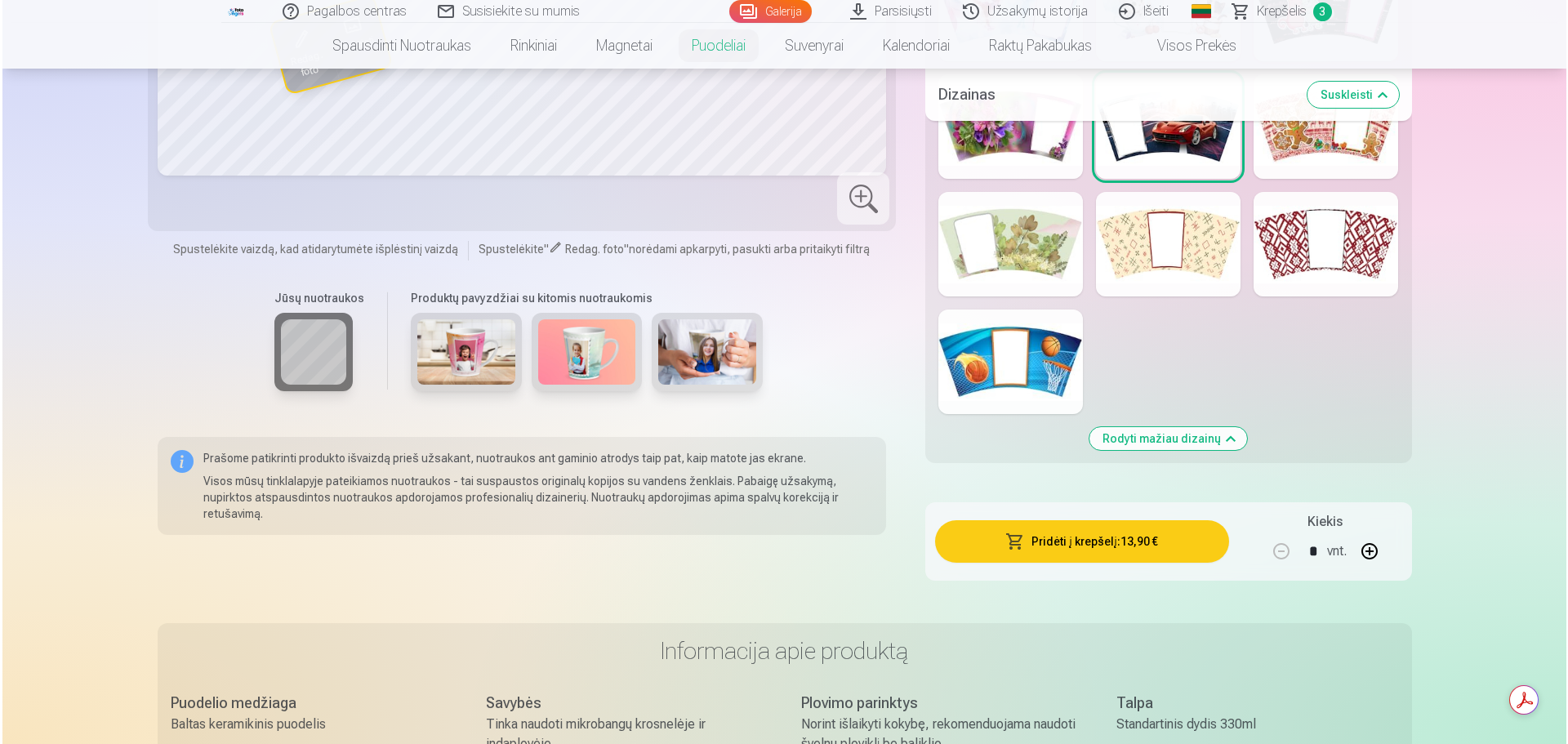
scroll to position [898, 0]
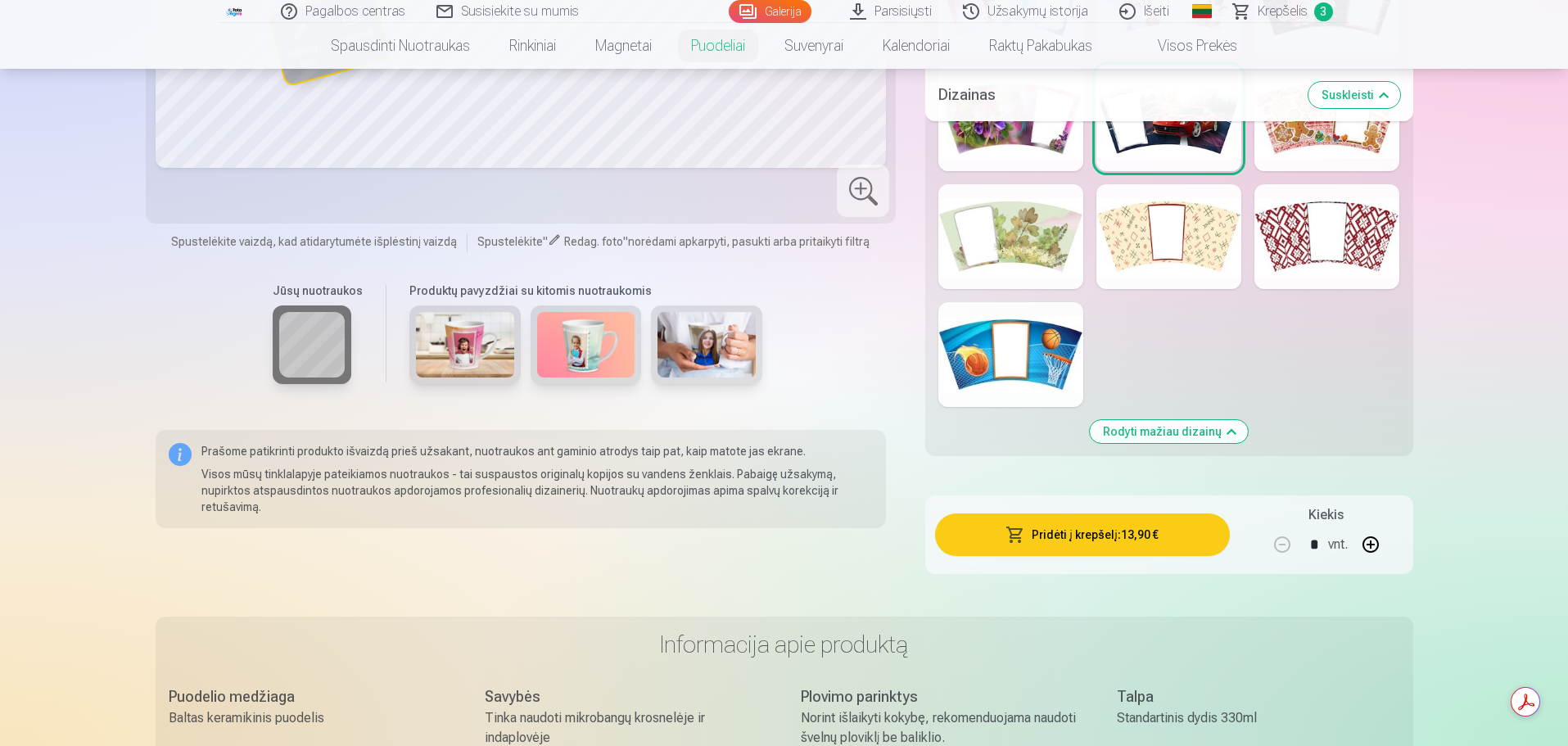
click at [1066, 537] on button "Pridėti į krepšelį : 13,90 €" at bounding box center [1081, 534] width 294 height 42
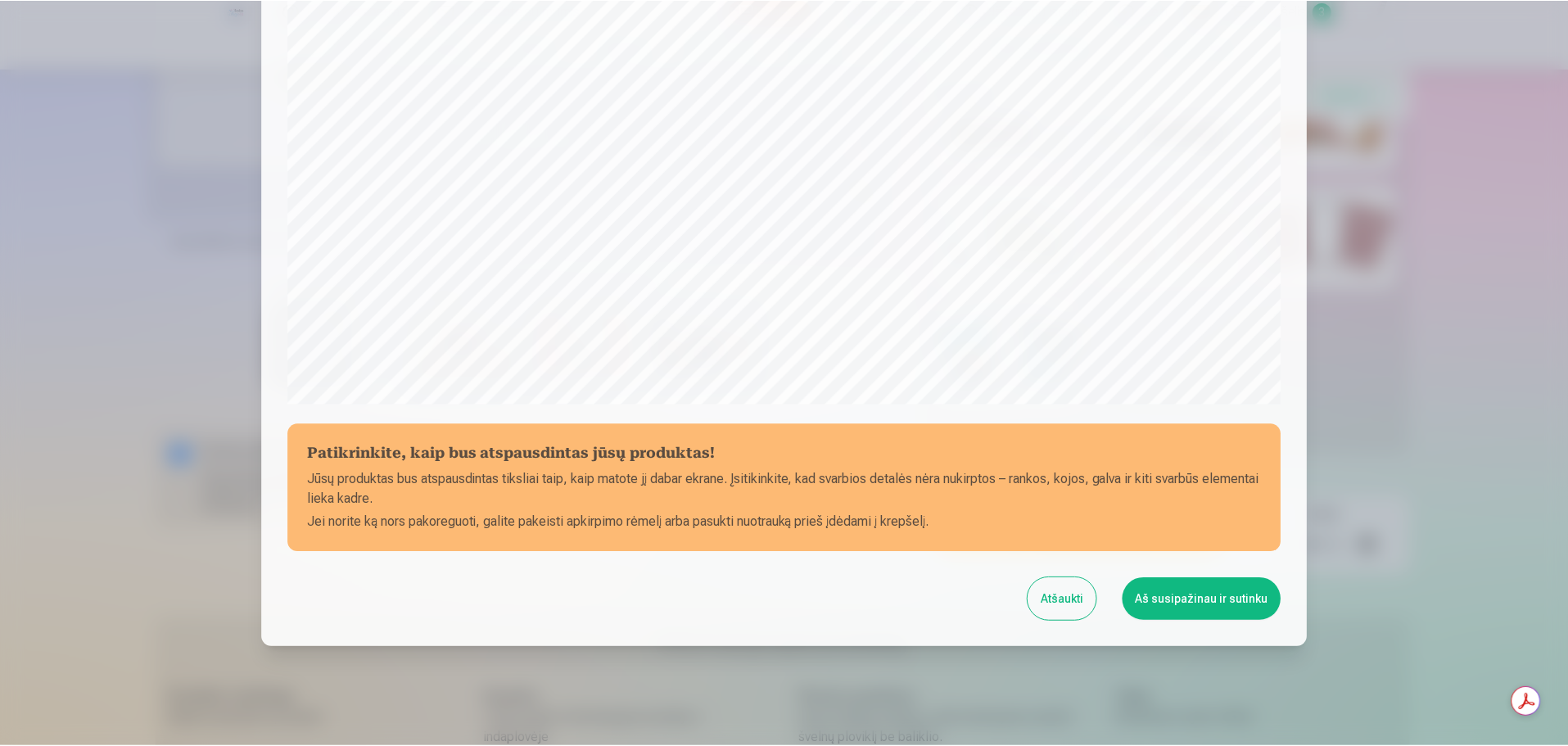
scroll to position [433, 0]
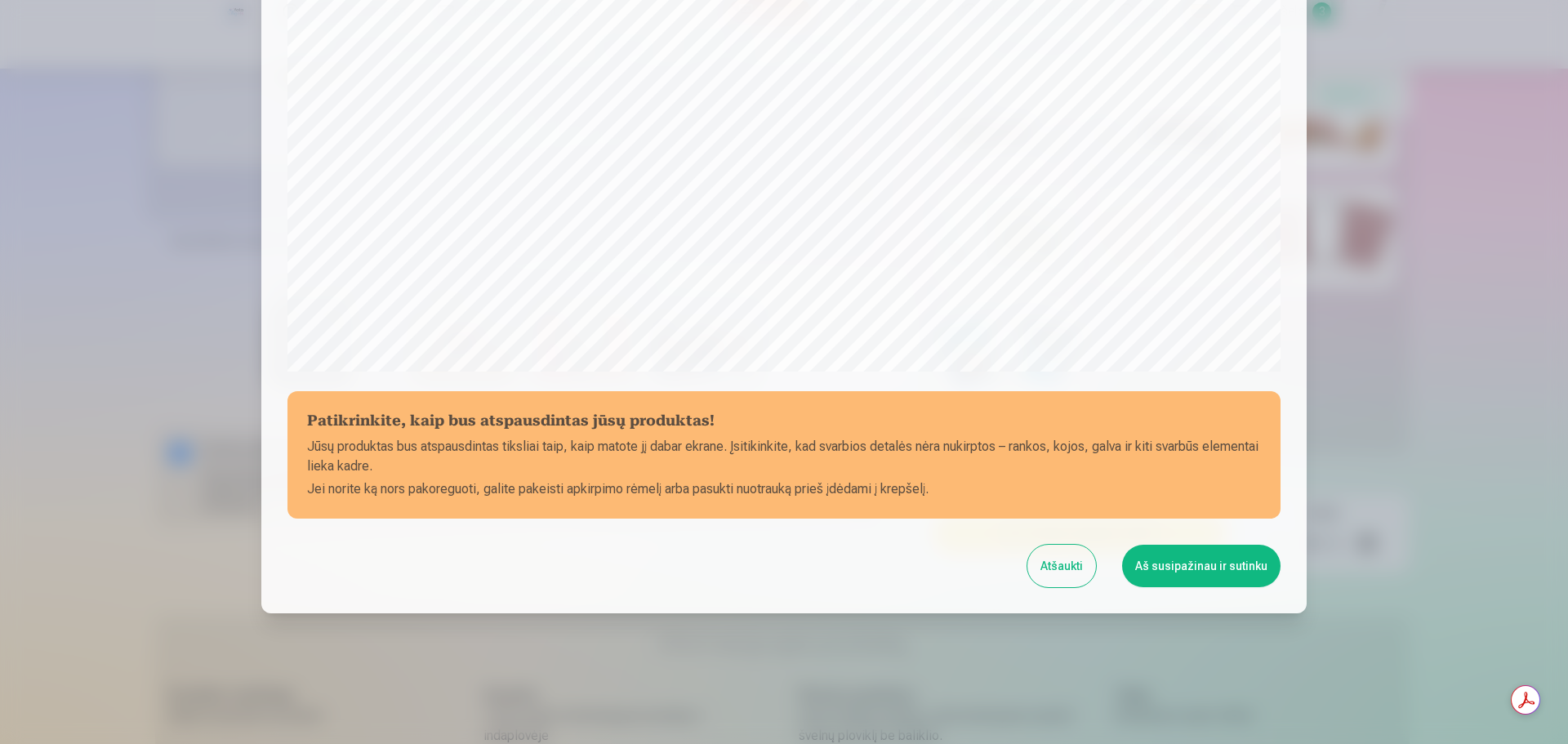
click at [1182, 565] on button "Aš susipažinau ir sutinku" at bounding box center [1201, 566] width 159 height 42
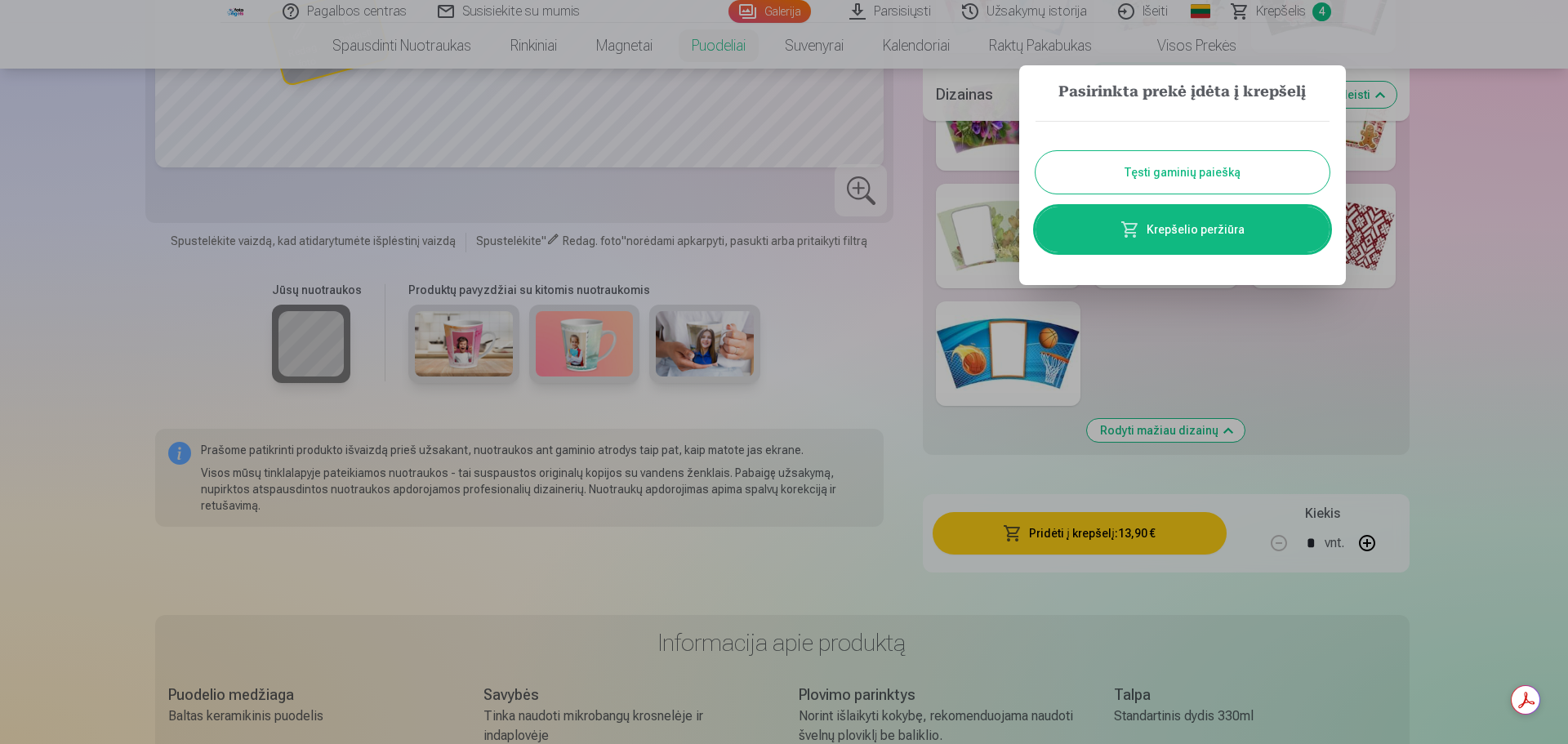
click at [1169, 159] on button "Tęsti gaminių paiešką" at bounding box center [1182, 172] width 294 height 42
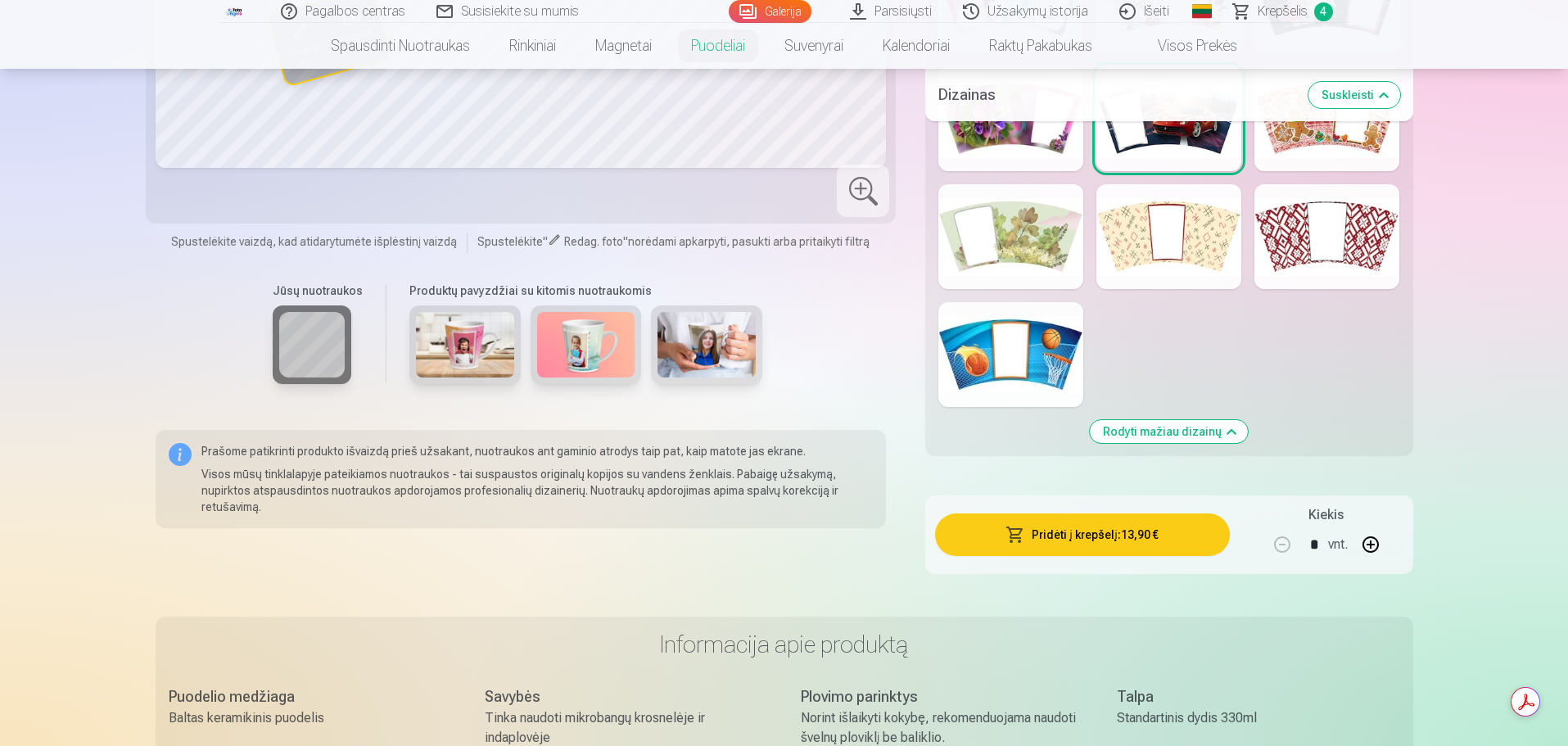
click at [1270, 17] on span "Krepšelis" at bounding box center [1282, 12] width 50 height 20
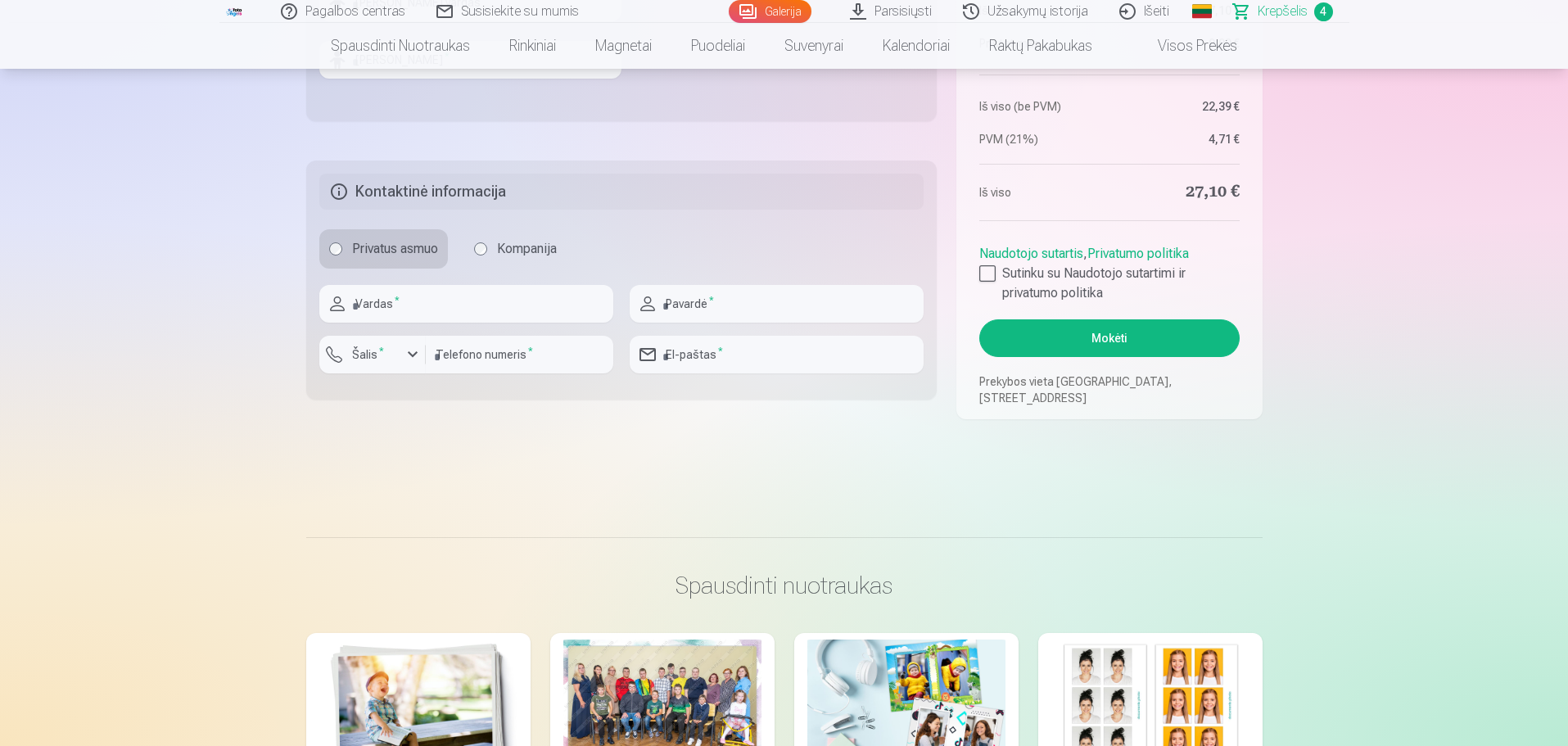
scroll to position [491, 0]
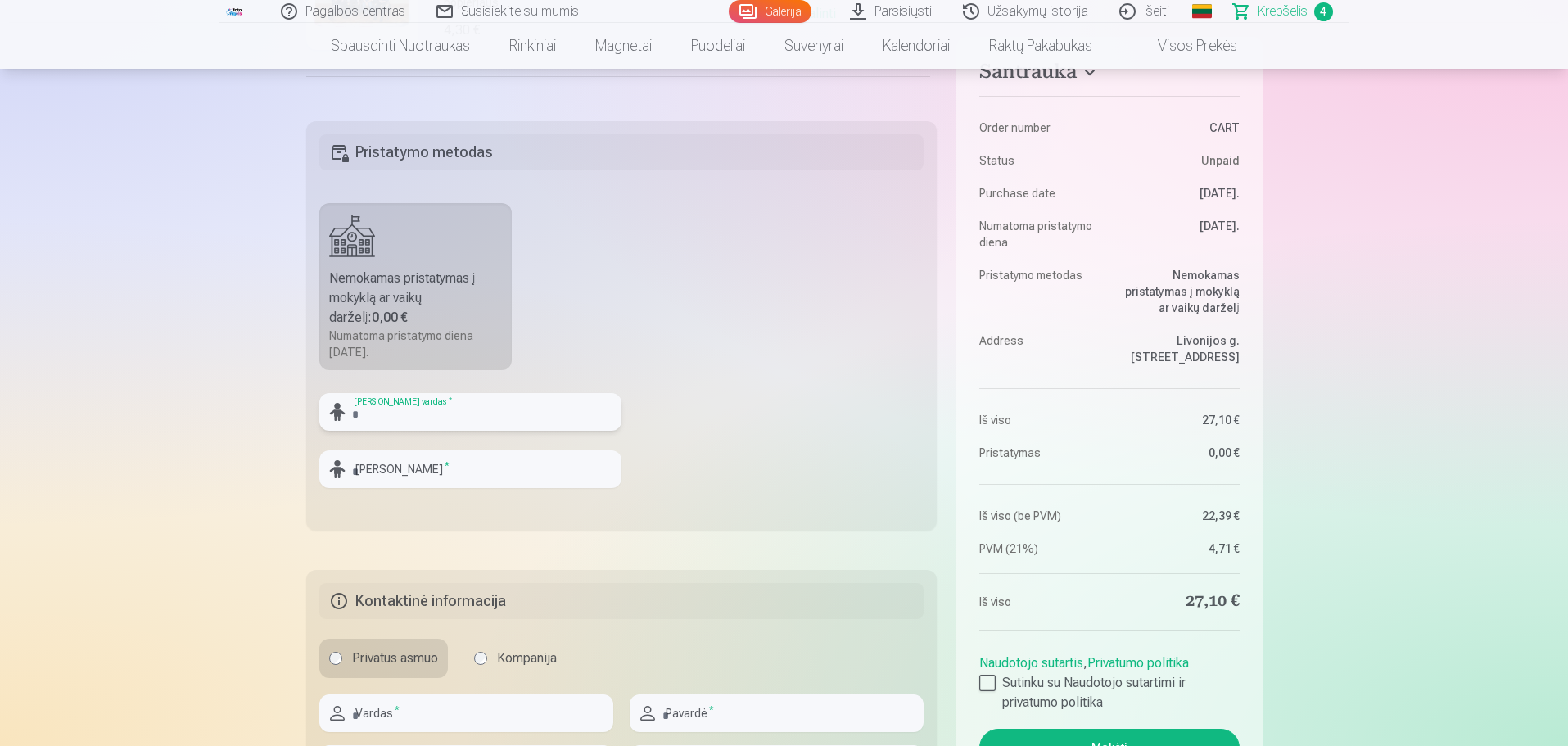
click at [429, 421] on input "text" at bounding box center [470, 412] width 302 height 37
type input "*****"
click at [376, 475] on input "text" at bounding box center [470, 469] width 302 height 37
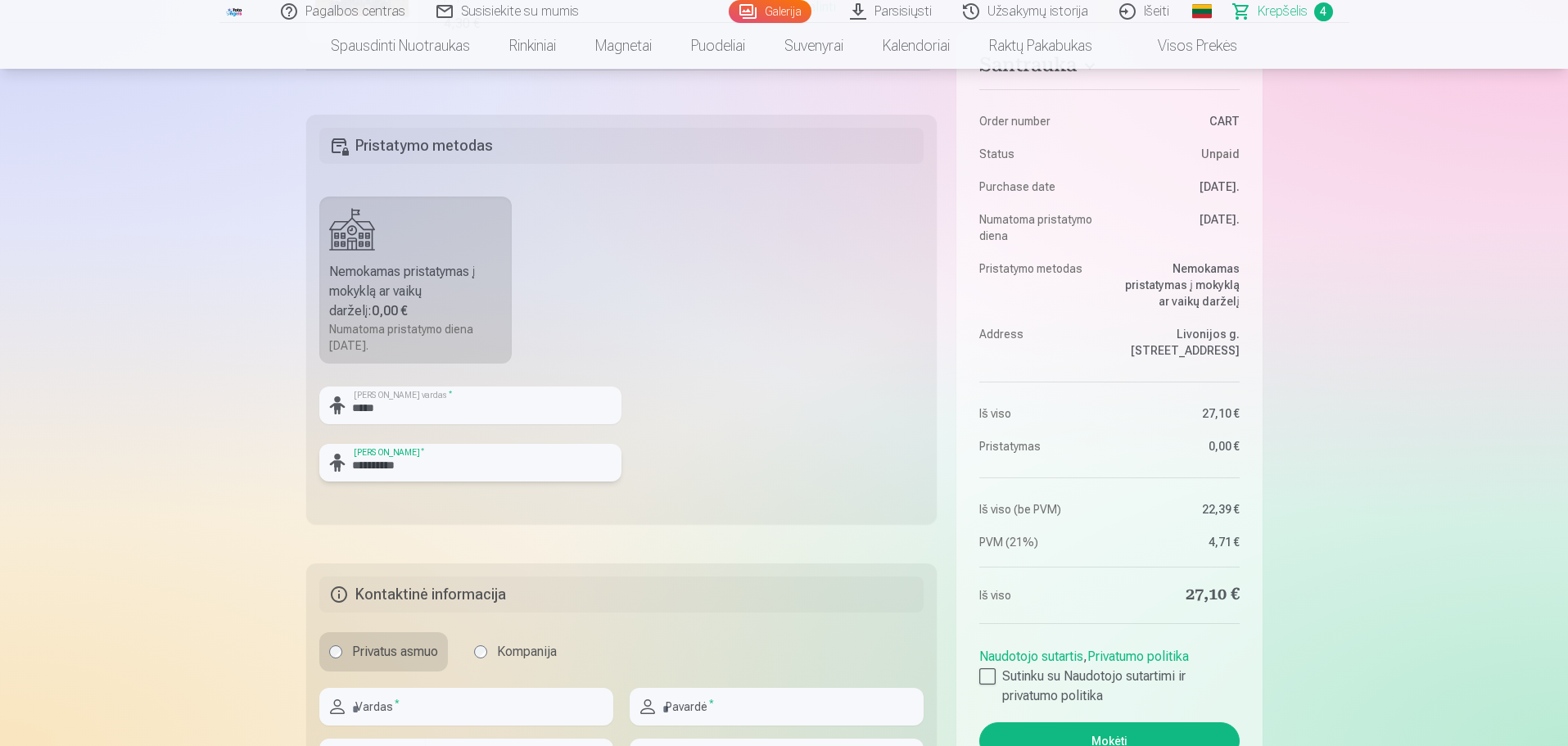
scroll to position [655, 0]
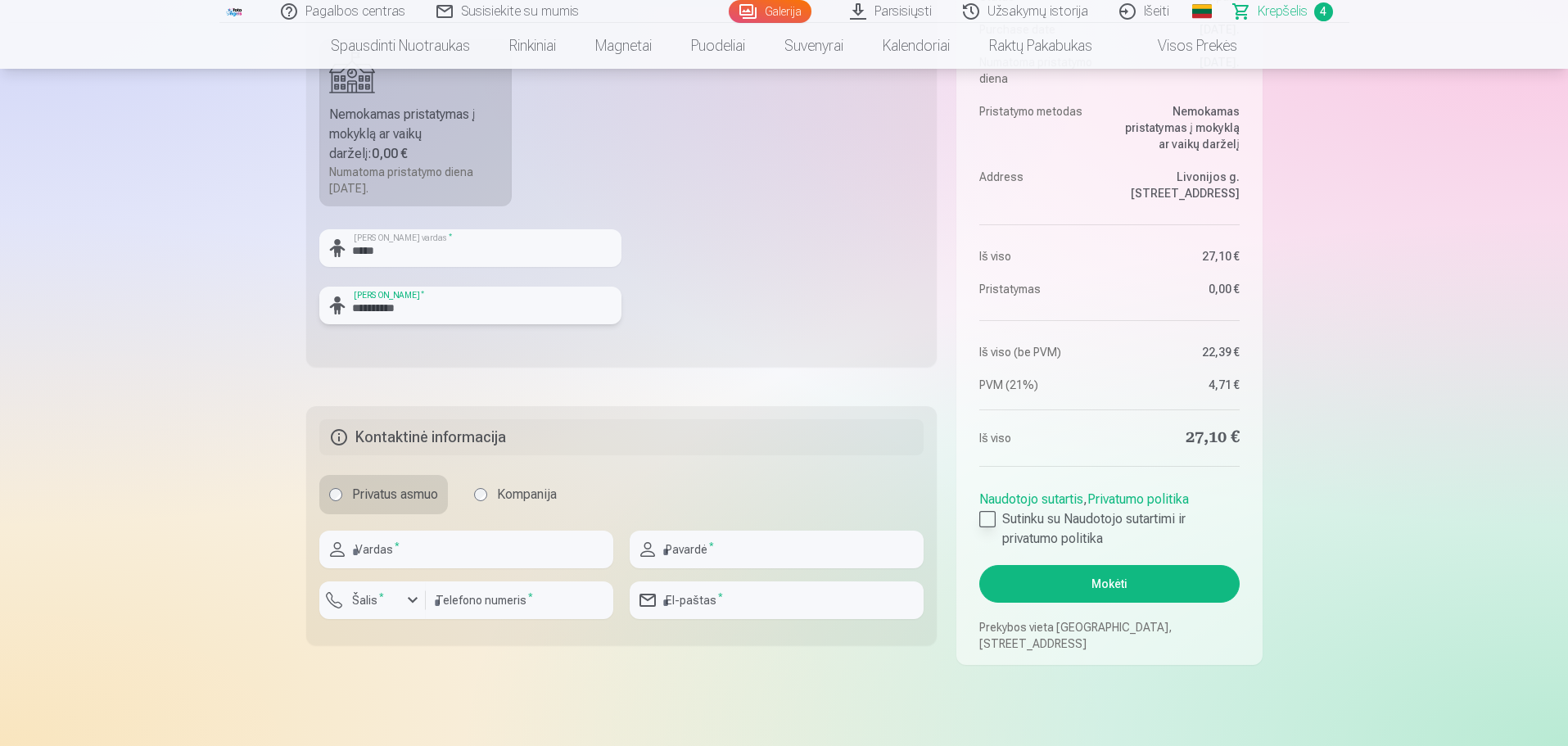
type input "**********"
click at [986, 519] on div at bounding box center [988, 519] width 17 height 17
click at [1064, 581] on button "Mokėti" at bounding box center [1109, 583] width 259 height 37
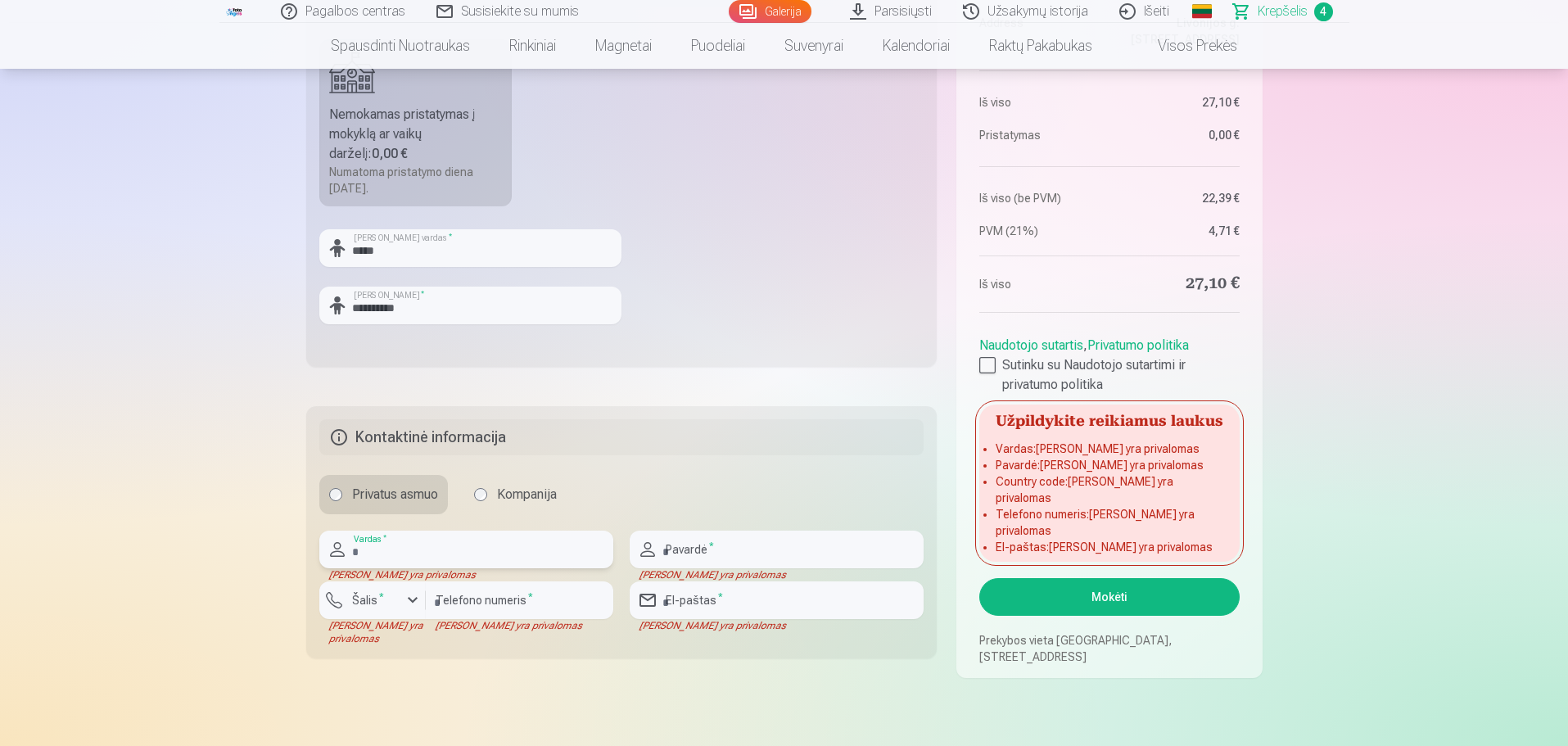
click at [455, 557] on input "text" at bounding box center [466, 549] width 294 height 37
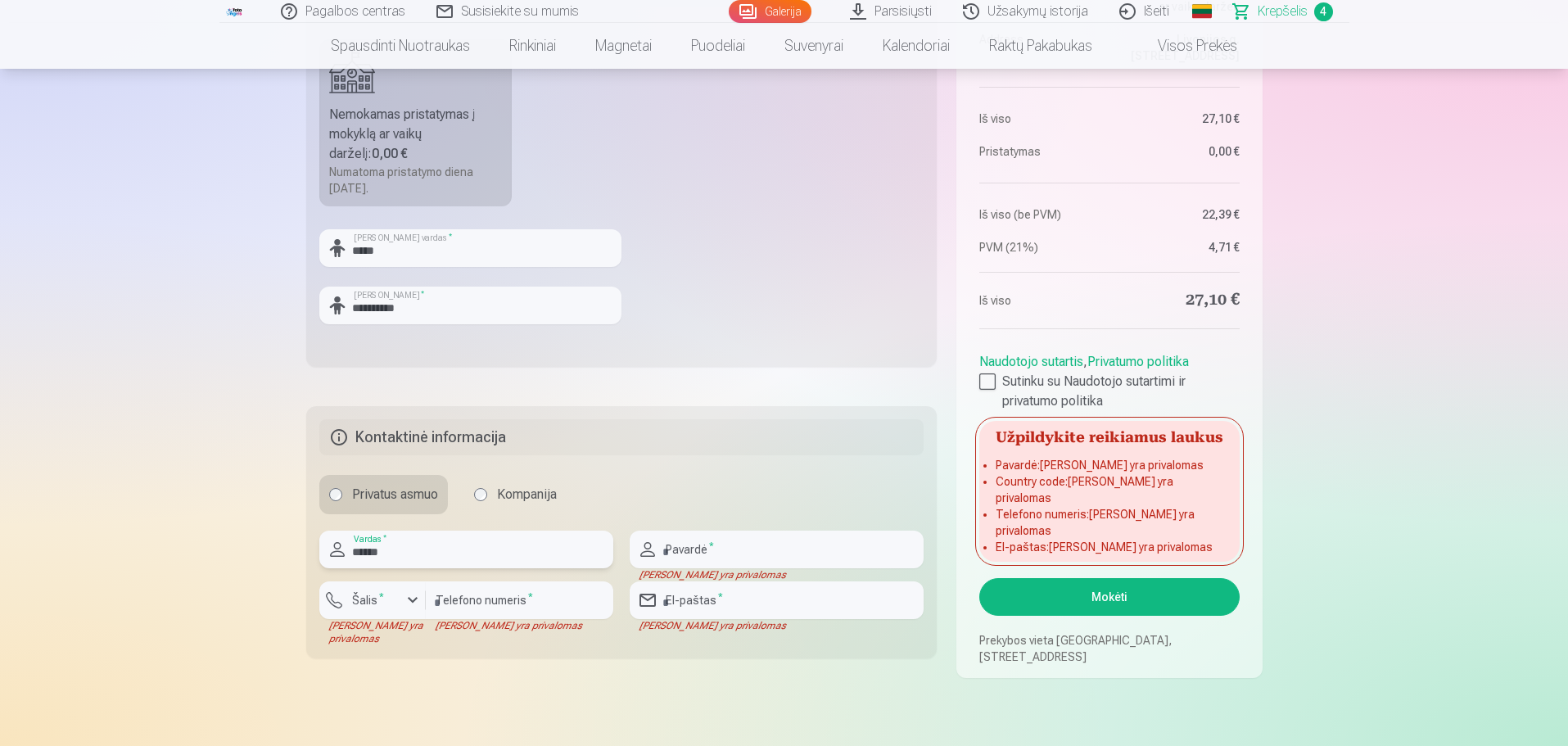
type input "******"
click at [730, 552] on input "text" at bounding box center [776, 549] width 294 height 37
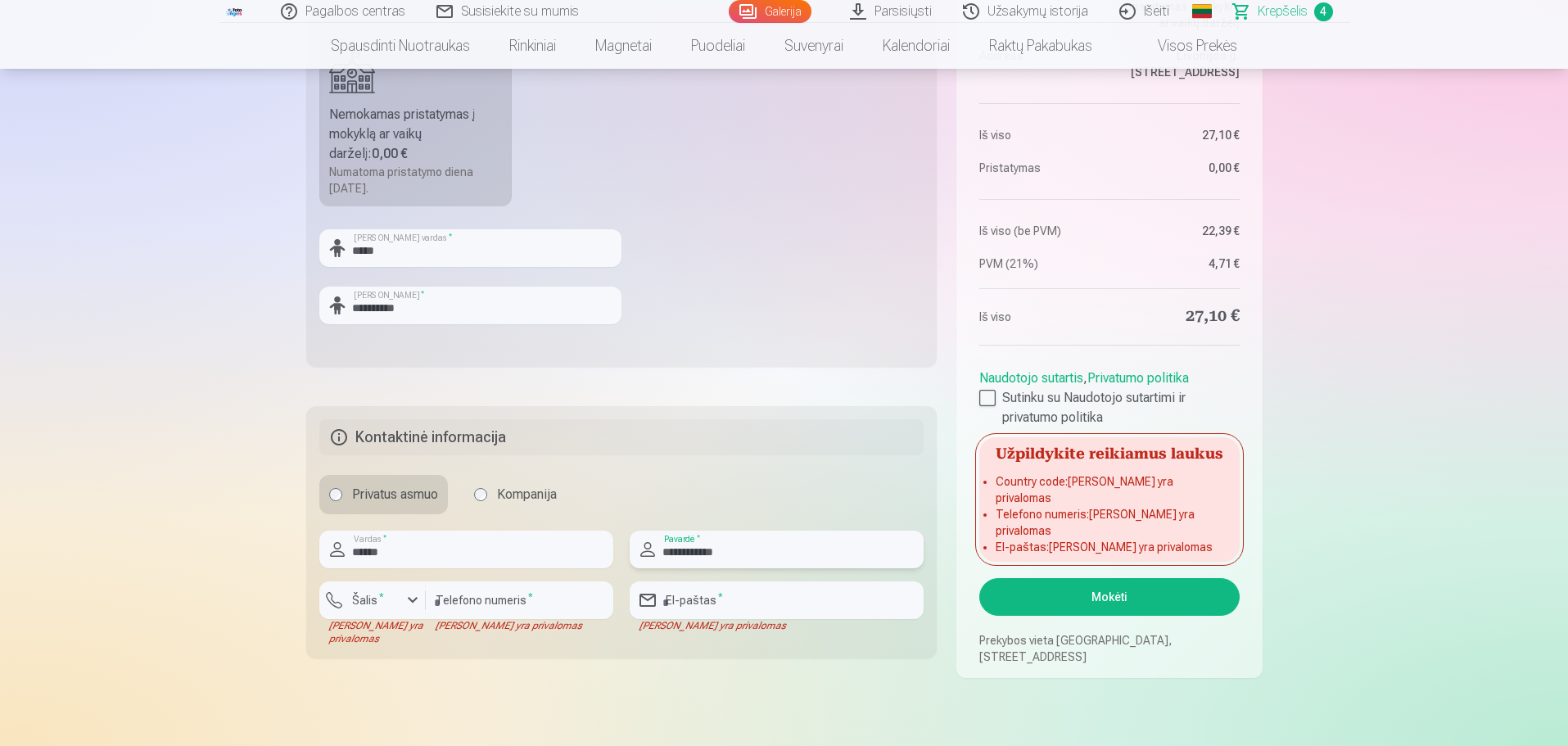
type input "**********"
click at [413, 604] on div "button" at bounding box center [412, 600] width 20 height 20
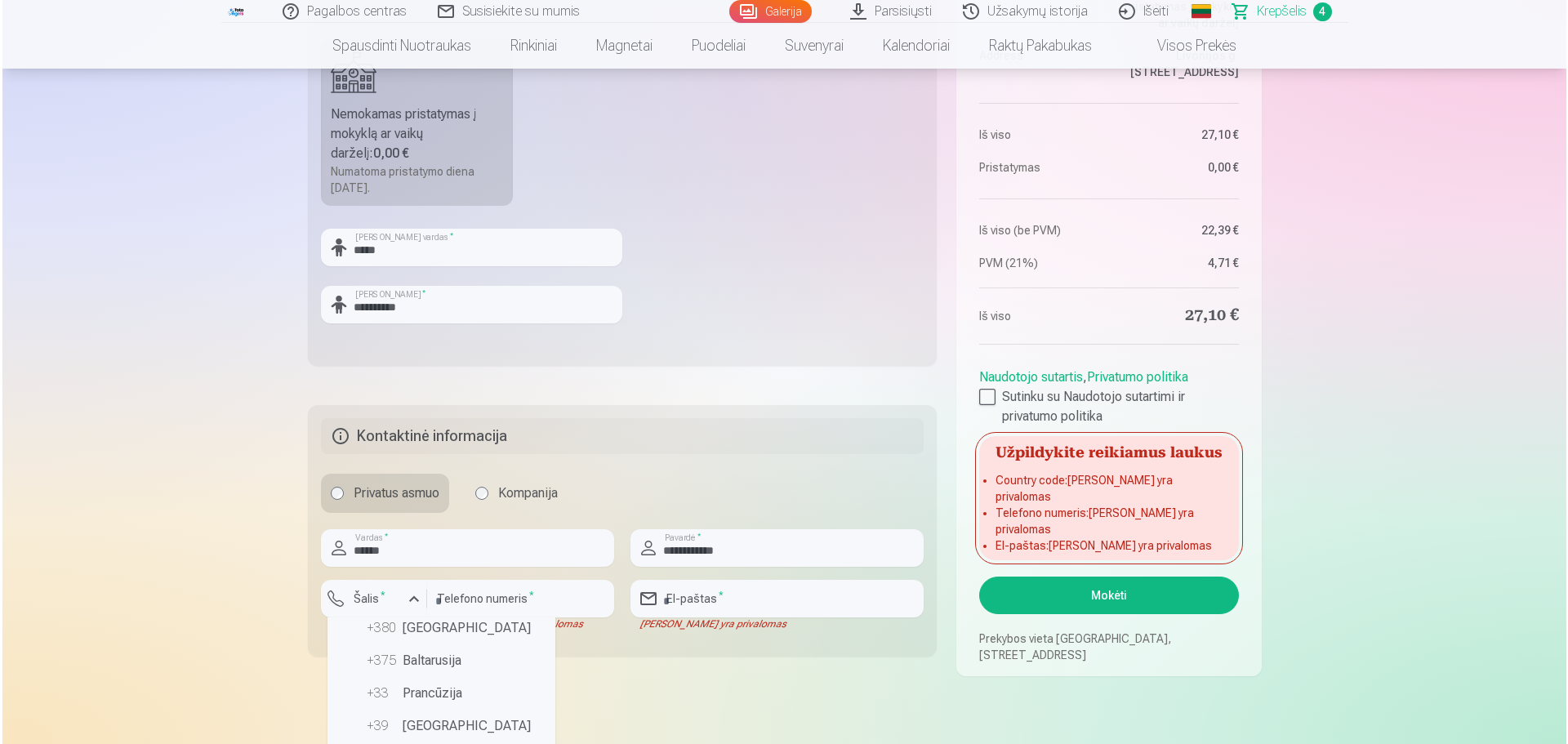
scroll to position [82, 0]
click at [438, 696] on li "+370 Lietuva" at bounding box center [438, 694] width 215 height 33
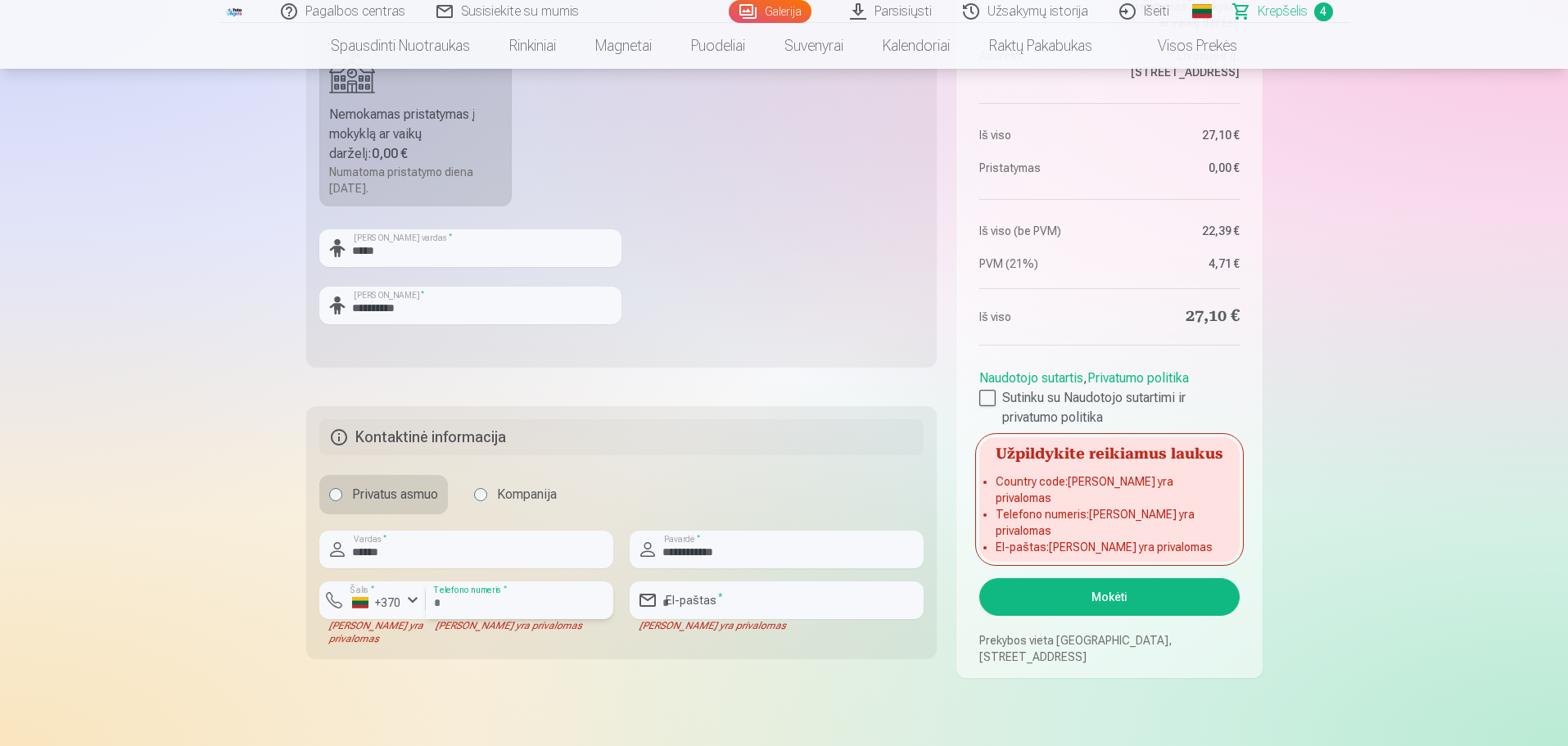
click at [473, 600] on input "number" at bounding box center [519, 599] width 187 height 37
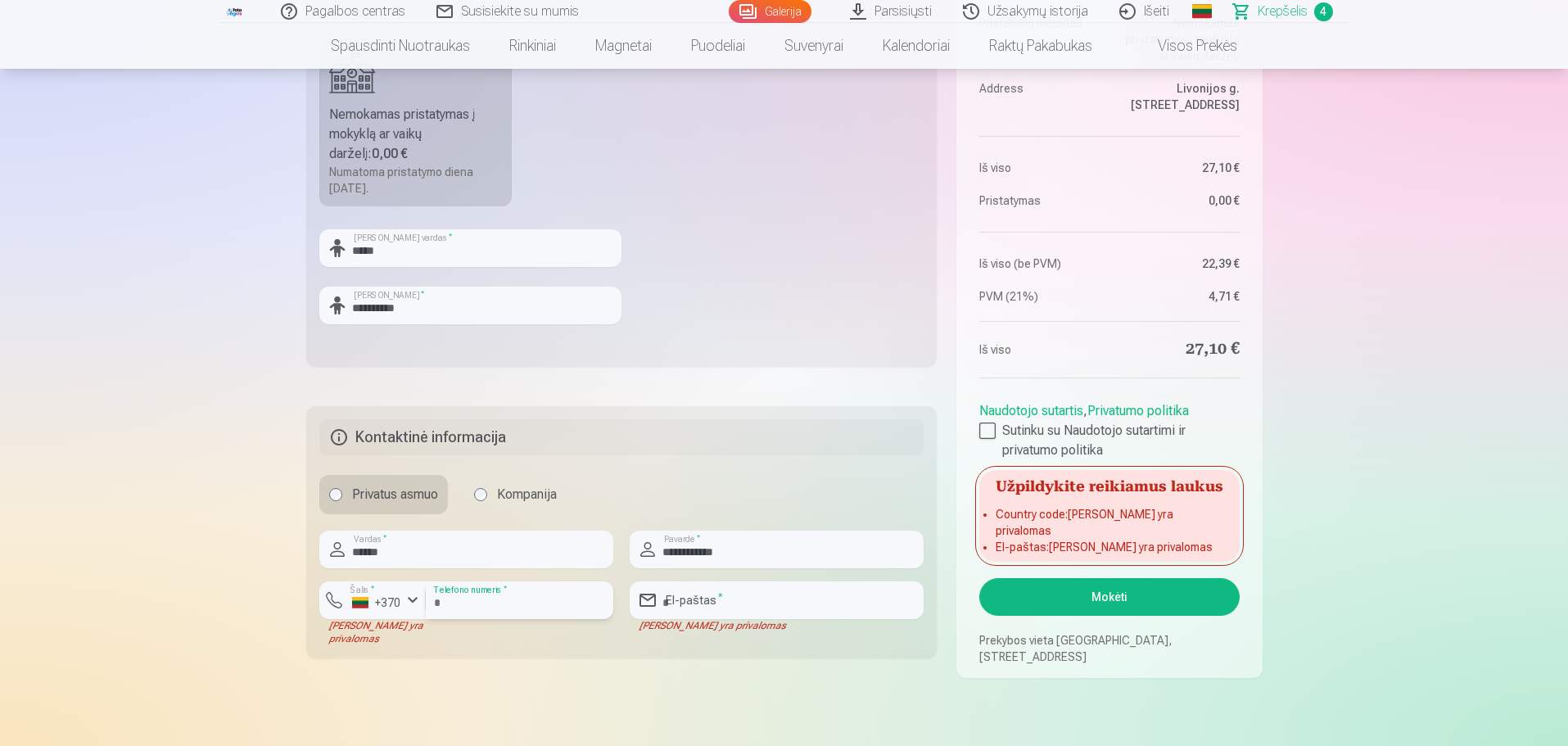
type input "*********"
click at [707, 599] on input "email" at bounding box center [776, 599] width 294 height 37
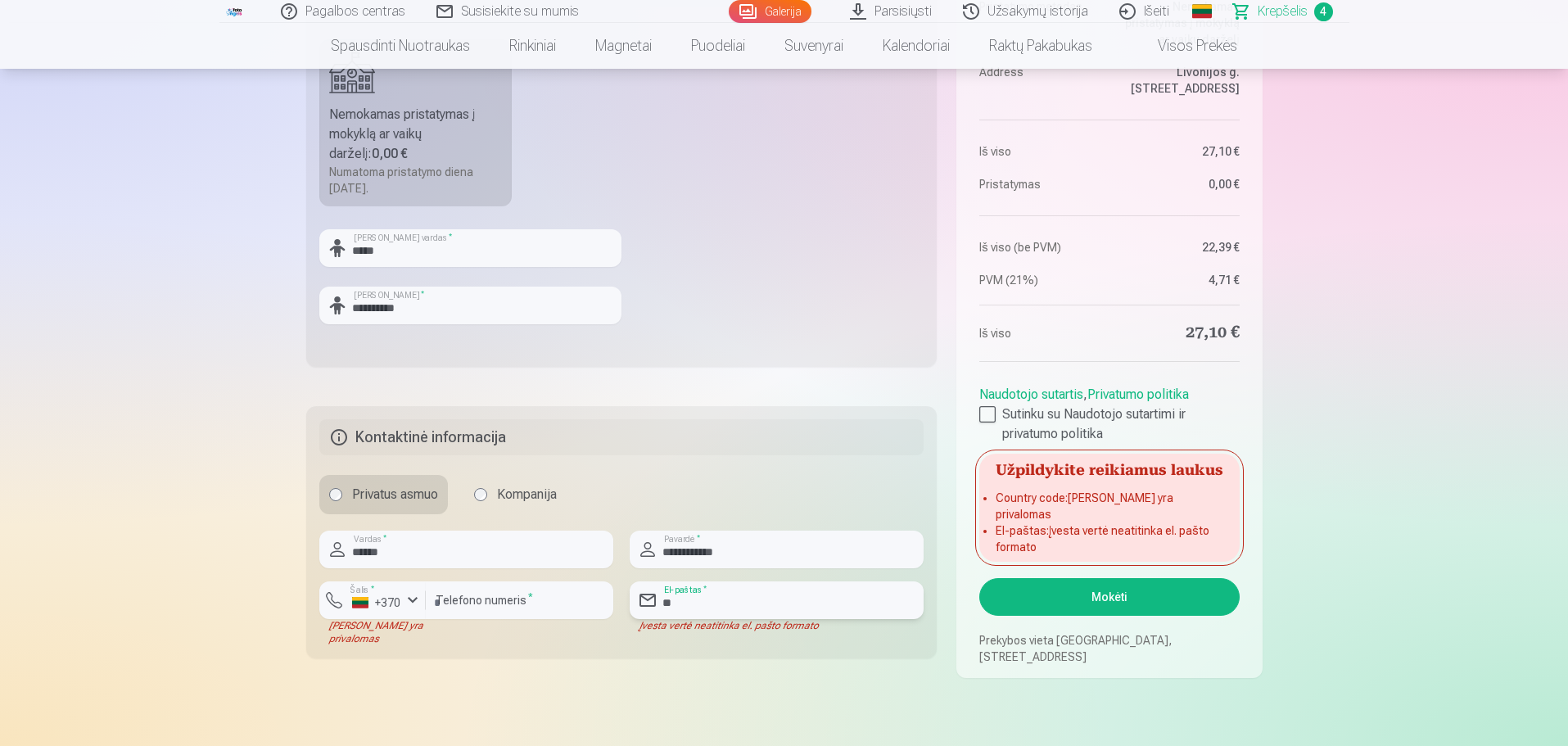
type input "*"
type input "**********"
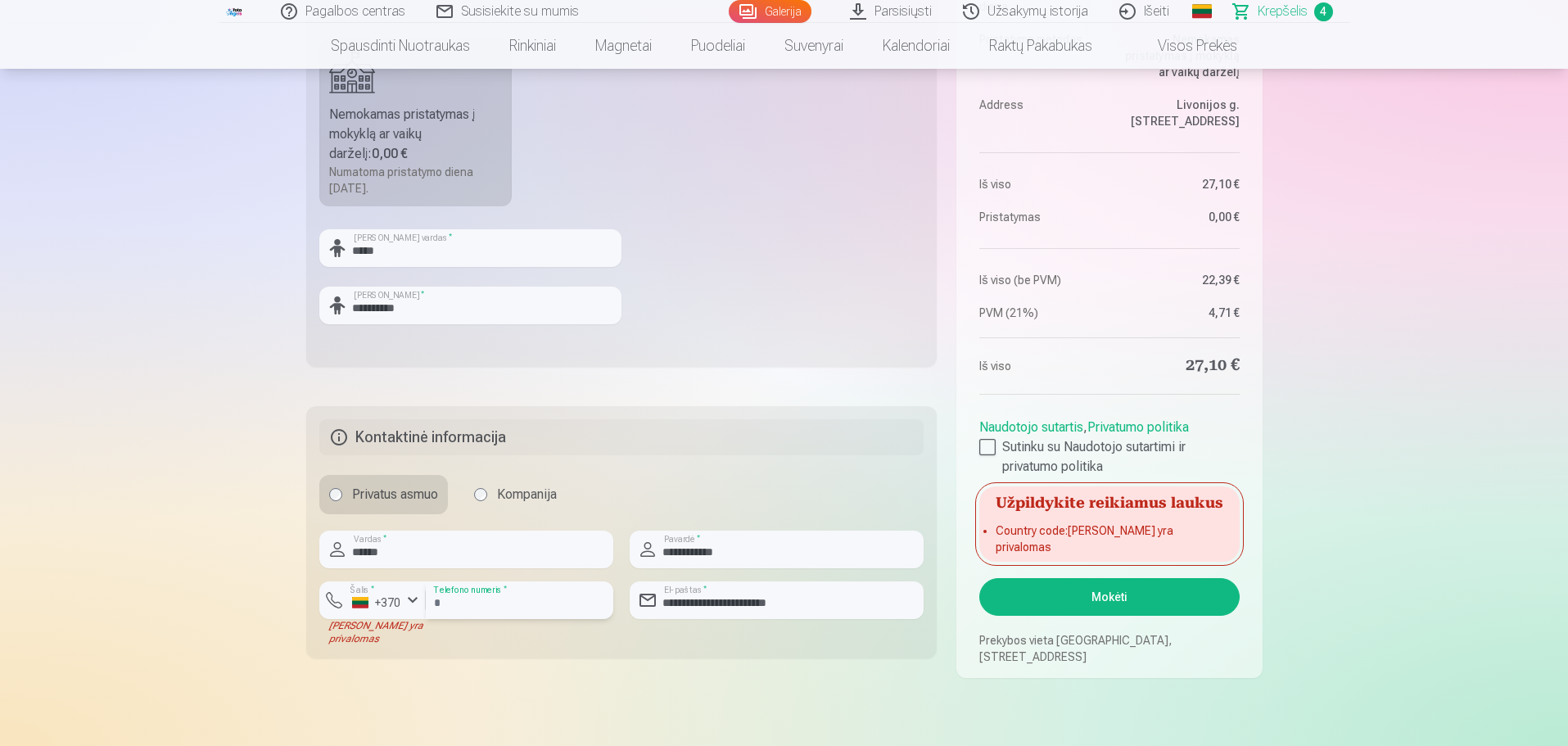
drag, startPoint x: 494, startPoint y: 602, endPoint x: 450, endPoint y: 609, distance: 44.6
click at [450, 609] on input "*********" at bounding box center [519, 599] width 187 height 37
type input "*********"
click at [1109, 590] on button "Mokėti" at bounding box center [1109, 596] width 259 height 37
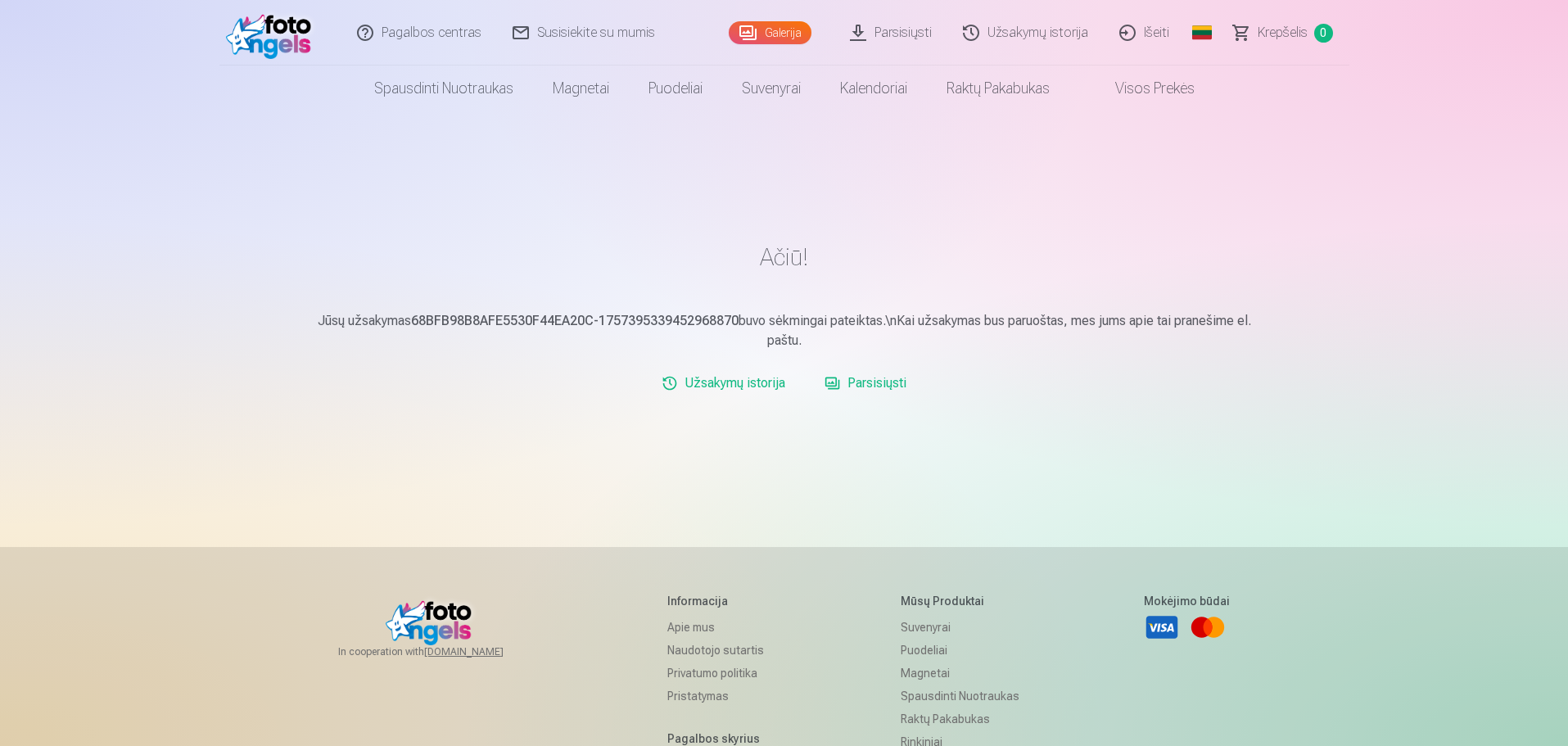
click at [719, 383] on link "Užsakymų istorija" at bounding box center [723, 383] width 137 height 33
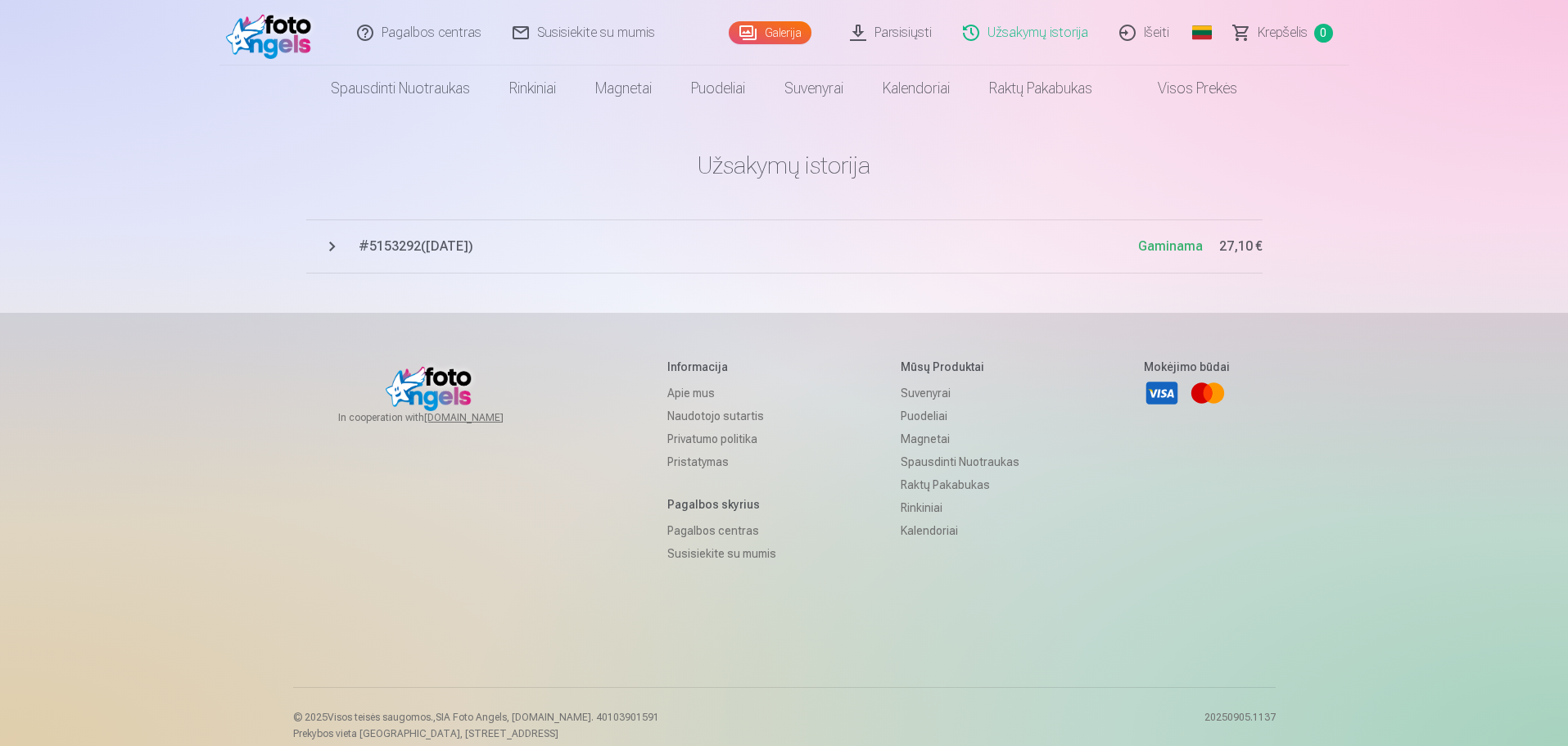
click at [329, 247] on button "# 5153292 ( 9.09.2025 ) Gaminama 27,10 €" at bounding box center [784, 246] width 956 height 54
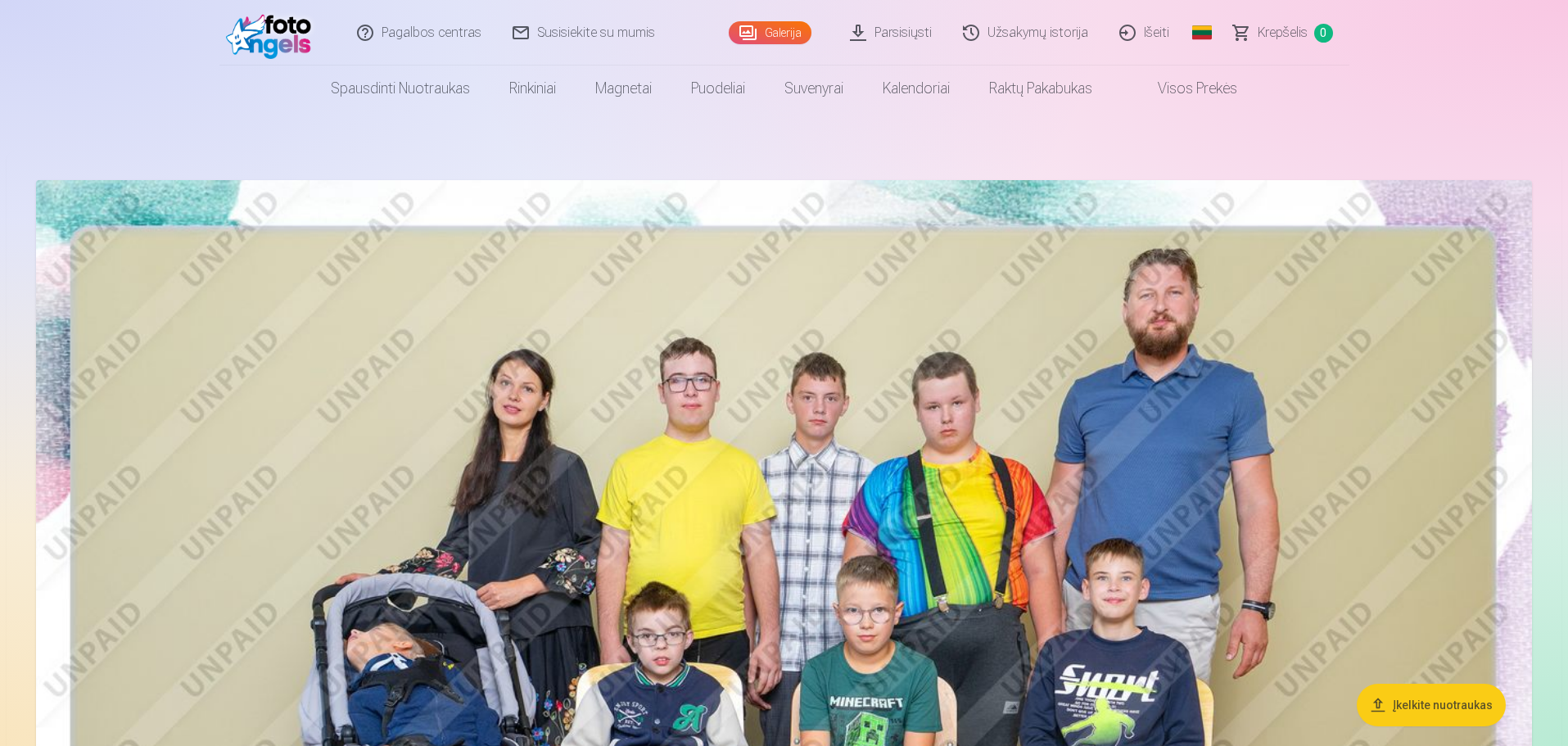
click at [1123, 31] on link "Išeiti" at bounding box center [1145, 32] width 81 height 65
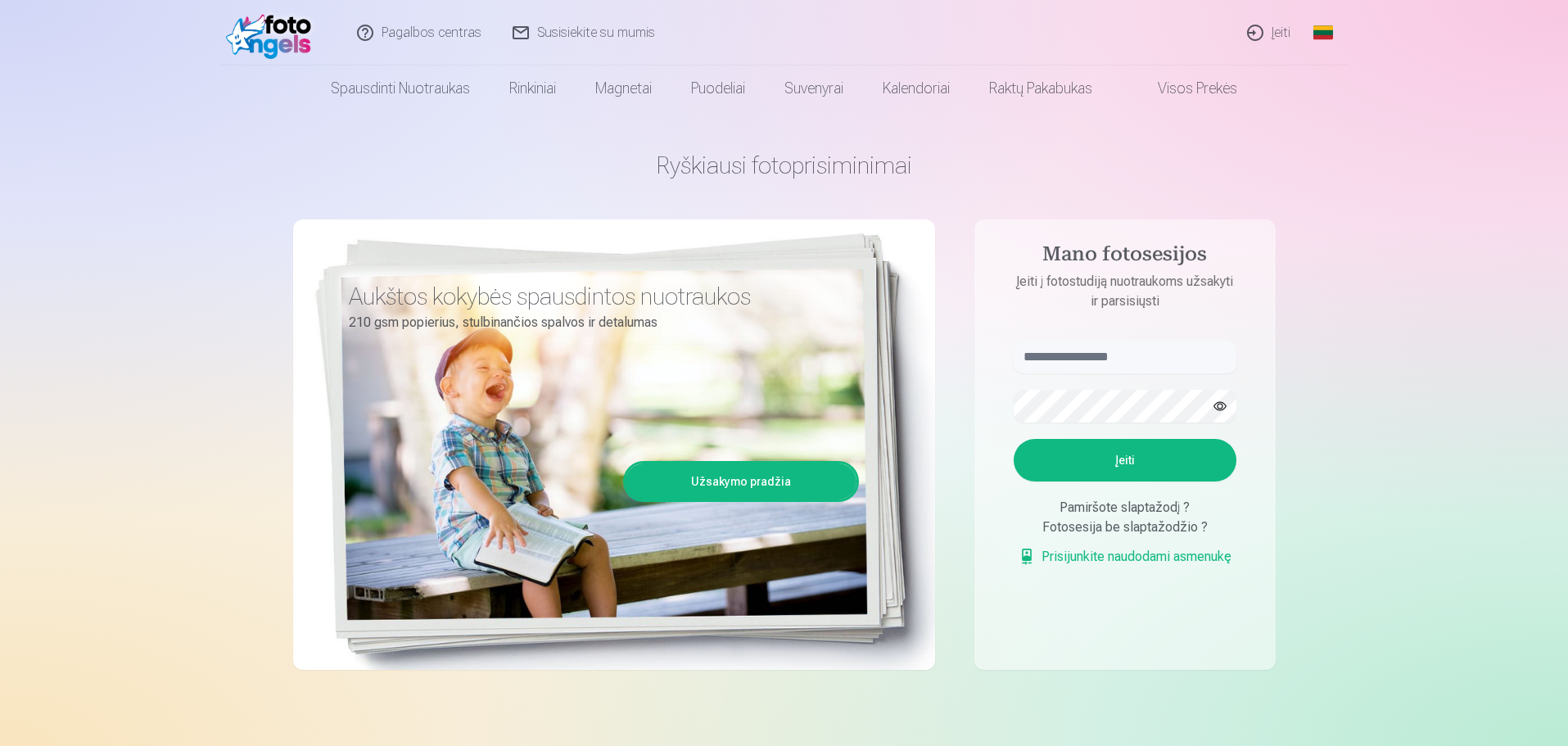
click at [1274, 28] on link "Įeiti" at bounding box center [1269, 32] width 75 height 65
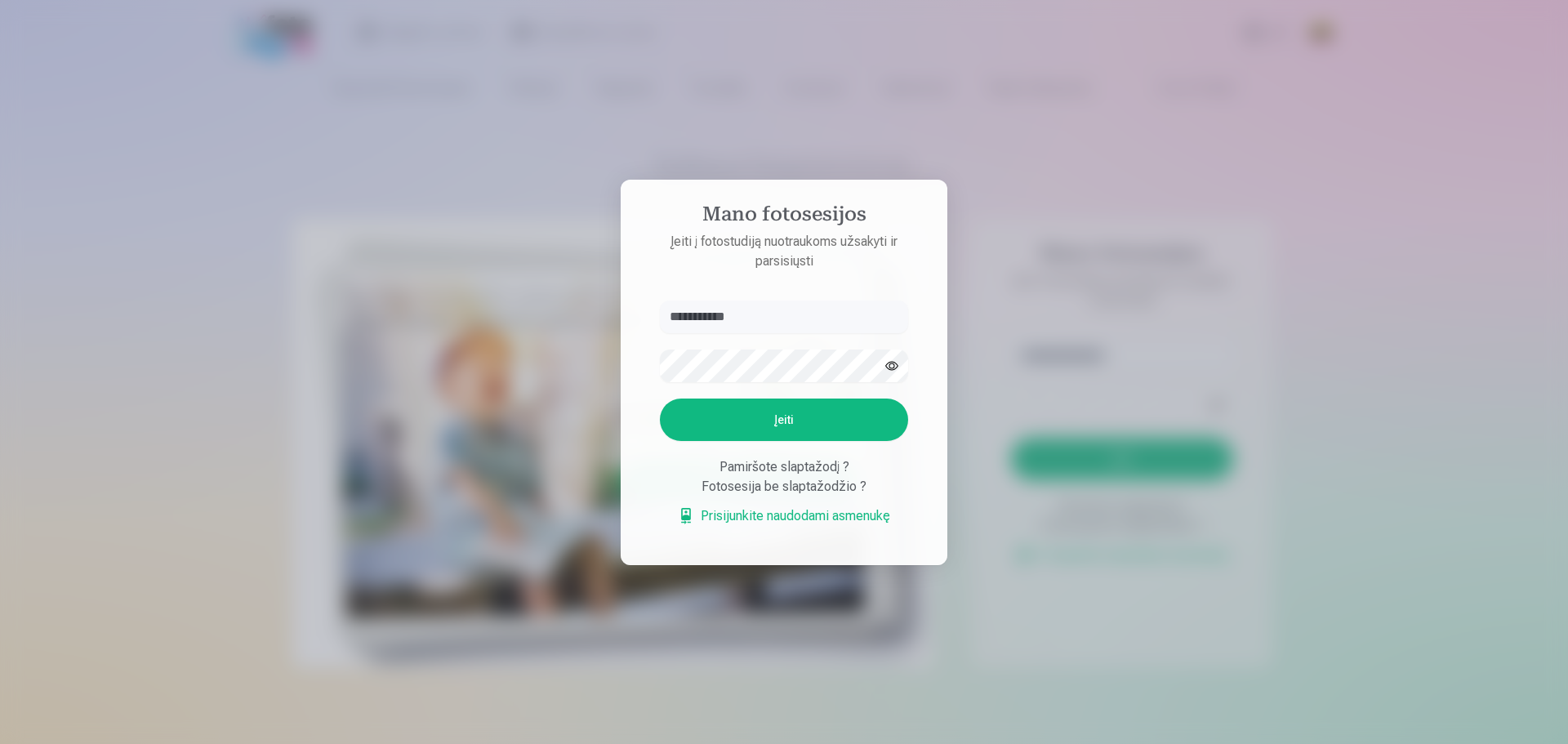
type input "**********"
click at [774, 420] on button "Įeiti" at bounding box center [784, 419] width 249 height 42
